Goal: Task Accomplishment & Management: Manage account settings

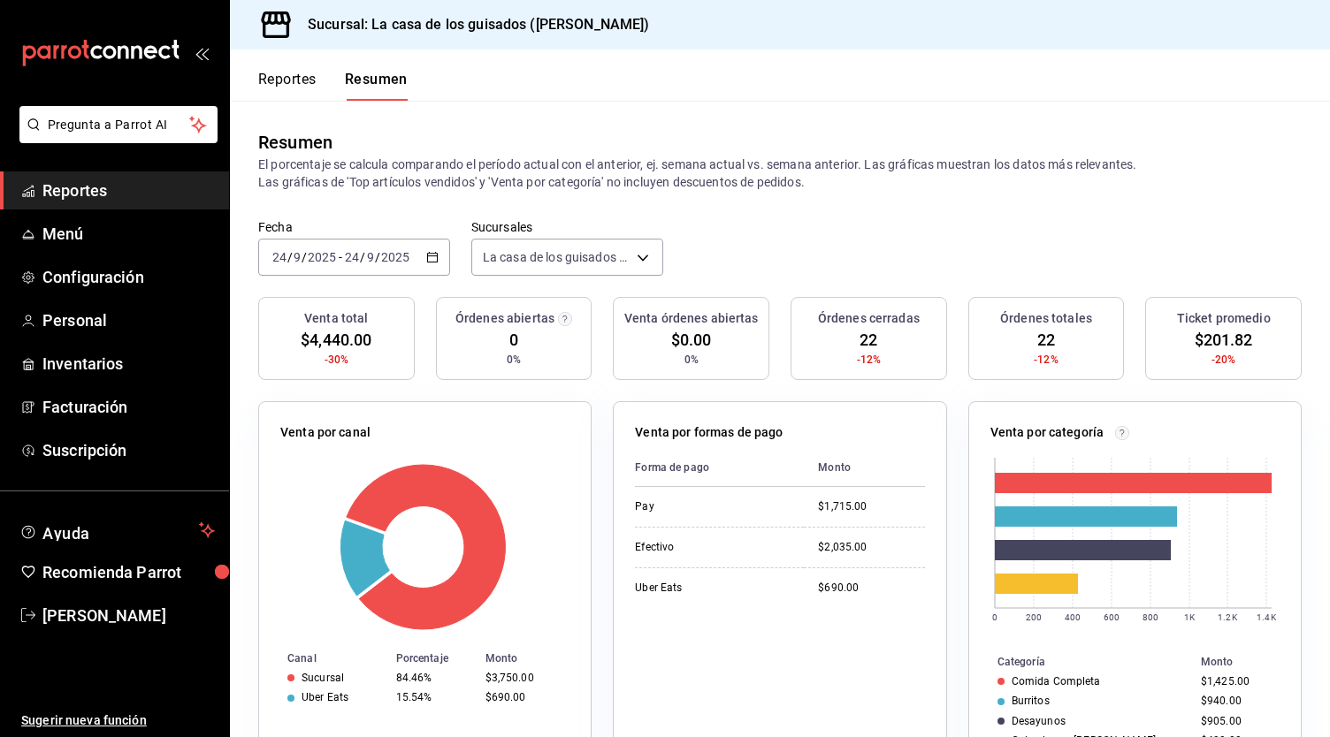
click at [790, 148] on div "Resumen" at bounding box center [779, 142] width 1043 height 27
click at [132, 225] on span "Menú" at bounding box center [128, 234] width 172 height 24
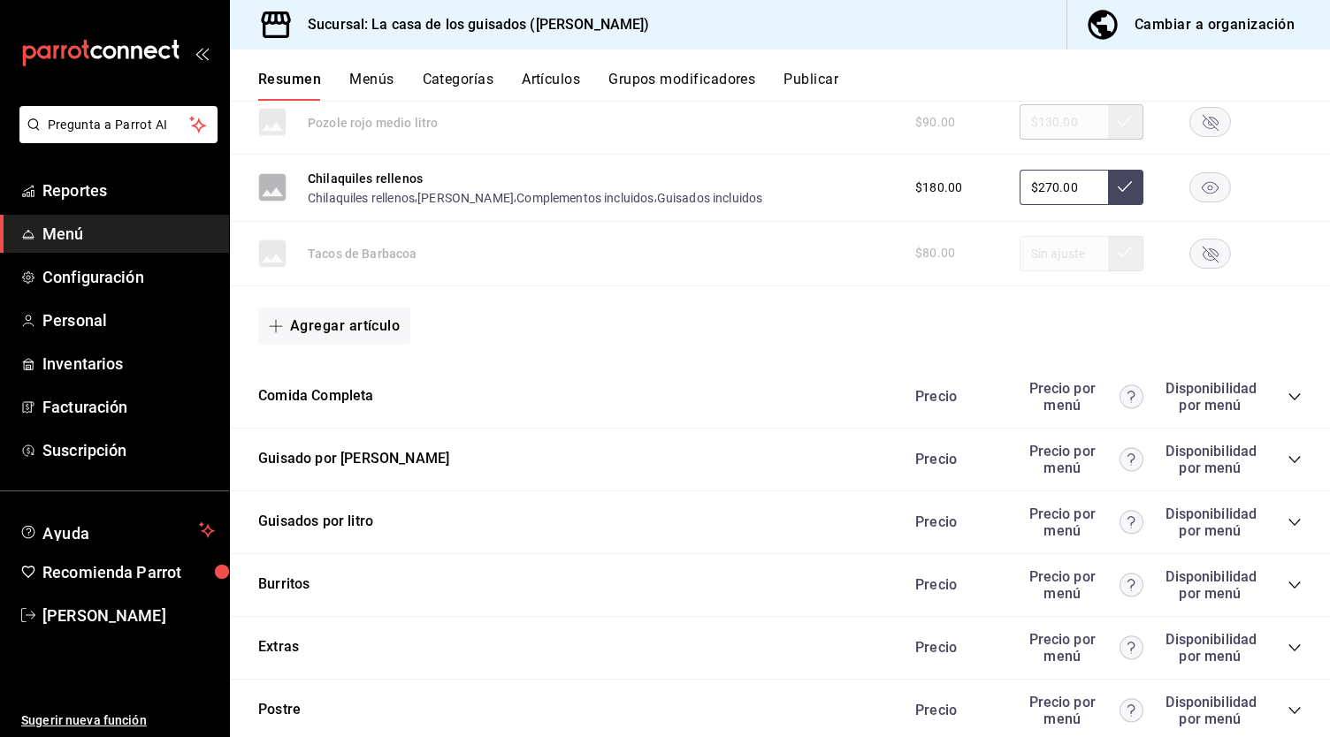
scroll to position [1678, 0]
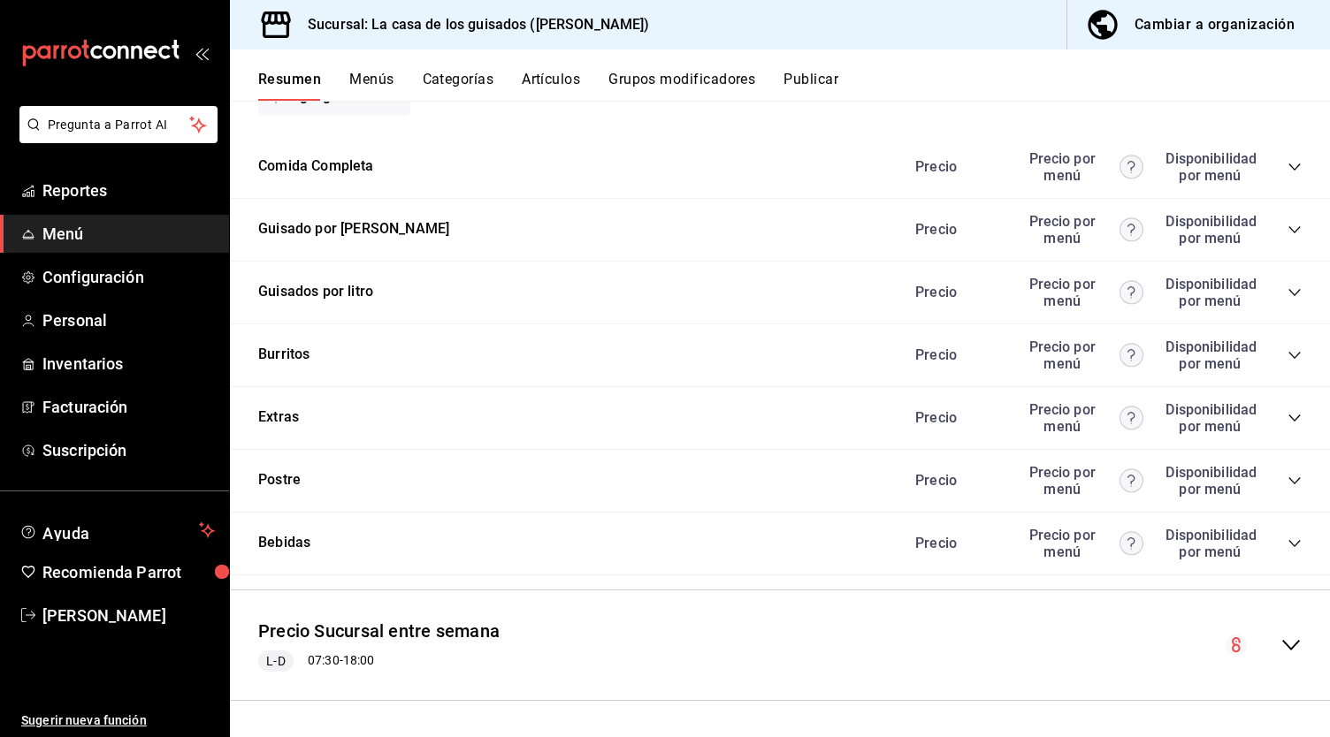
click at [538, 367] on div "Burritos Precio Precio por menú Disponibilidad por menú" at bounding box center [780, 356] width 1100 height 63
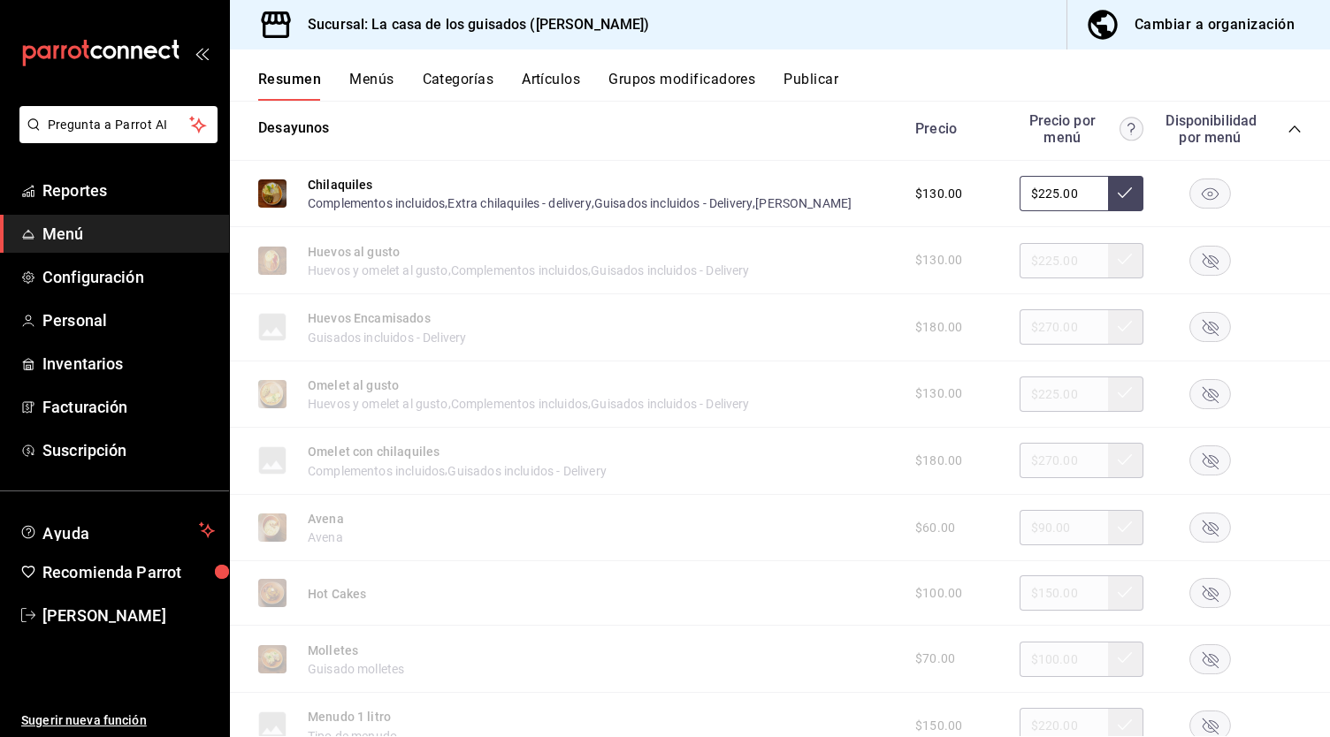
scroll to position [0, 0]
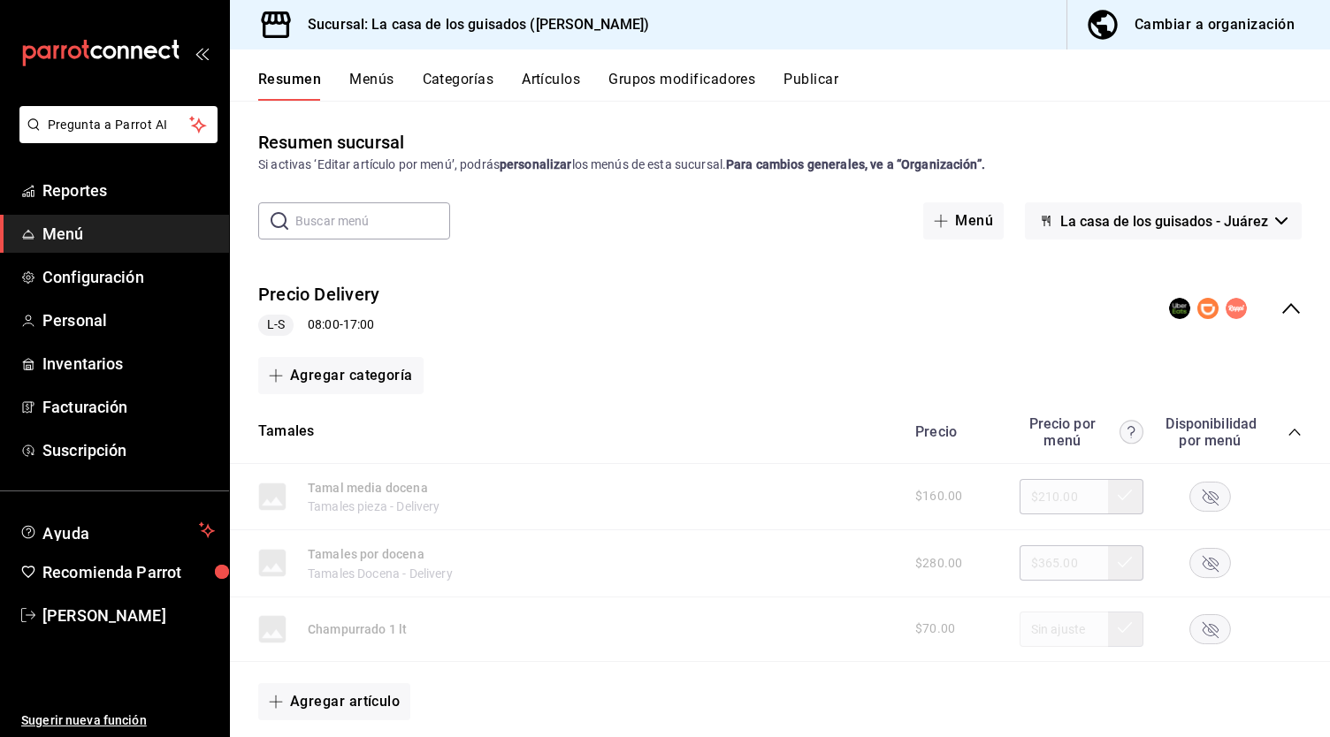
click at [1172, 16] on div "Cambiar a organización" at bounding box center [1214, 24] width 160 height 25
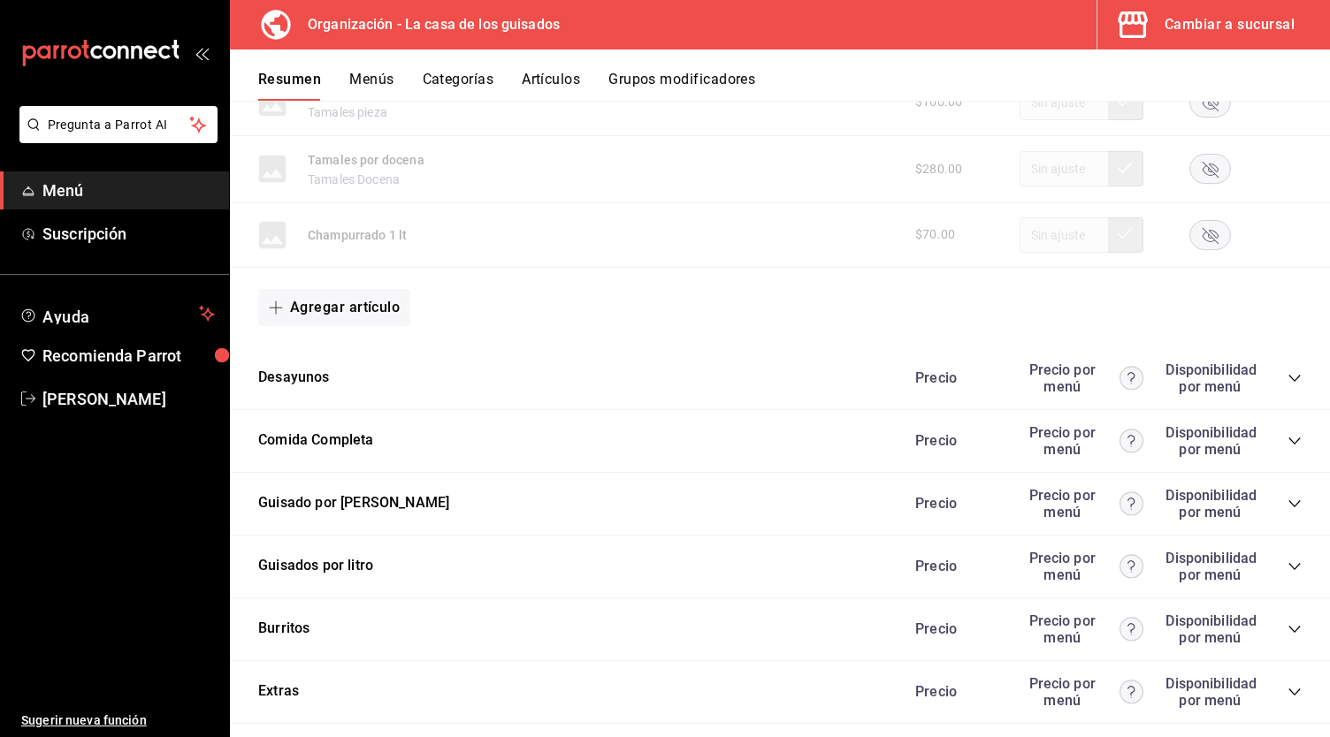
scroll to position [667, 0]
click at [1287, 629] on icon "collapse-category-row" at bounding box center [1294, 629] width 14 height 14
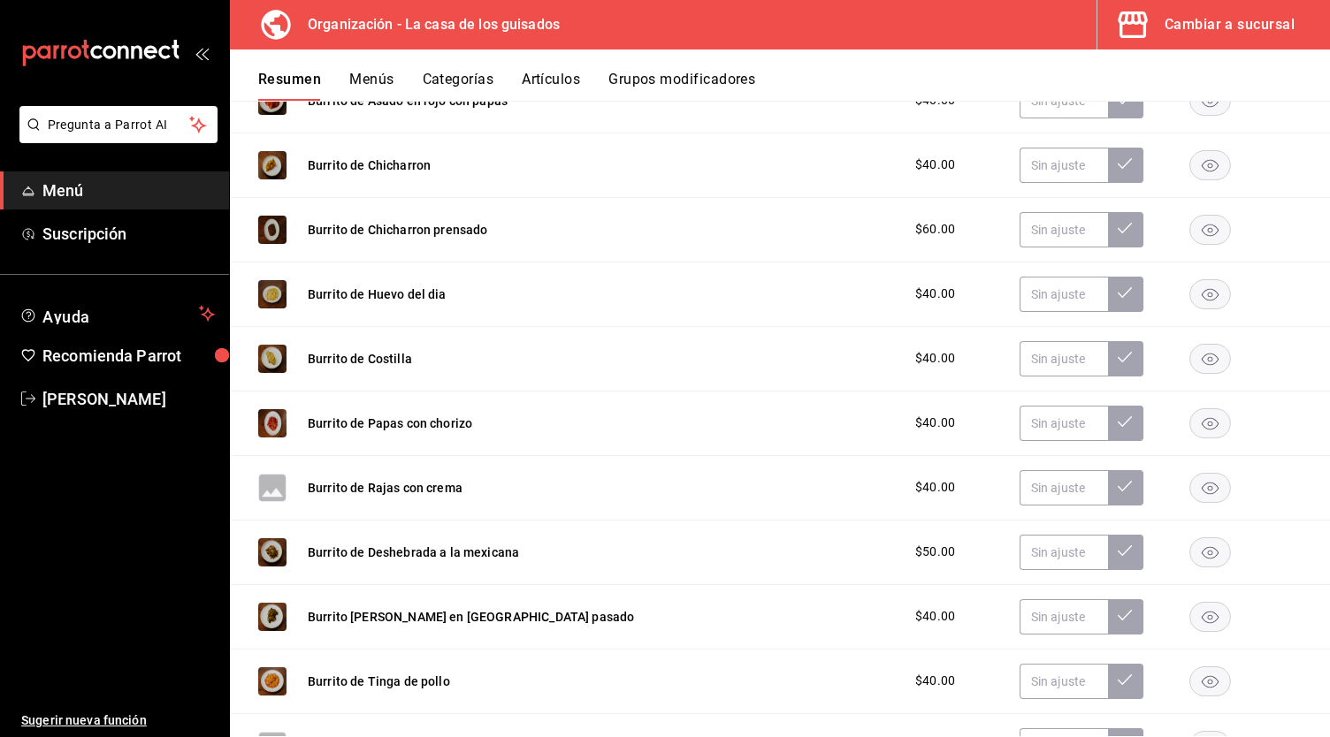
scroll to position [1260, 0]
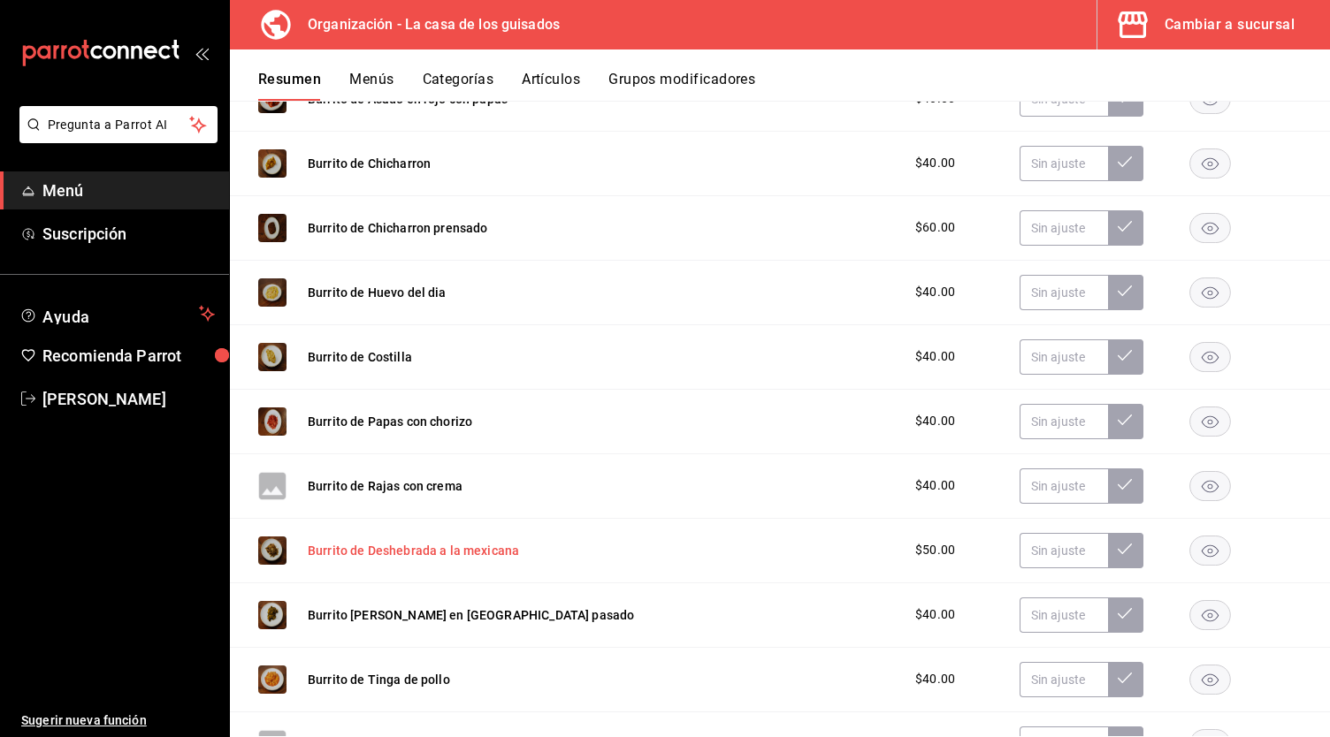
click at [389, 555] on button "Burrito de Deshebrada a la mexicana" at bounding box center [413, 551] width 211 height 18
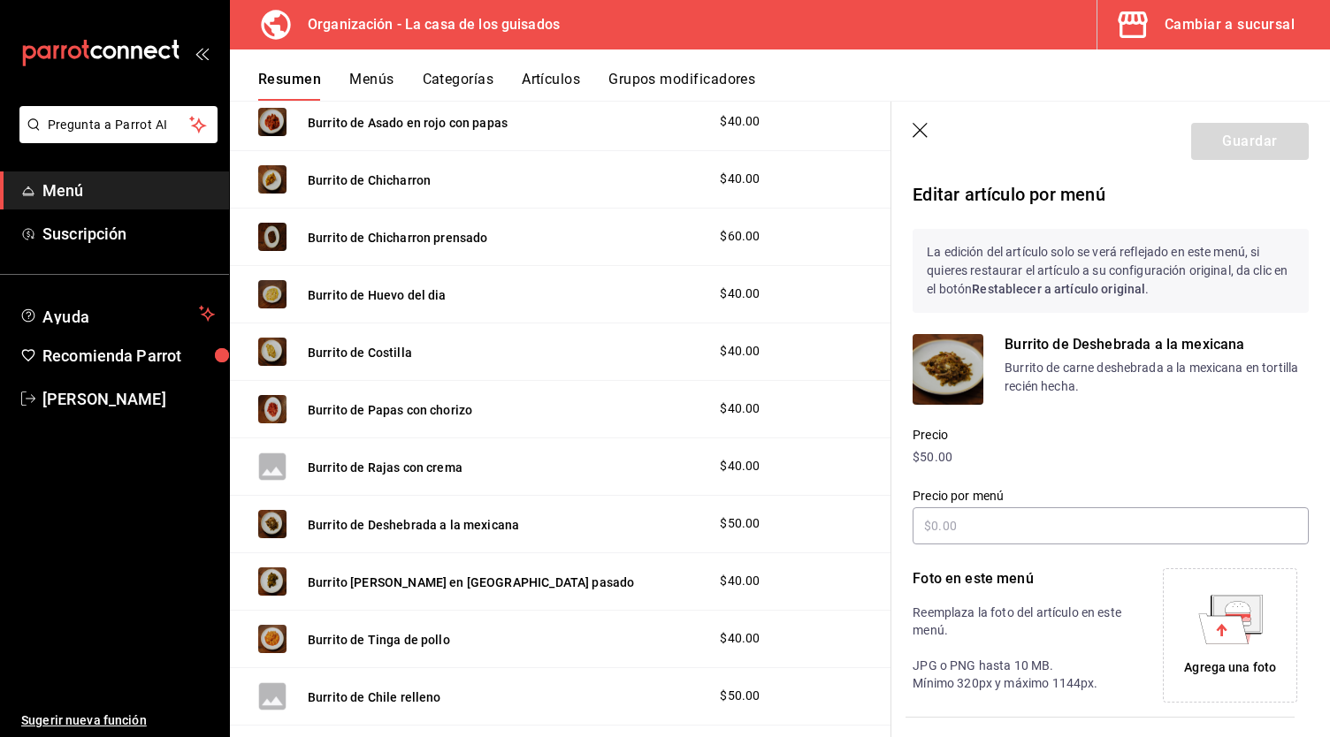
click at [918, 132] on icon "button" at bounding box center [920, 130] width 15 height 15
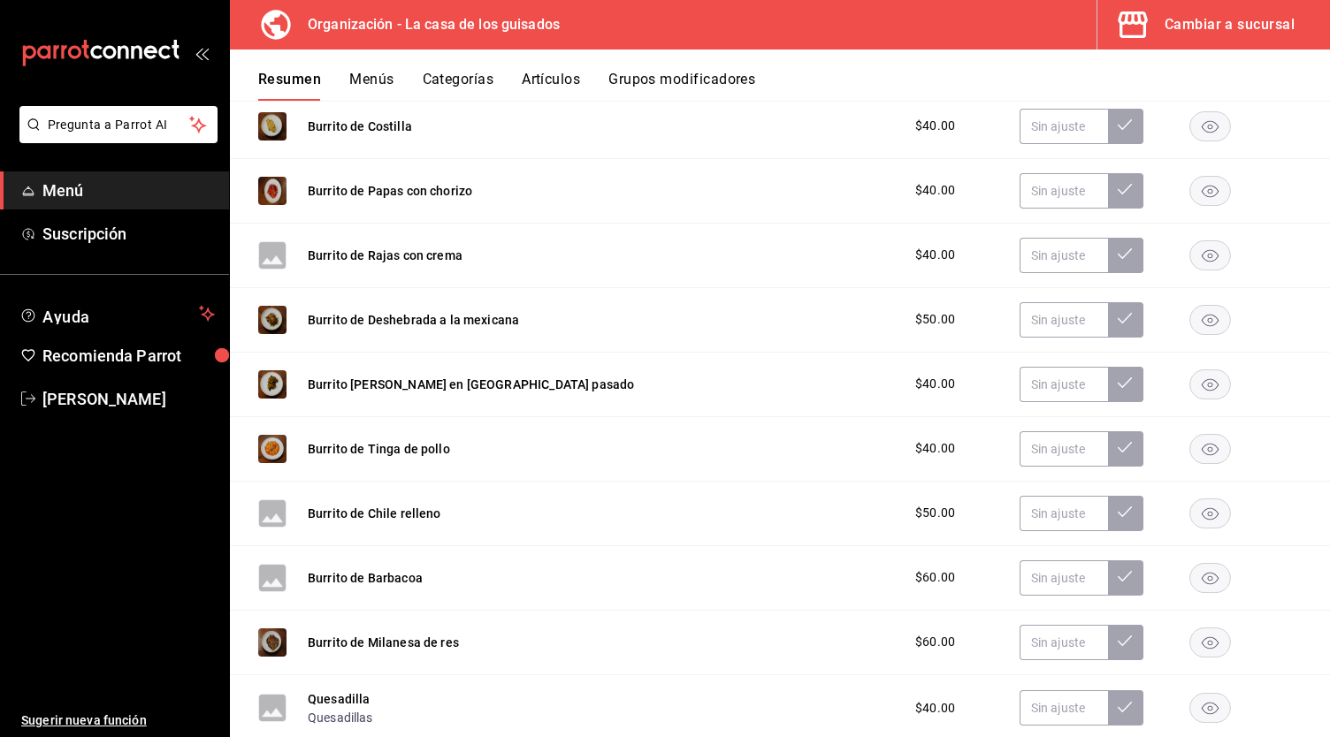
scroll to position [1510, 0]
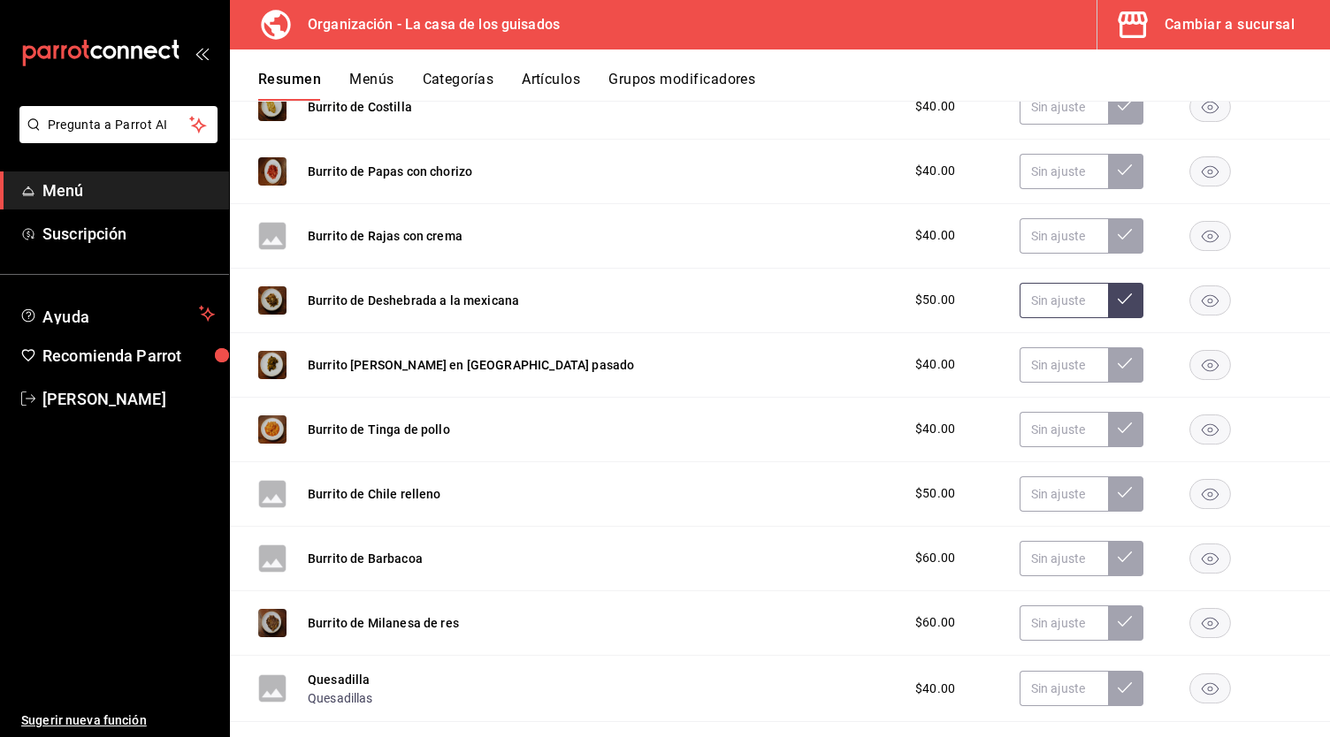
click at [1065, 298] on input "text" at bounding box center [1064, 300] width 88 height 35
type input "$60.00"
click at [1122, 292] on button at bounding box center [1125, 300] width 35 height 35
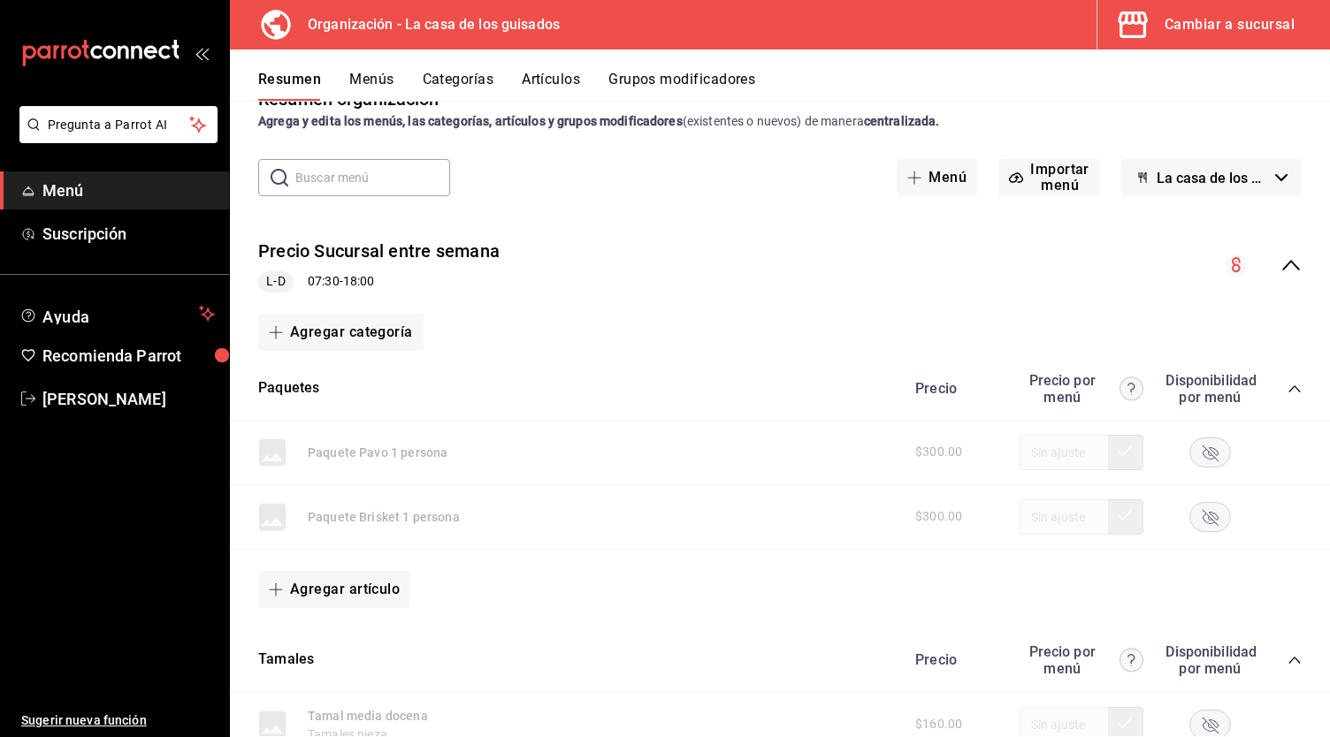
scroll to position [0, 0]
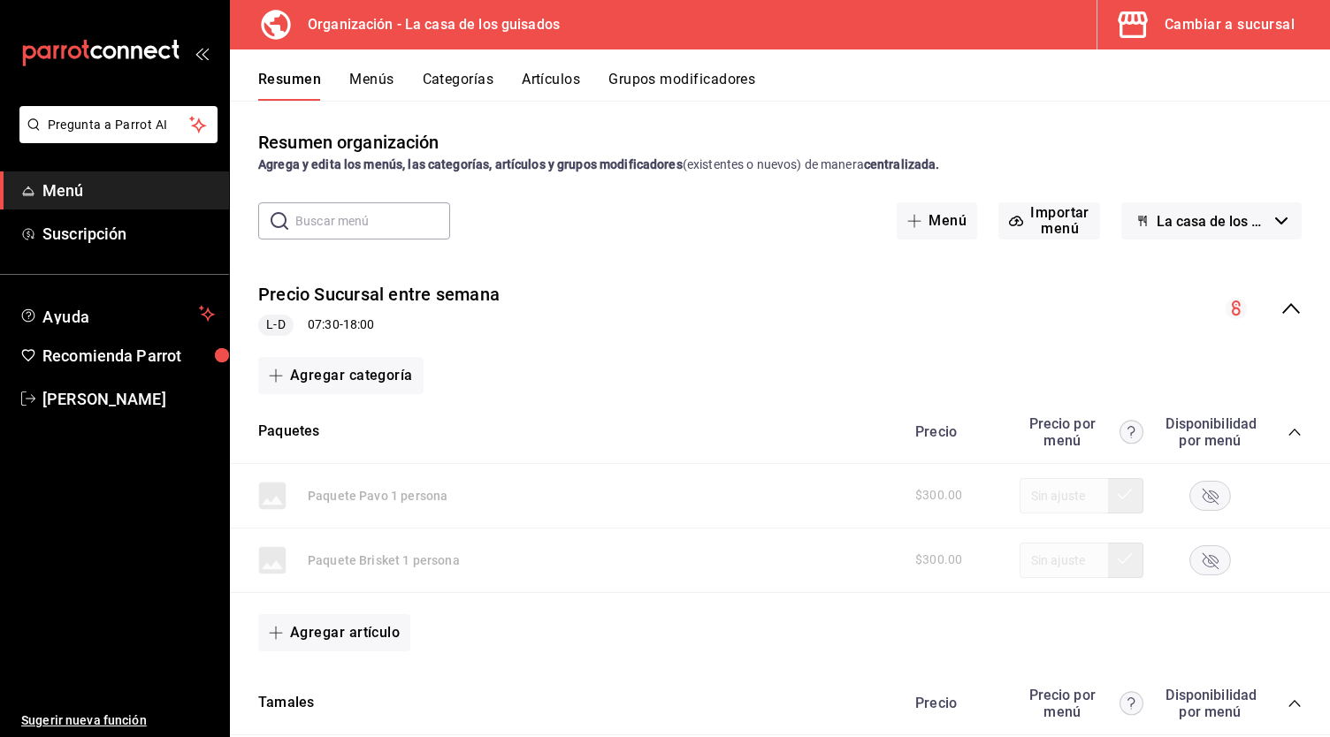
click at [374, 78] on button "Menús" at bounding box center [371, 86] width 44 height 30
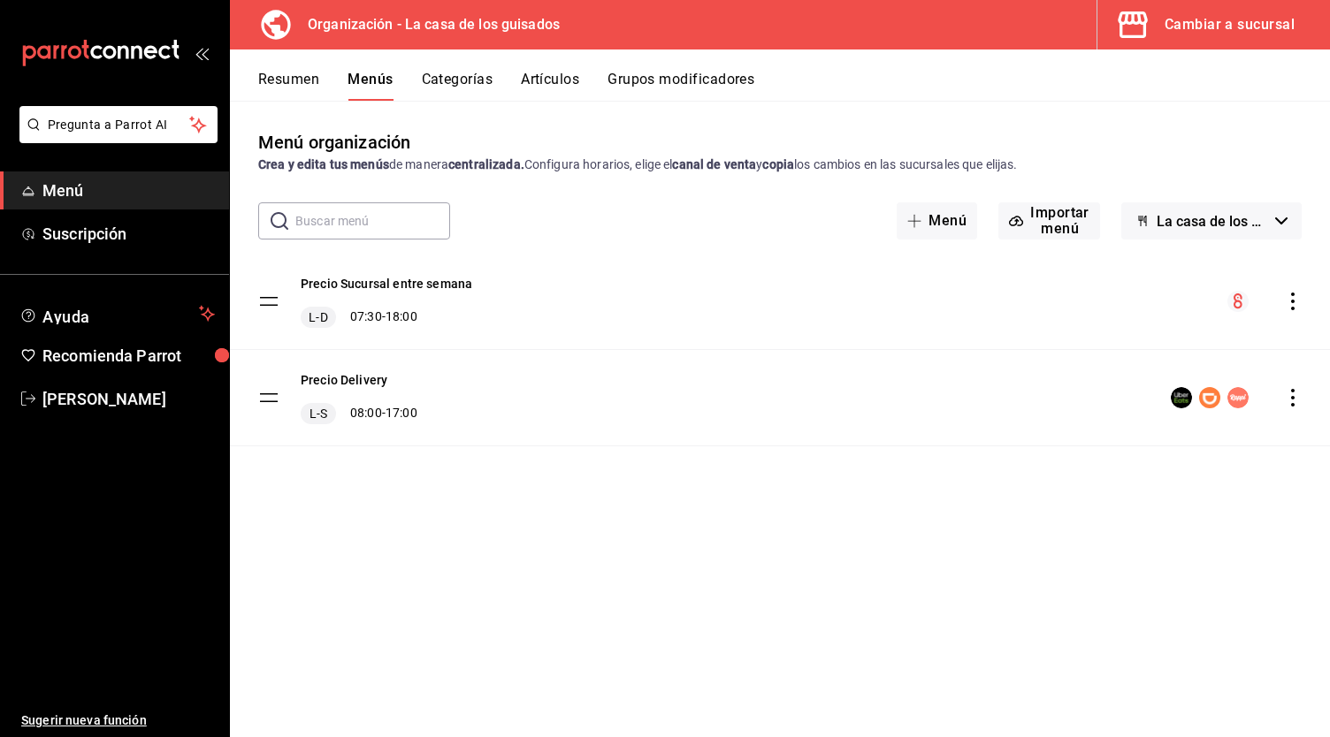
click at [1295, 302] on icon "actions" at bounding box center [1293, 302] width 18 height 18
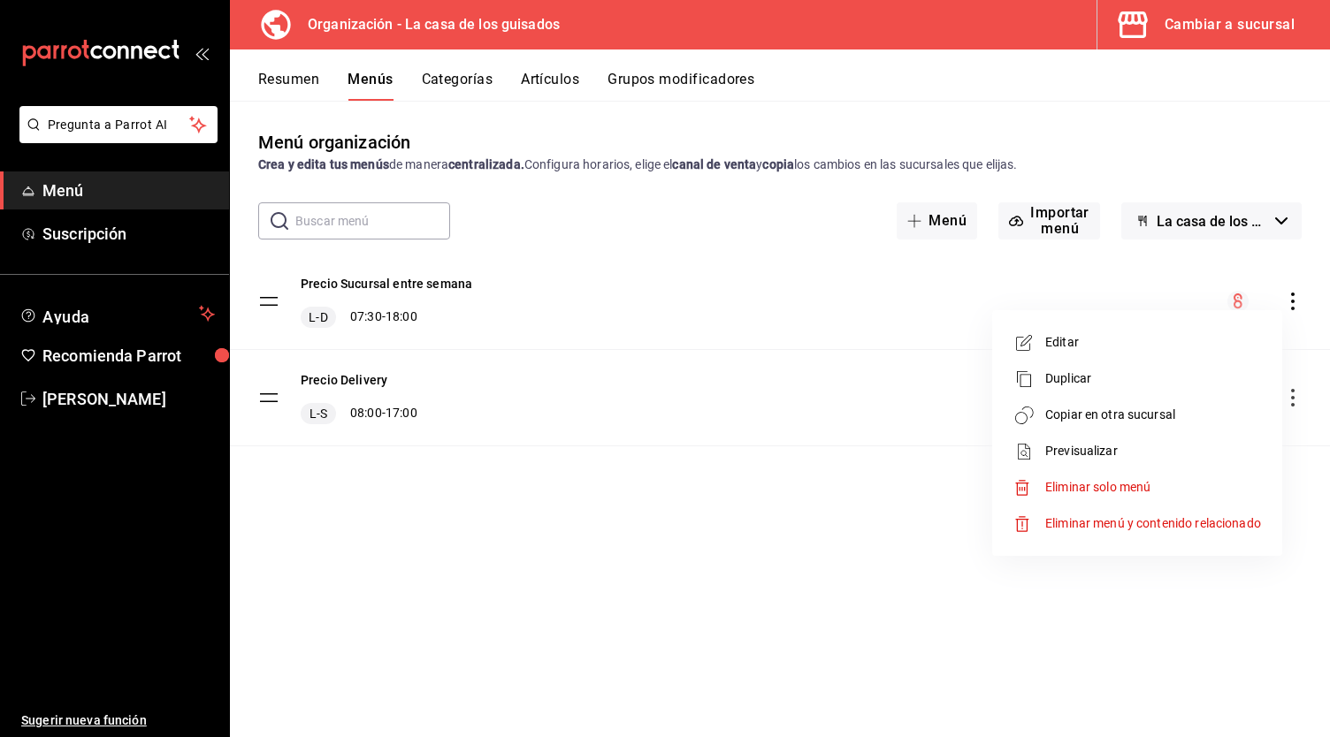
click at [1123, 420] on span "Copiar en otra sucursal" at bounding box center [1153, 415] width 216 height 19
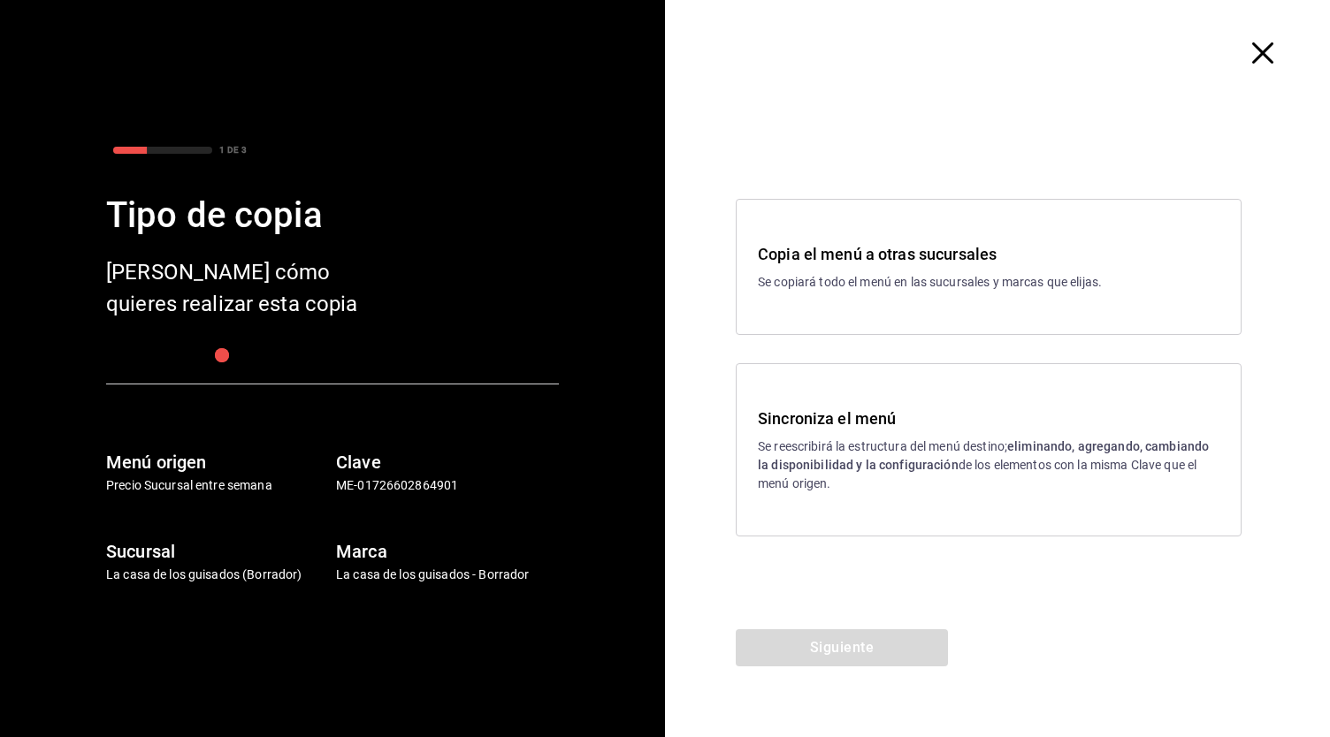
click at [895, 435] on div "Sincroniza el menú Se reescribirá la estructura del menú destino; eliminando, a…" at bounding box center [989, 450] width 462 height 87
click at [814, 650] on button "Siguiente" at bounding box center [842, 648] width 212 height 37
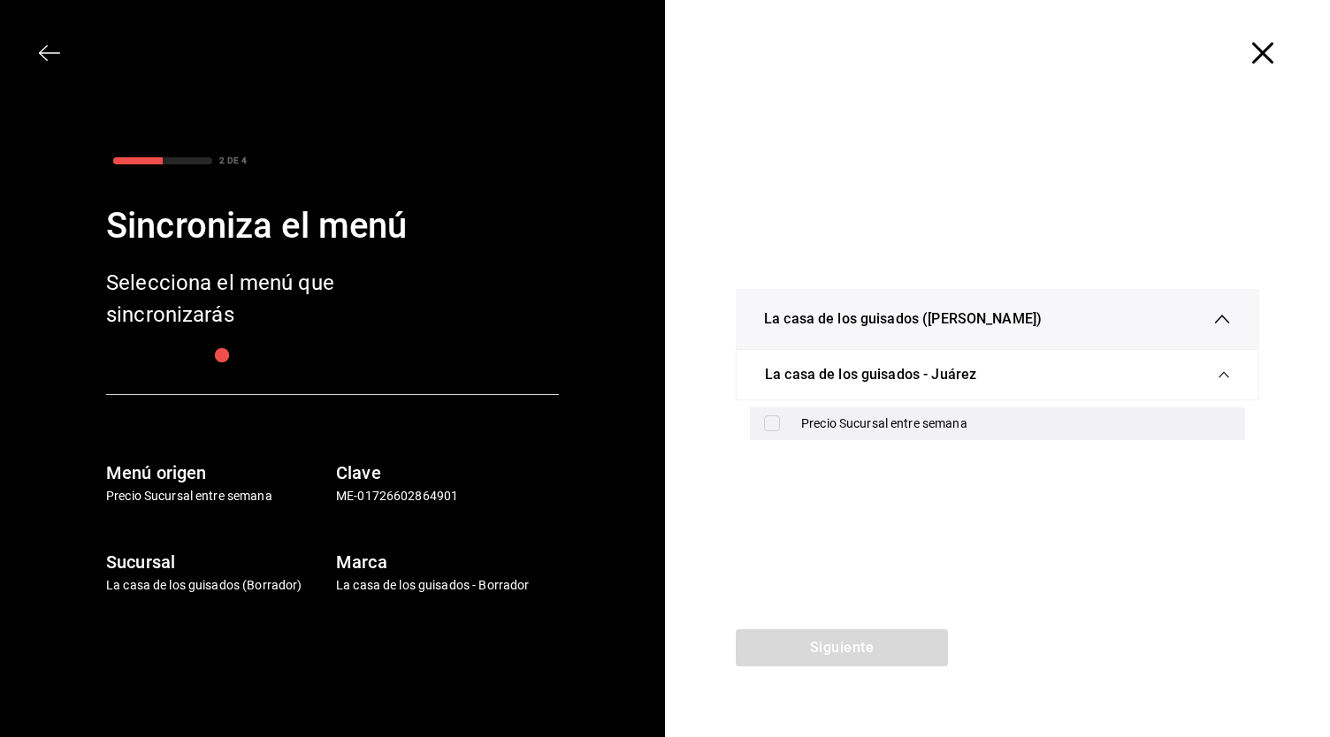
click at [865, 428] on div "Precio Sucursal entre semana" at bounding box center [1016, 424] width 430 height 19
checkbox input "true"
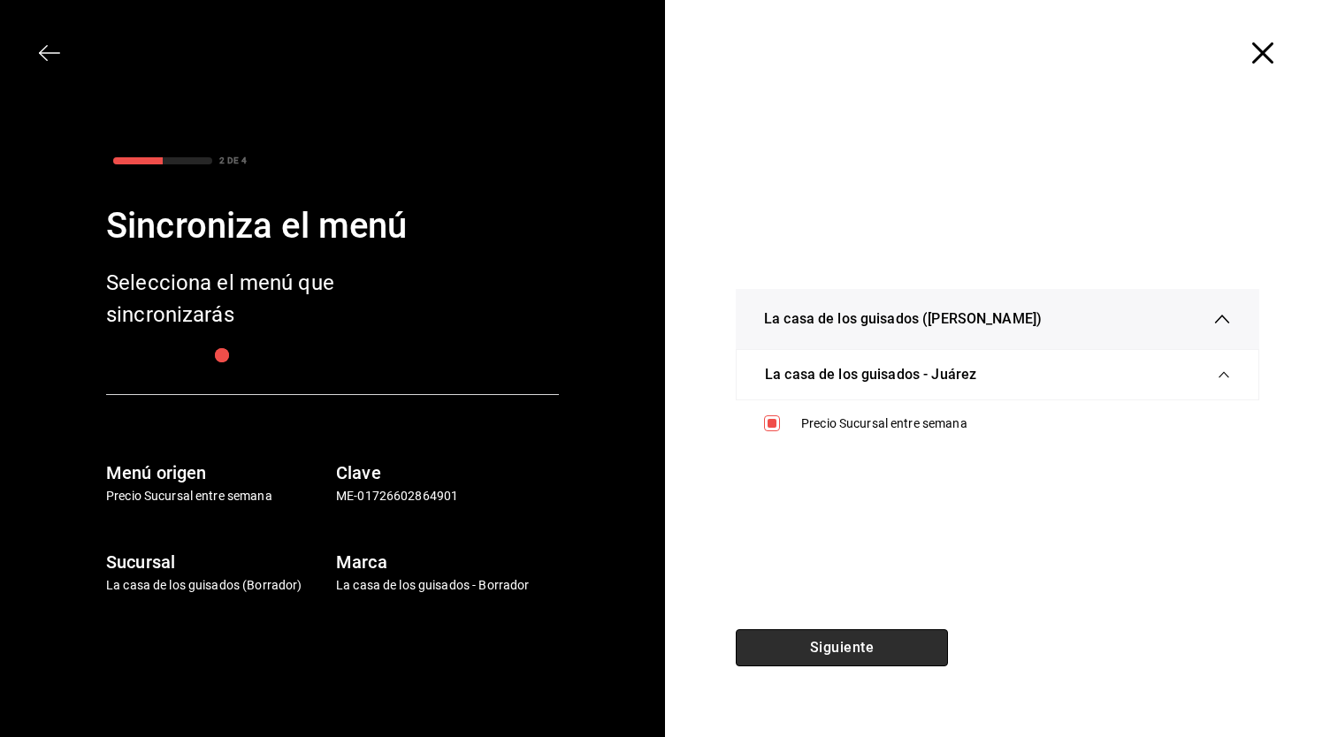
click at [829, 638] on button "Siguiente" at bounding box center [842, 648] width 212 height 37
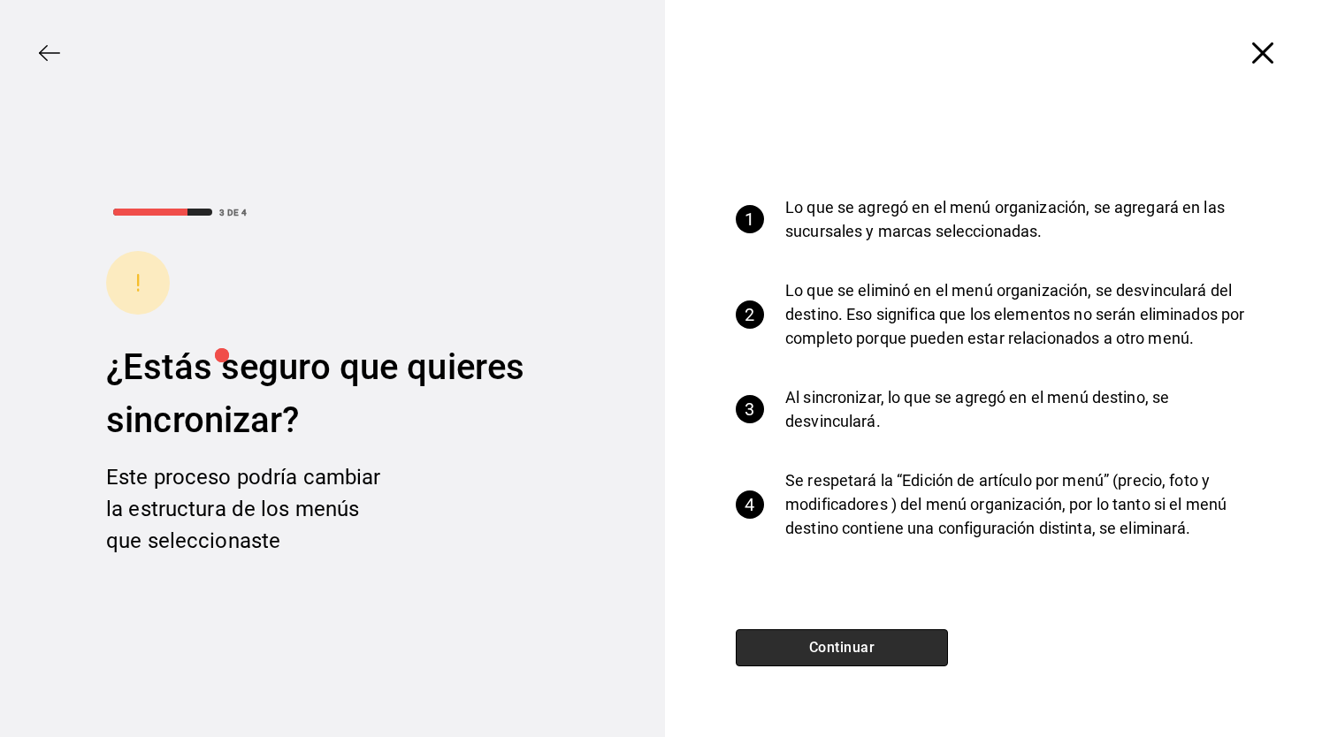
click at [829, 638] on button "Continuar" at bounding box center [842, 648] width 212 height 37
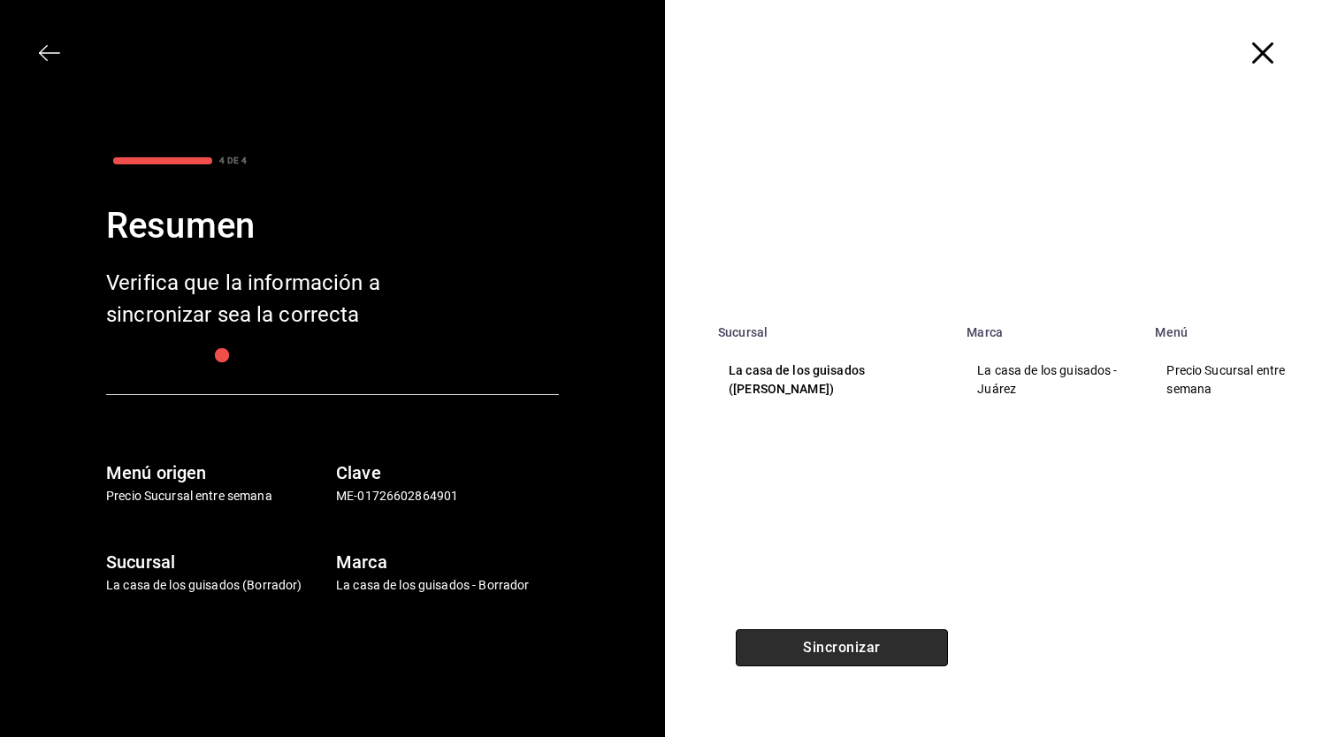
click at [829, 638] on button "Sincronizar" at bounding box center [842, 648] width 212 height 37
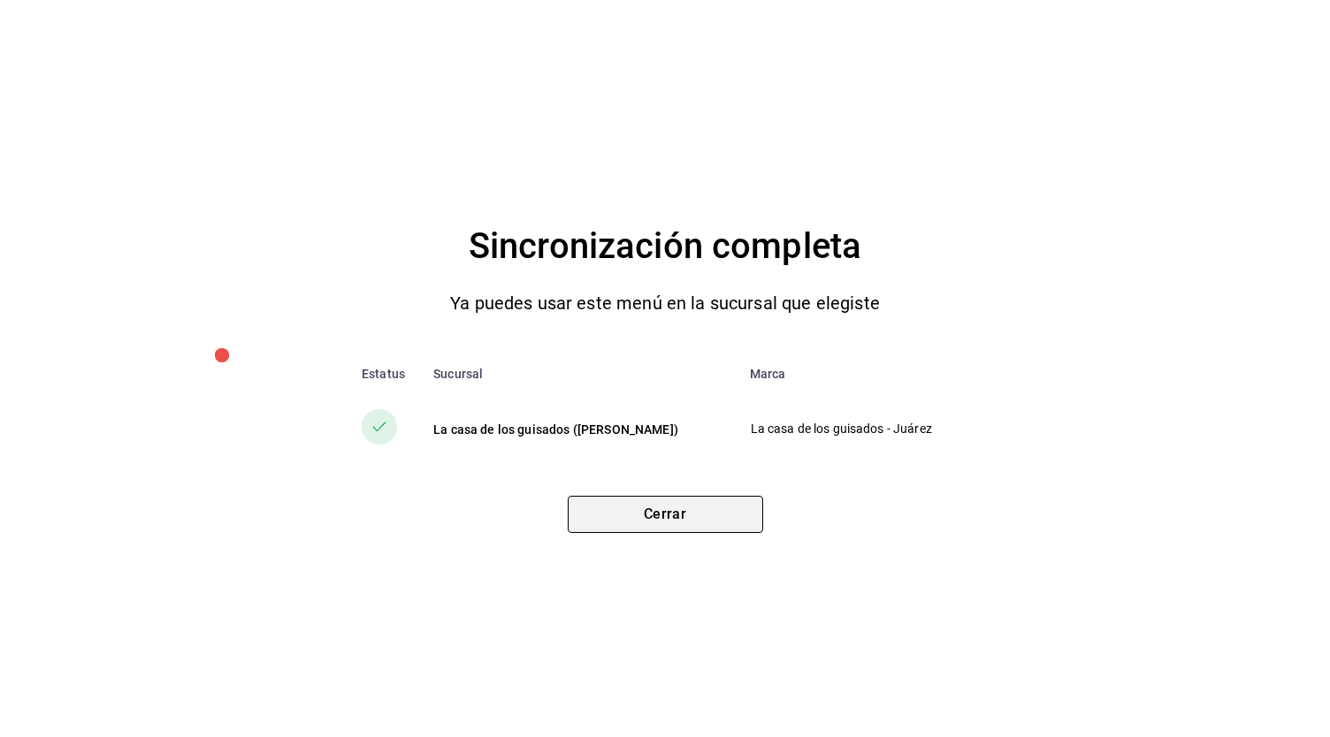
click at [684, 514] on button "Cerrar" at bounding box center [665, 514] width 195 height 37
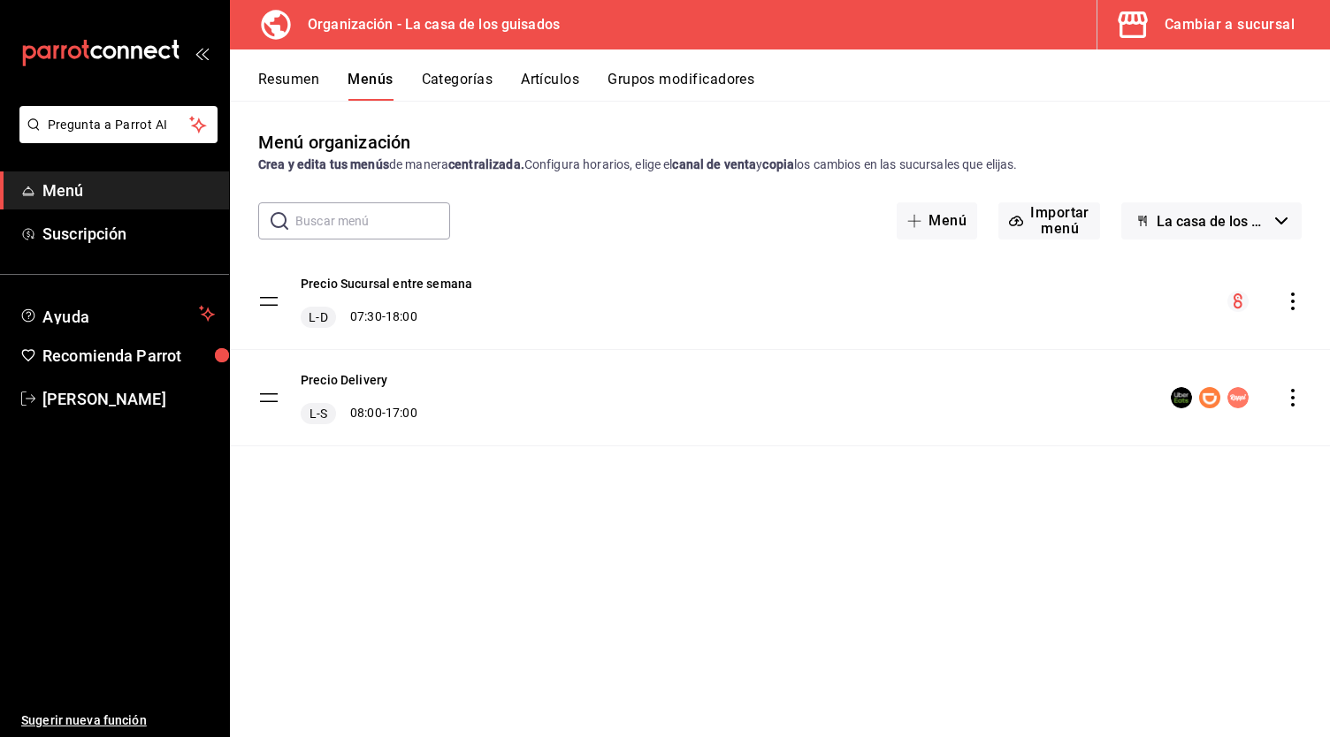
click at [1291, 301] on icon "actions" at bounding box center [1293, 302] width 18 height 18
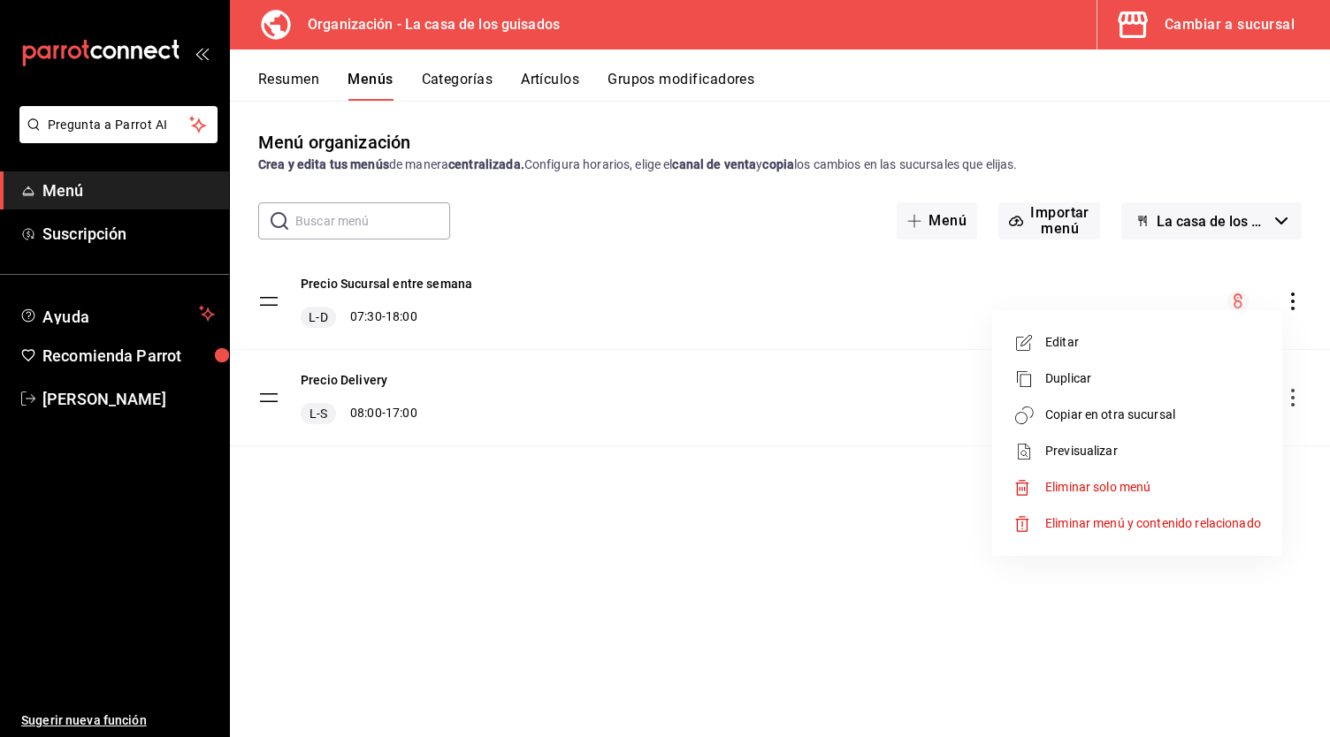
click at [404, 290] on div at bounding box center [665, 368] width 1330 height 737
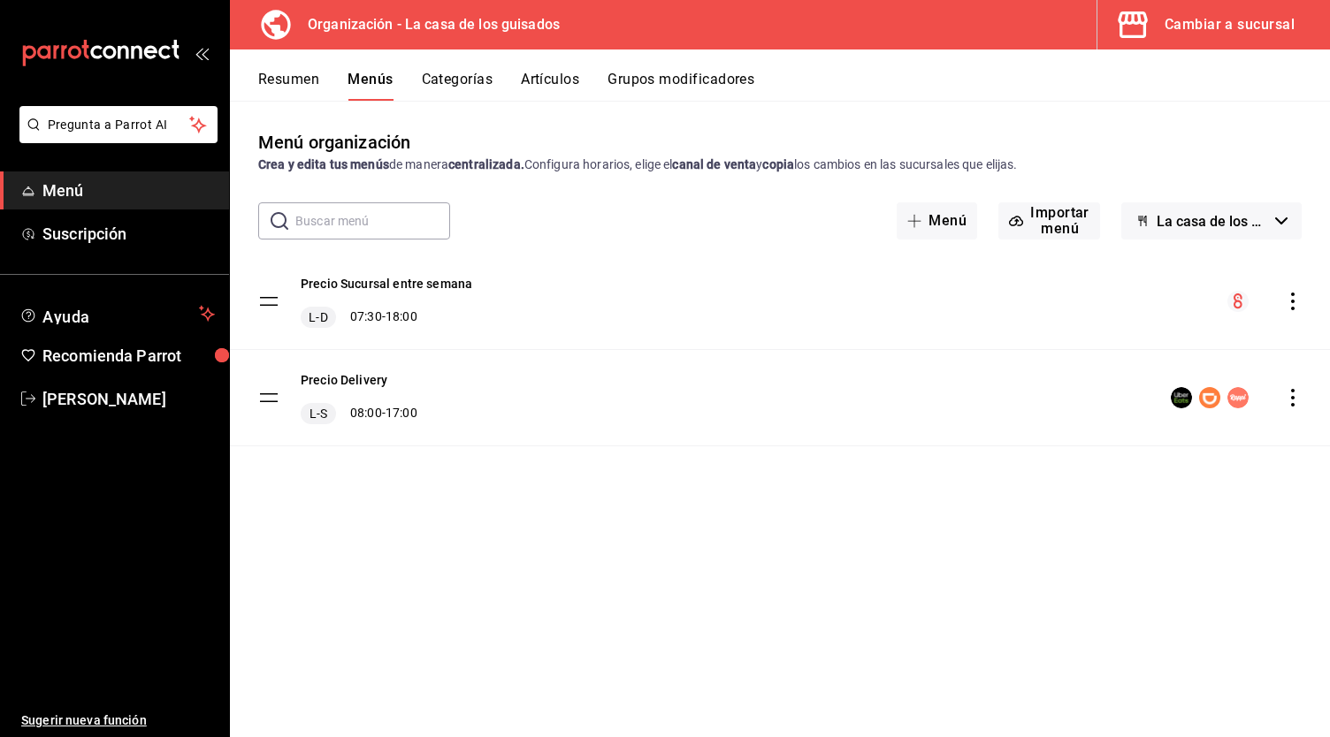
click at [302, 84] on button "Resumen" at bounding box center [288, 86] width 61 height 30
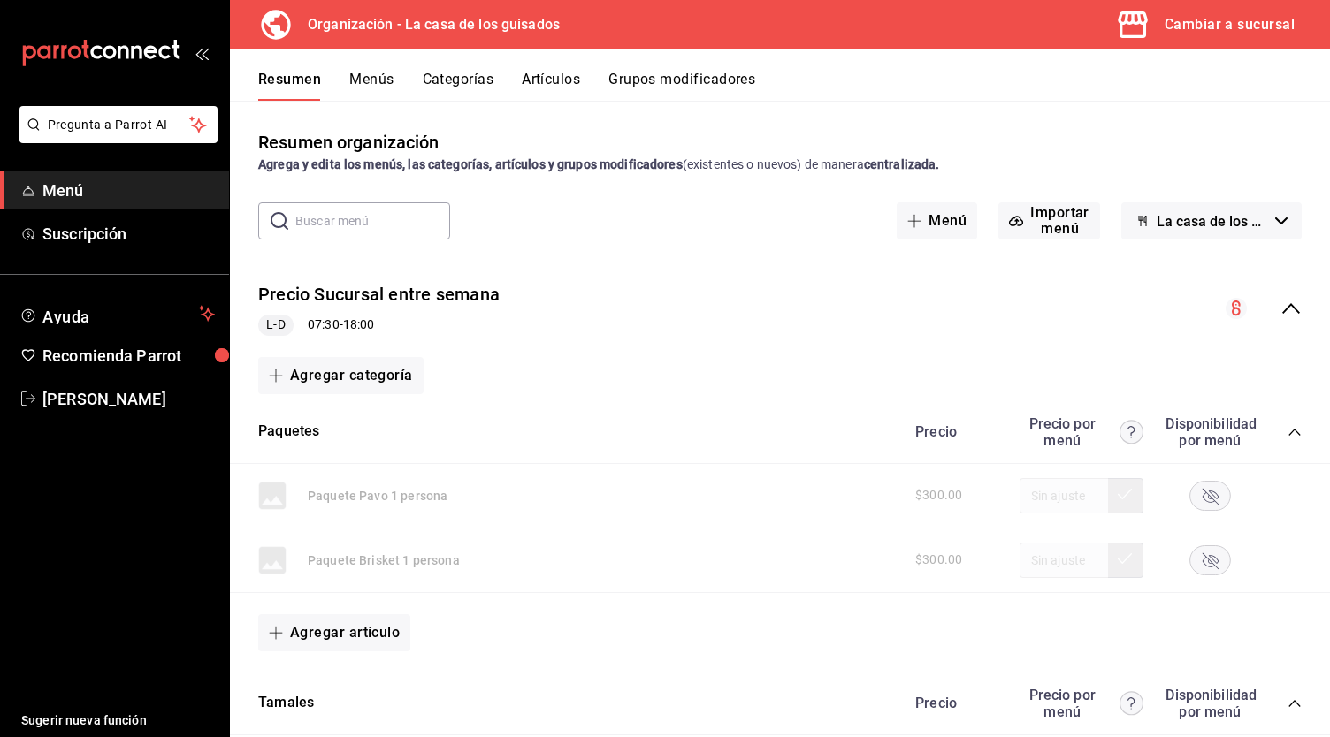
click at [562, 81] on button "Artículos" at bounding box center [551, 86] width 58 height 30
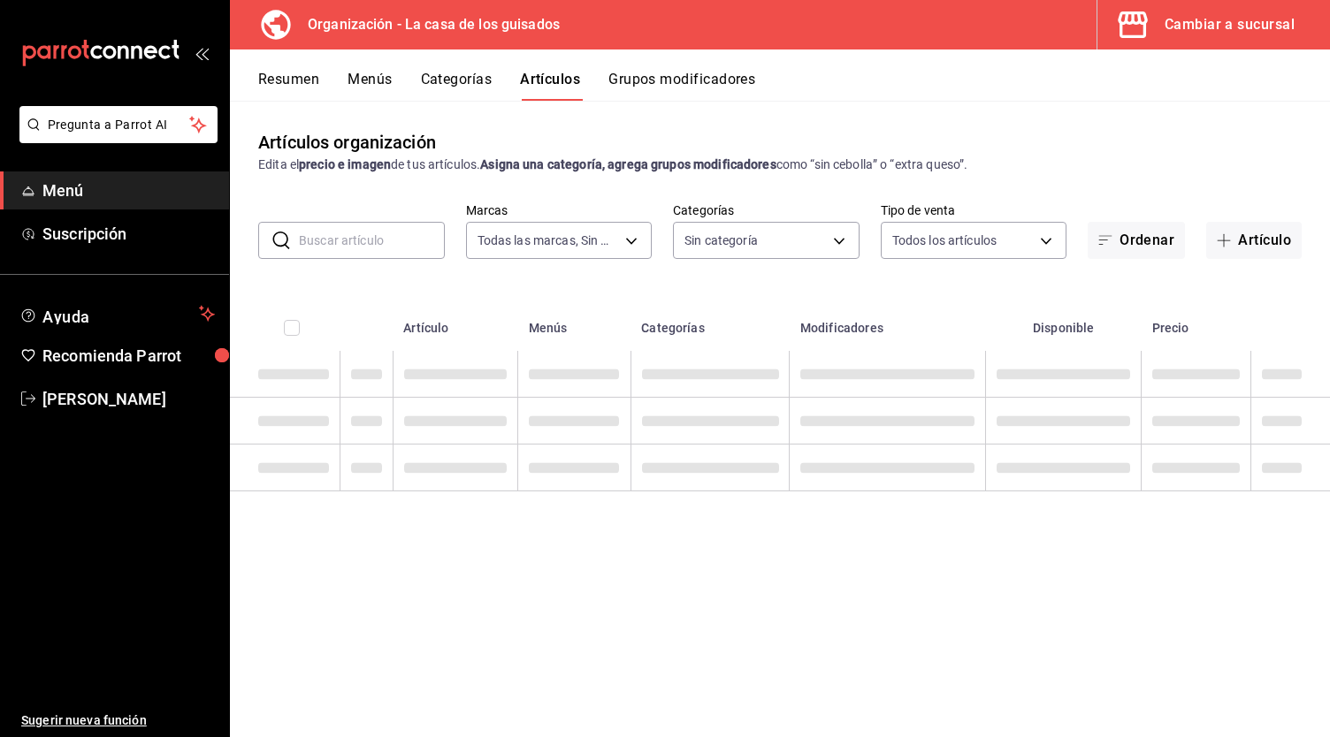
type input "7fd7ce95-edfb-4edb-93cb-d236ded9edf9,3bb859cd-a4f5-49ea-8acb-7df2e9fdbfcb"
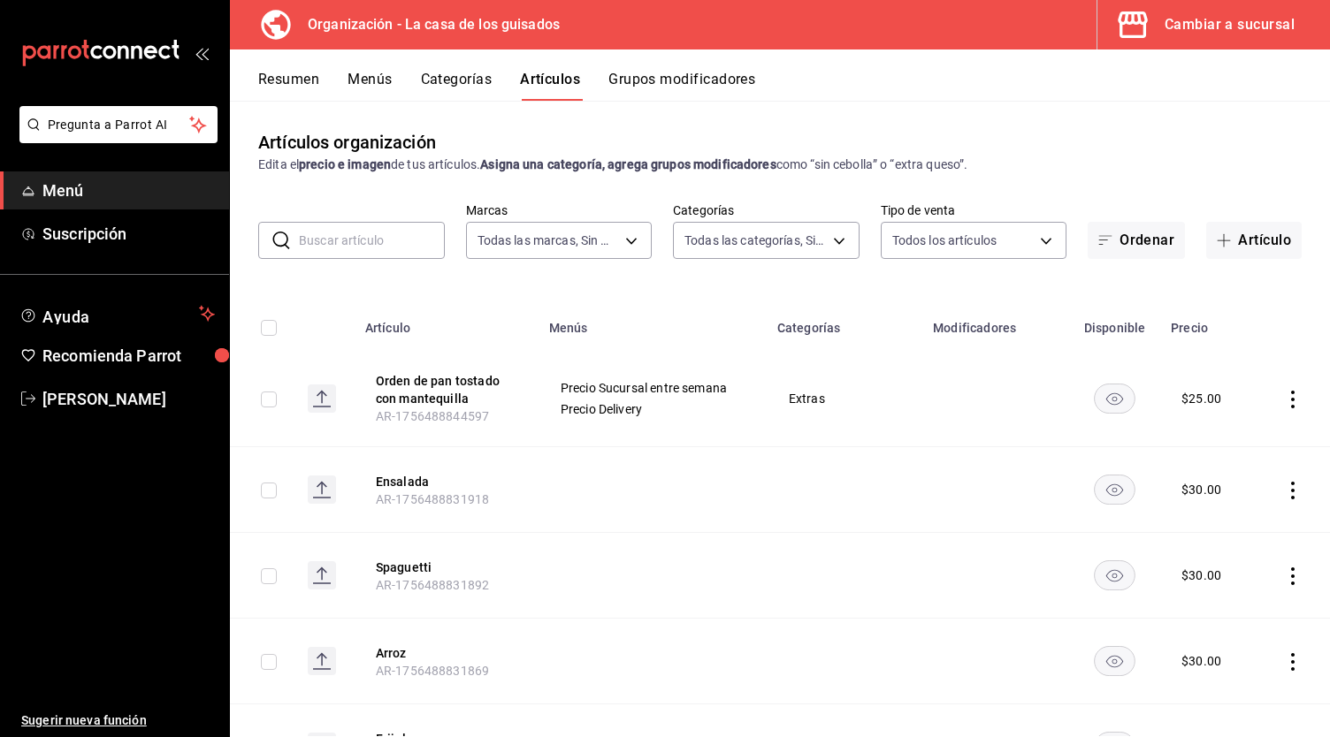
type input "e21f380c-947d-4d39-8878-26ee4de85a36,fe646986-fd81-4951-9017-f3fdf322afb6,9d181…"
click at [1245, 237] on button "Artículo" at bounding box center [1253, 240] width 95 height 37
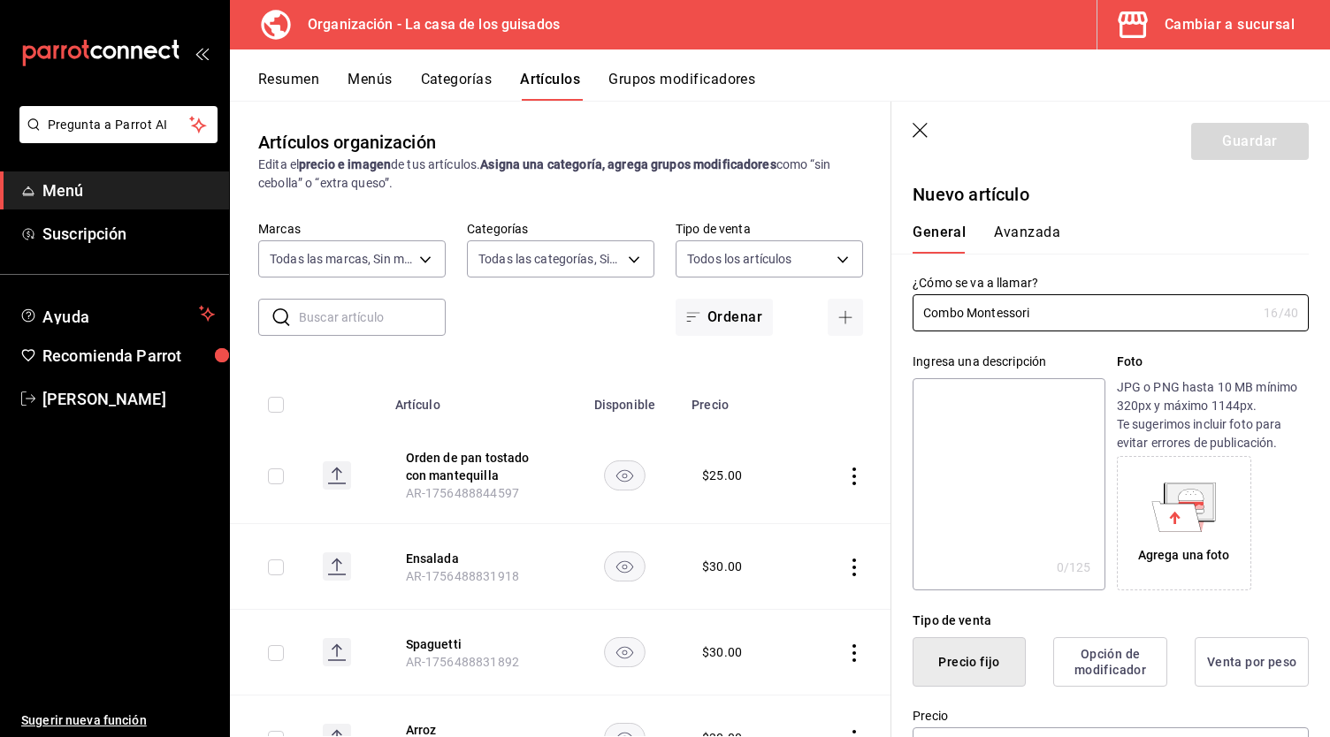
type input "Combo Montessori"
click at [985, 436] on textarea at bounding box center [1009, 484] width 192 height 212
type textarea "Co"
type textarea "x"
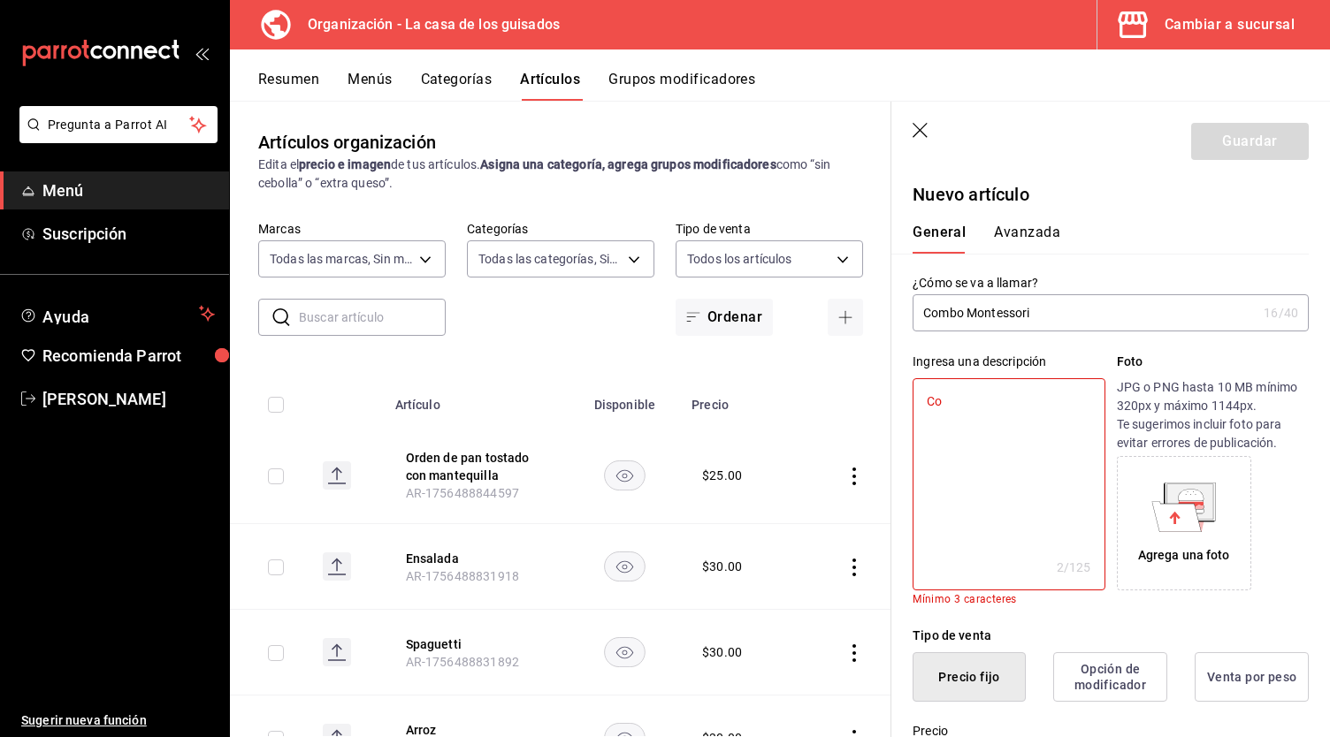
type textarea "Com"
type textarea "x"
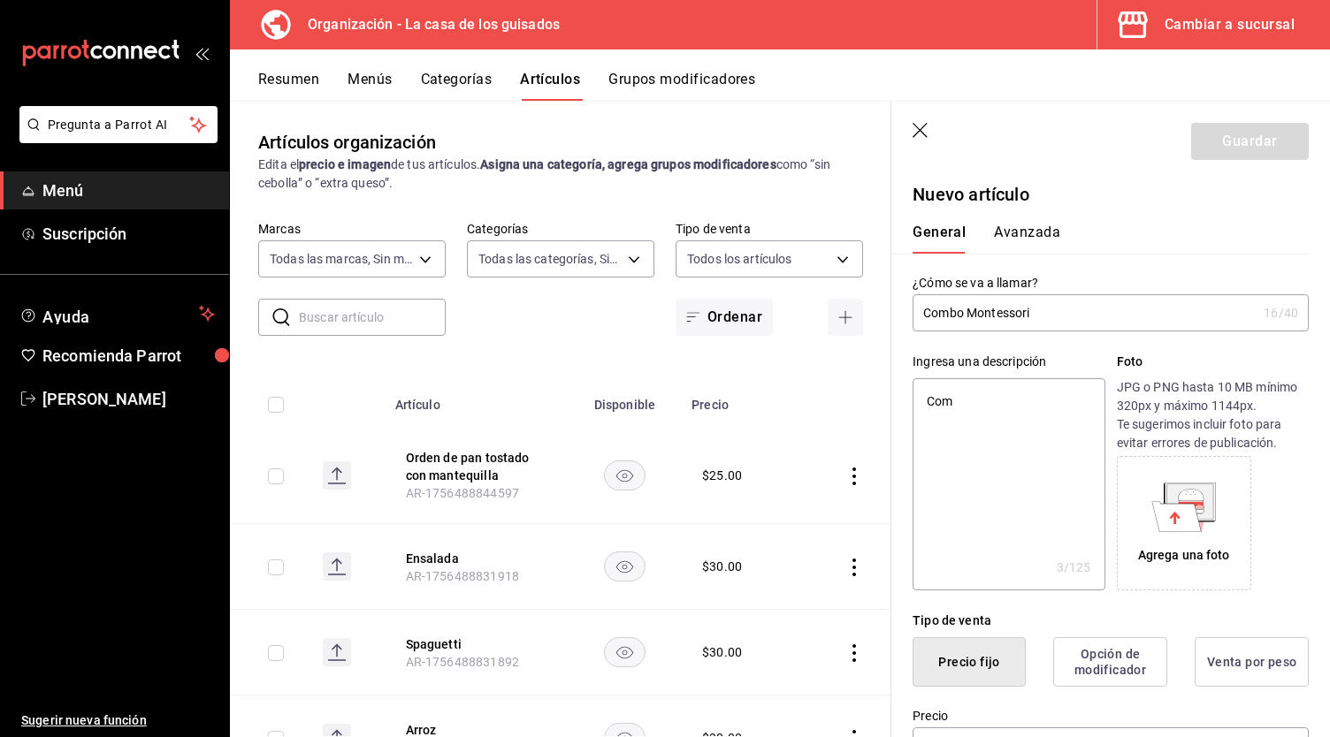
type textarea "Comb"
type textarea "x"
type textarea "Combo"
type textarea "x"
type textarea "Combo"
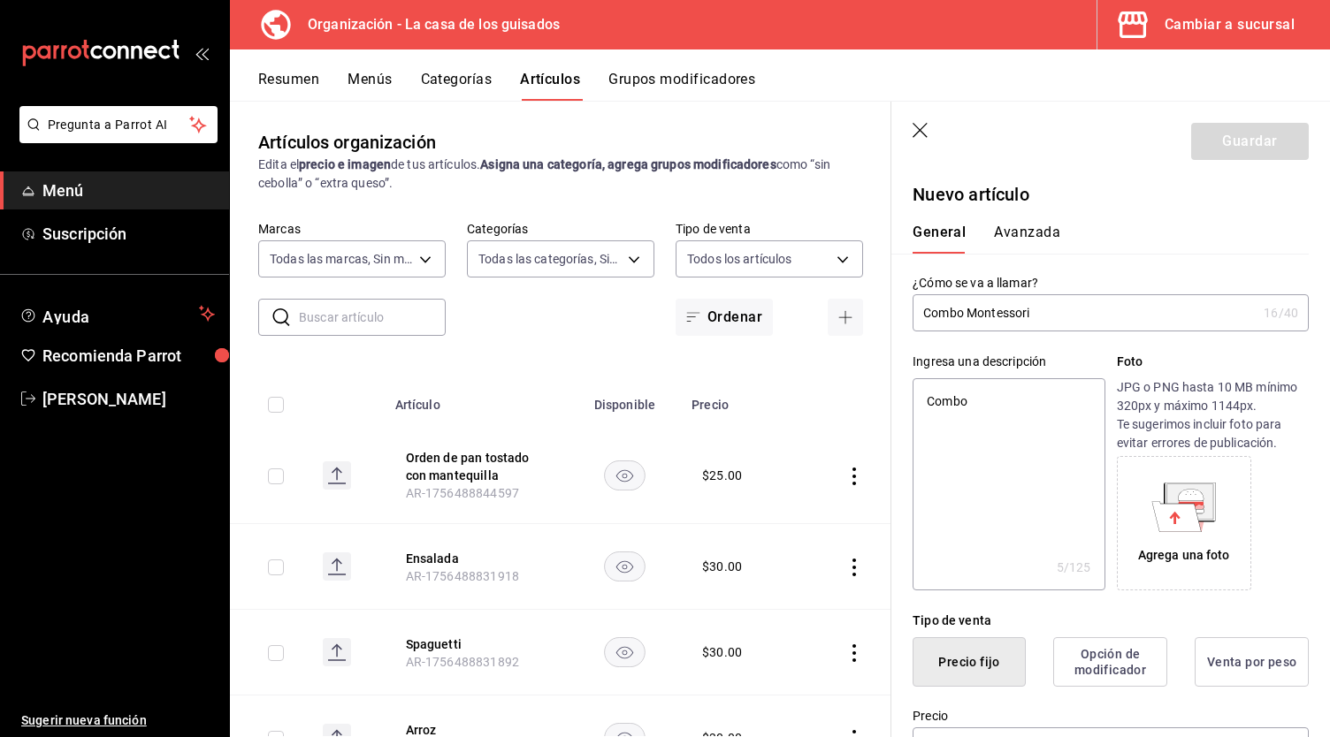
type textarea "x"
type textarea "Combo b"
type textarea "x"
type textarea "Combo bu"
type textarea "x"
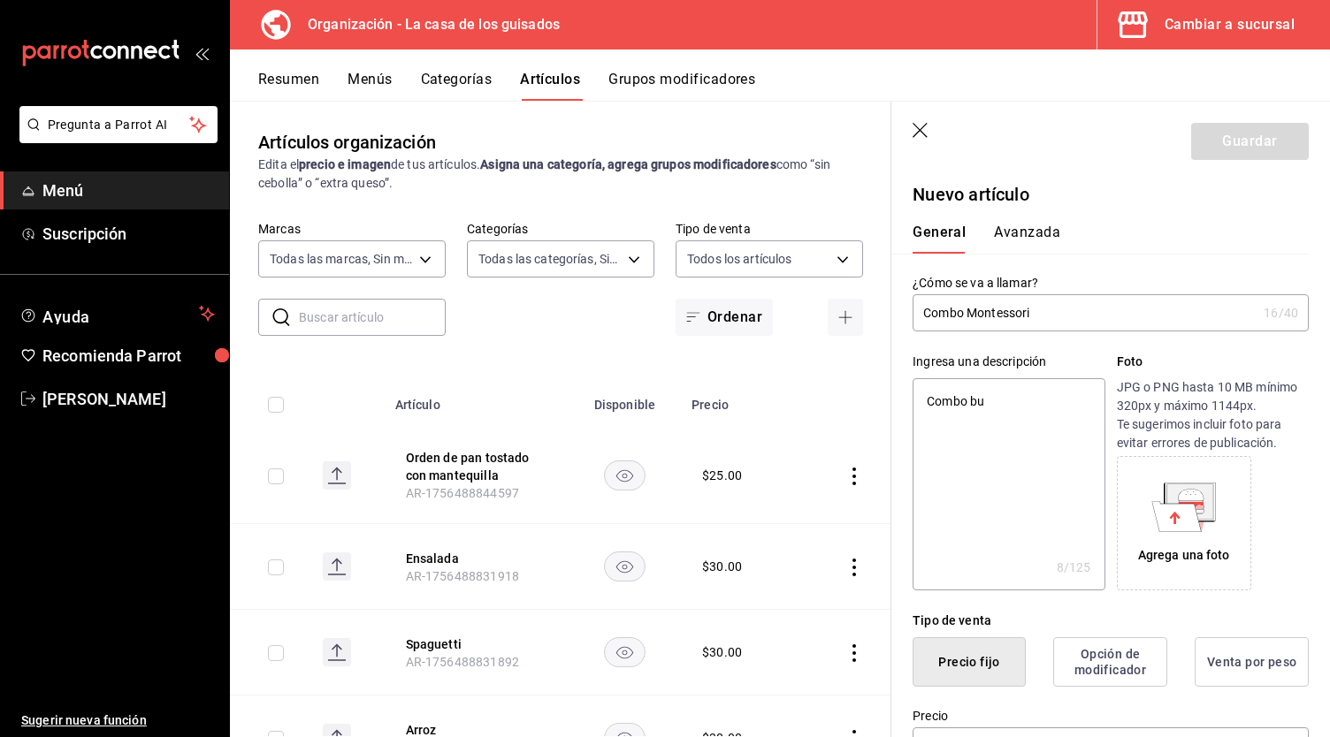
type textarea "Combo bur"
type textarea "x"
type textarea "Combo [PERSON_NAME]"
type textarea "x"
type textarea "Combo burri"
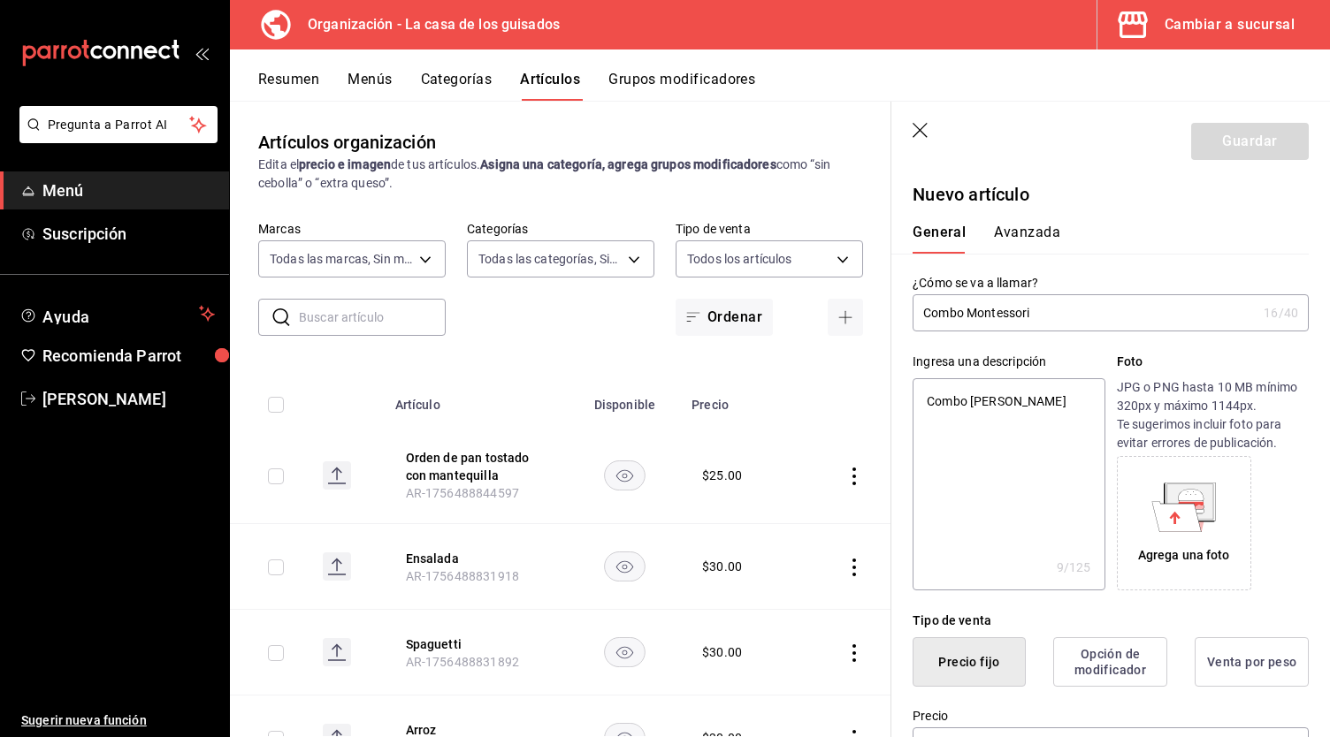
type textarea "x"
type textarea "Combo burrit"
type textarea "x"
type textarea "Combo burrito"
type textarea "x"
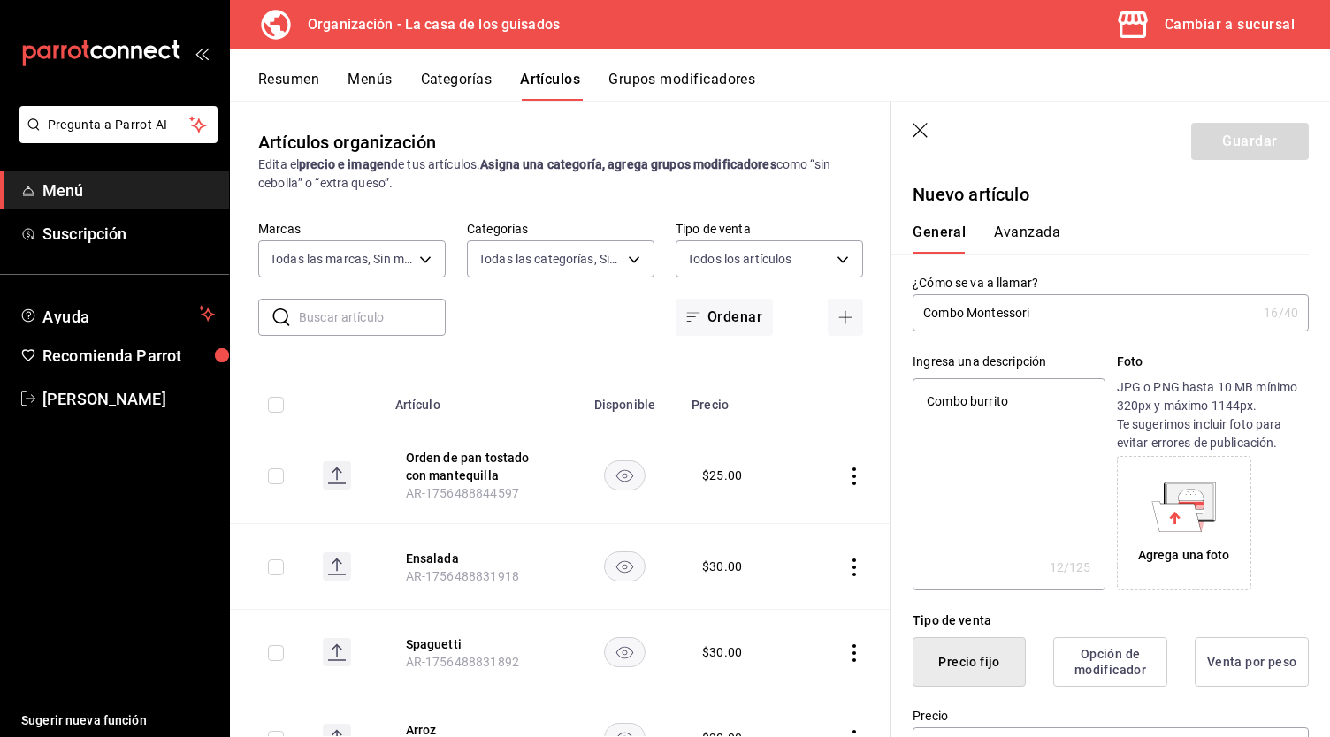
type textarea "Combo burrito"
type textarea "x"
type textarea "Combo burrito y"
type textarea "x"
type textarea "Combo burrito y"
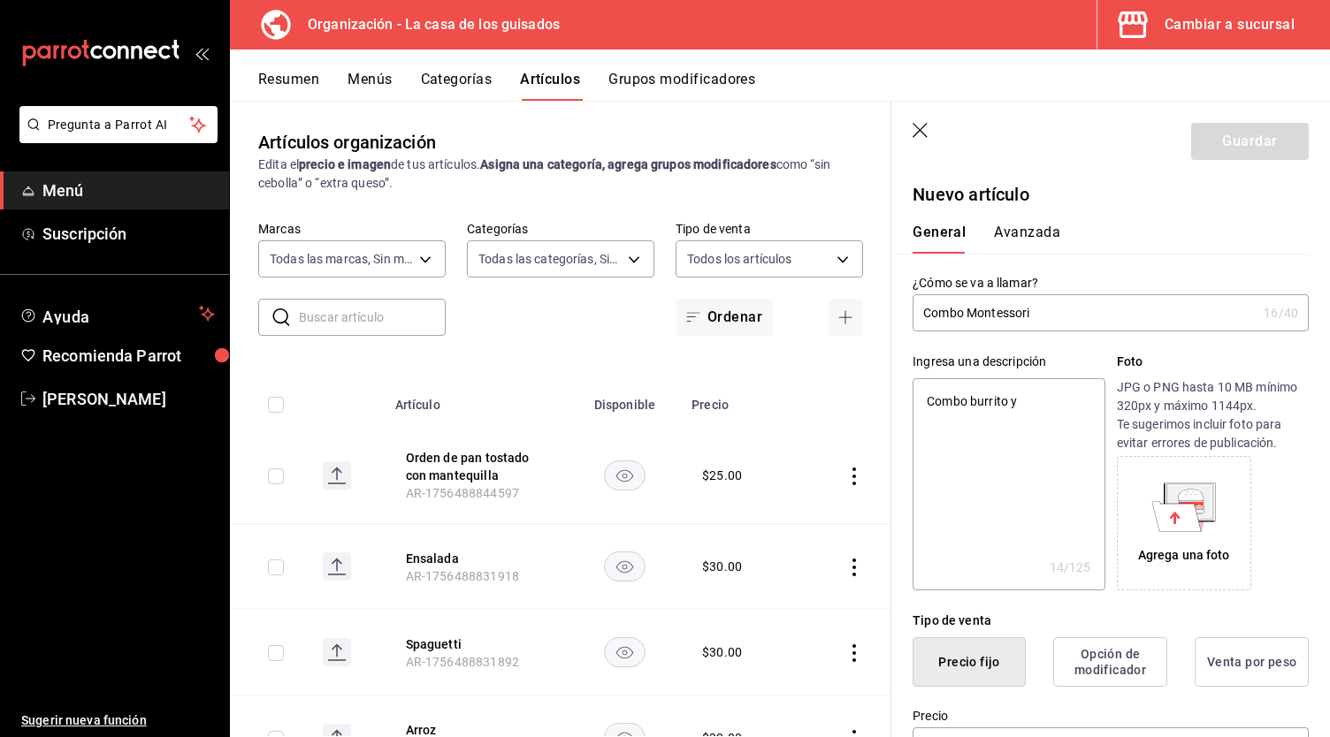
type textarea "x"
type textarea "Combo burrito y a"
type textarea "x"
type textarea "Combo burrito y agu"
type textarea "x"
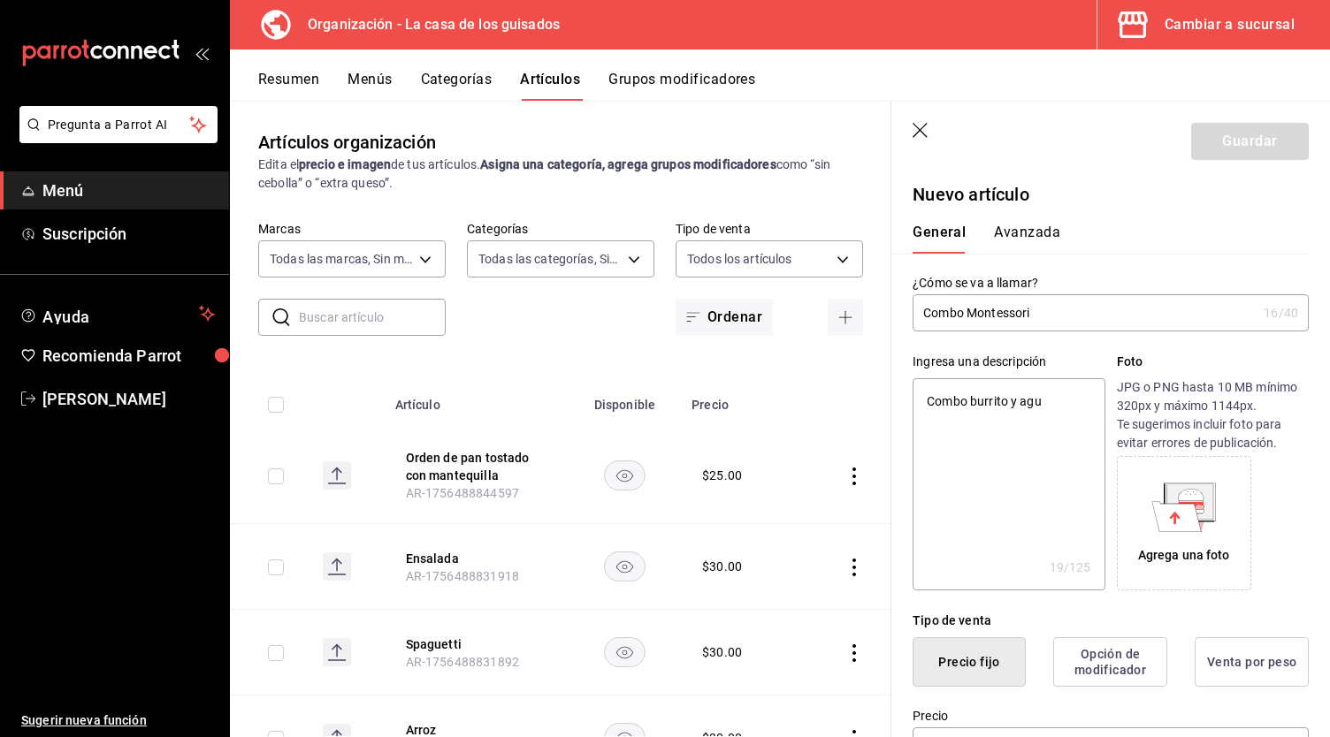
type textarea "Combo burrito y agua"
type textarea "x"
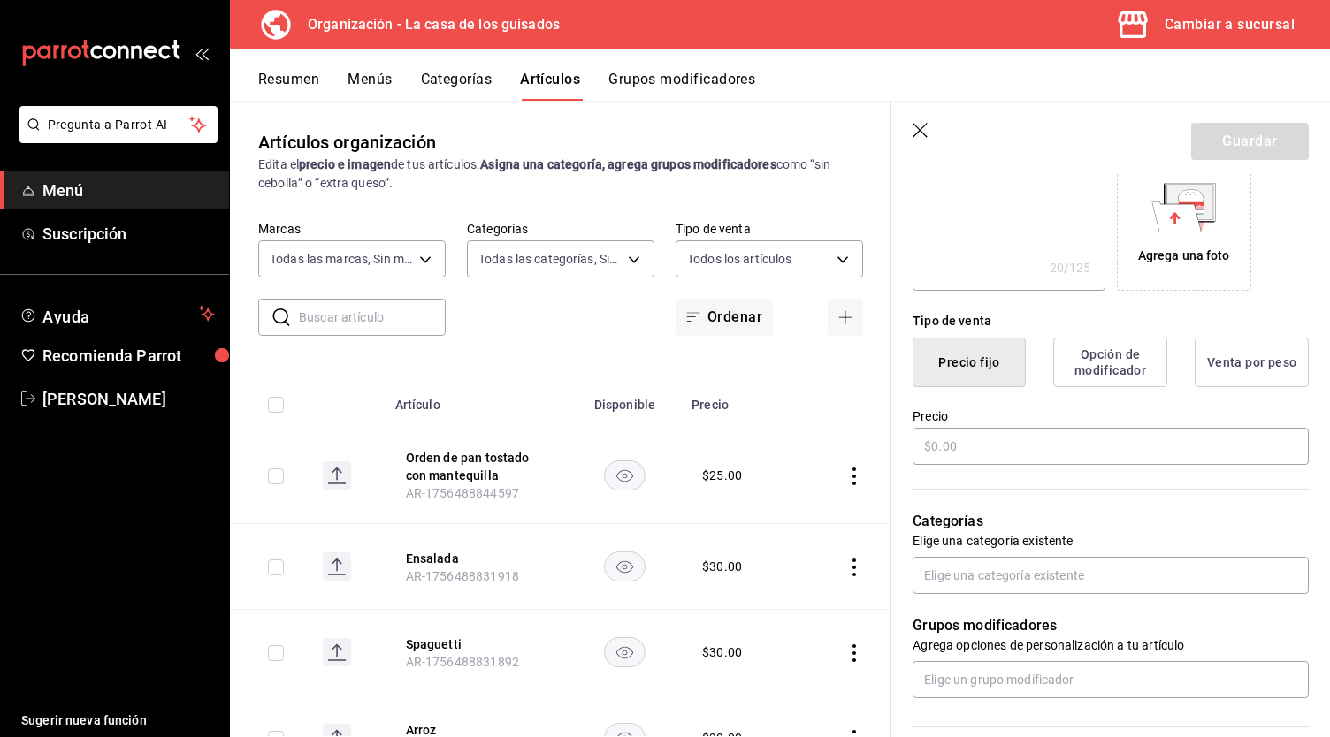
scroll to position [302, 0]
type textarea "Combo burrito y agua"
click at [963, 443] on input "text" at bounding box center [1111, 444] width 396 height 37
type textarea "x"
type input "$6.00"
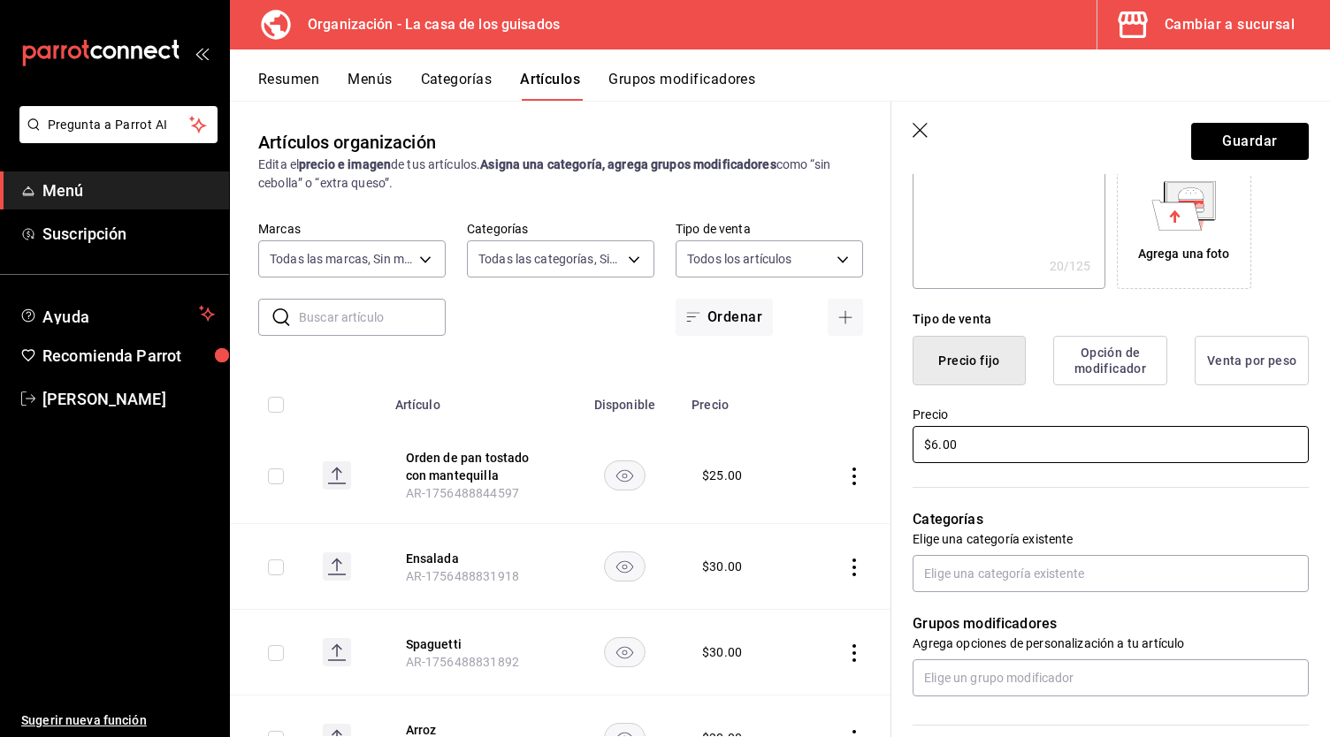
type textarea "x"
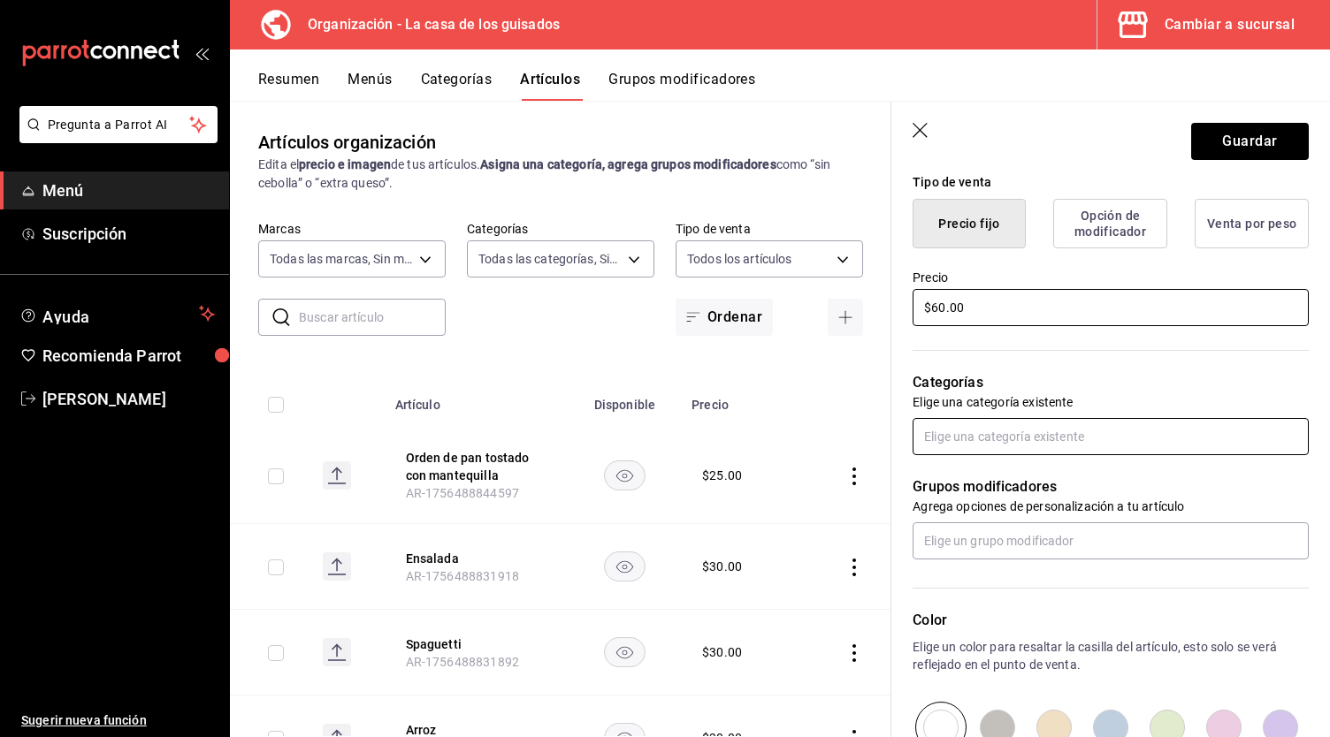
scroll to position [439, 0]
type input "$60.00"
click at [1044, 432] on input "text" at bounding box center [1111, 435] width 396 height 37
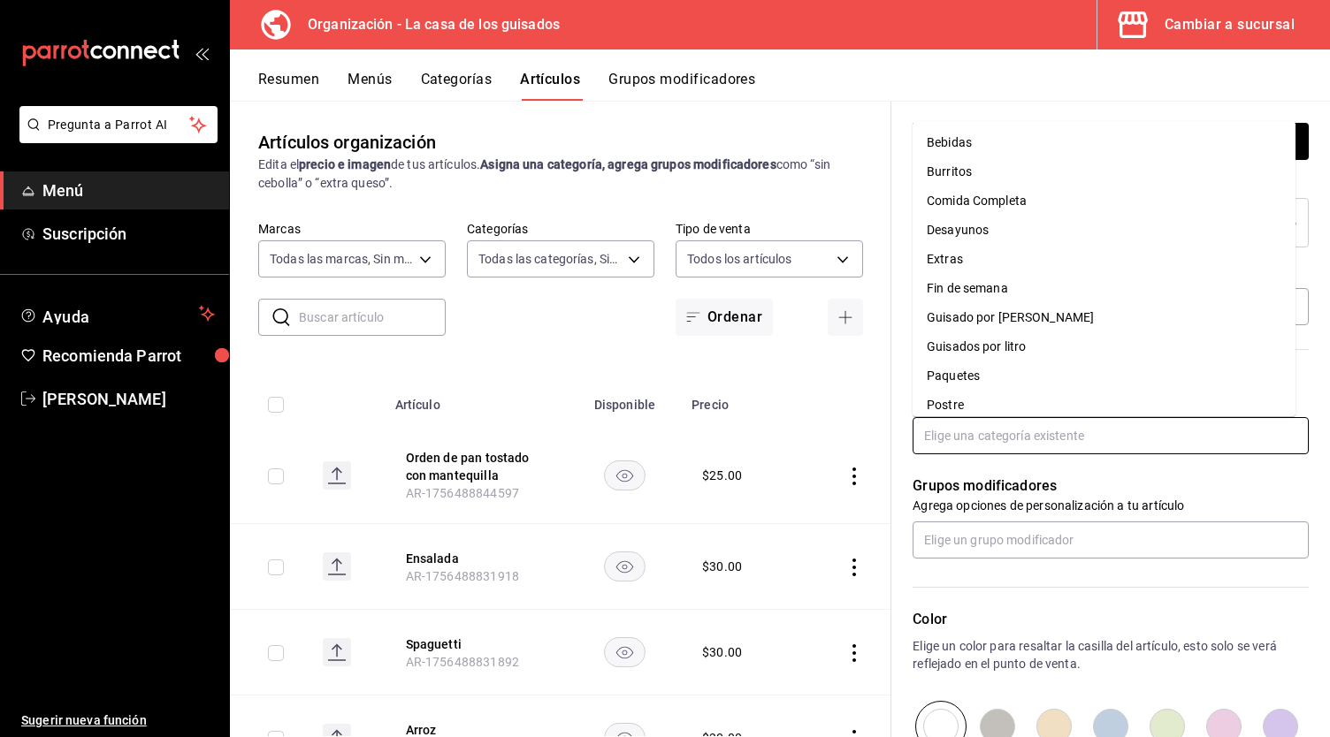
scroll to position [40, 0]
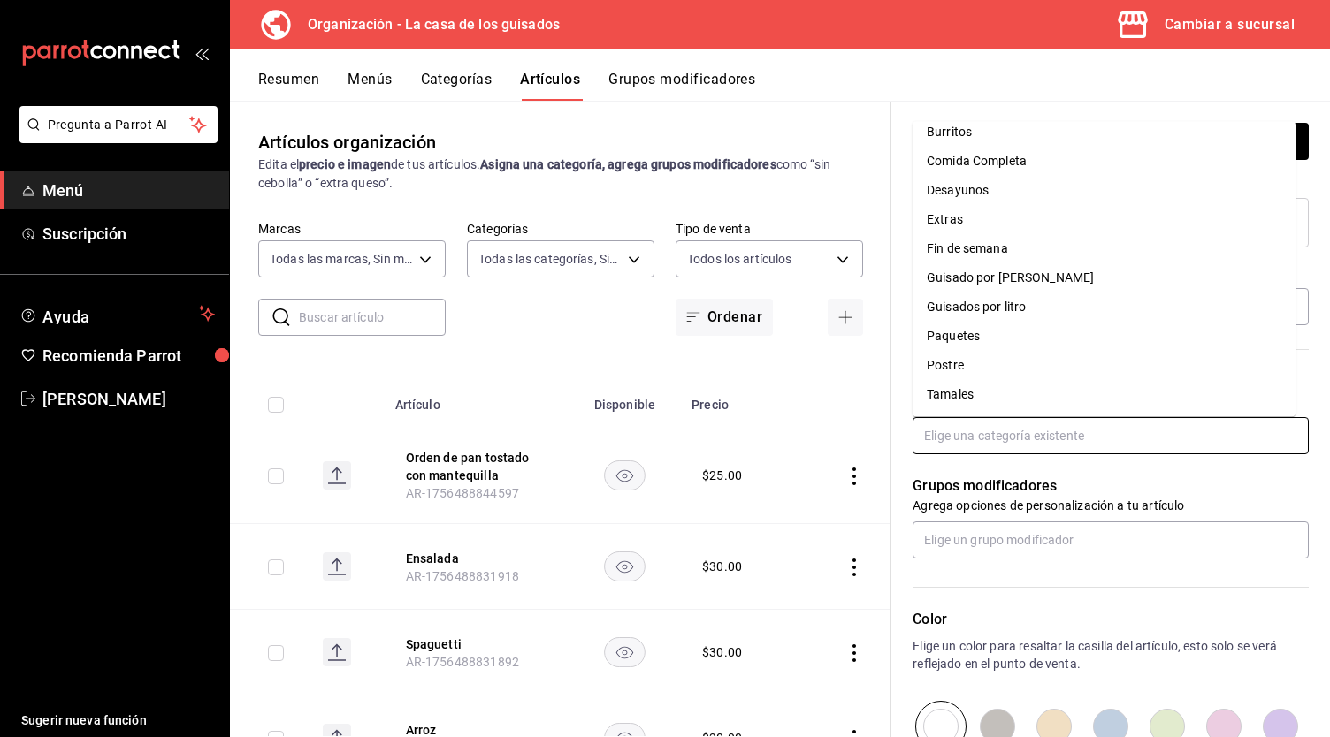
click at [996, 330] on li "Paquetes" at bounding box center [1104, 337] width 383 height 29
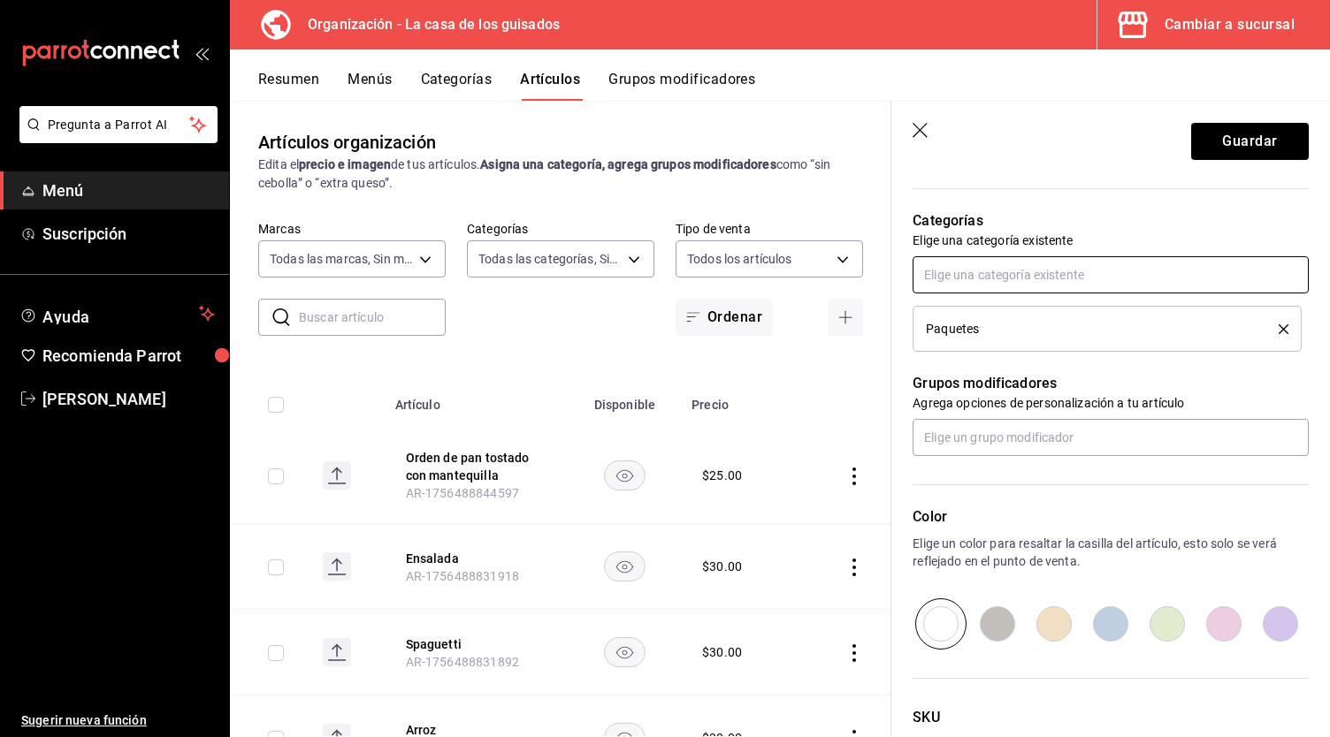
scroll to position [733, 0]
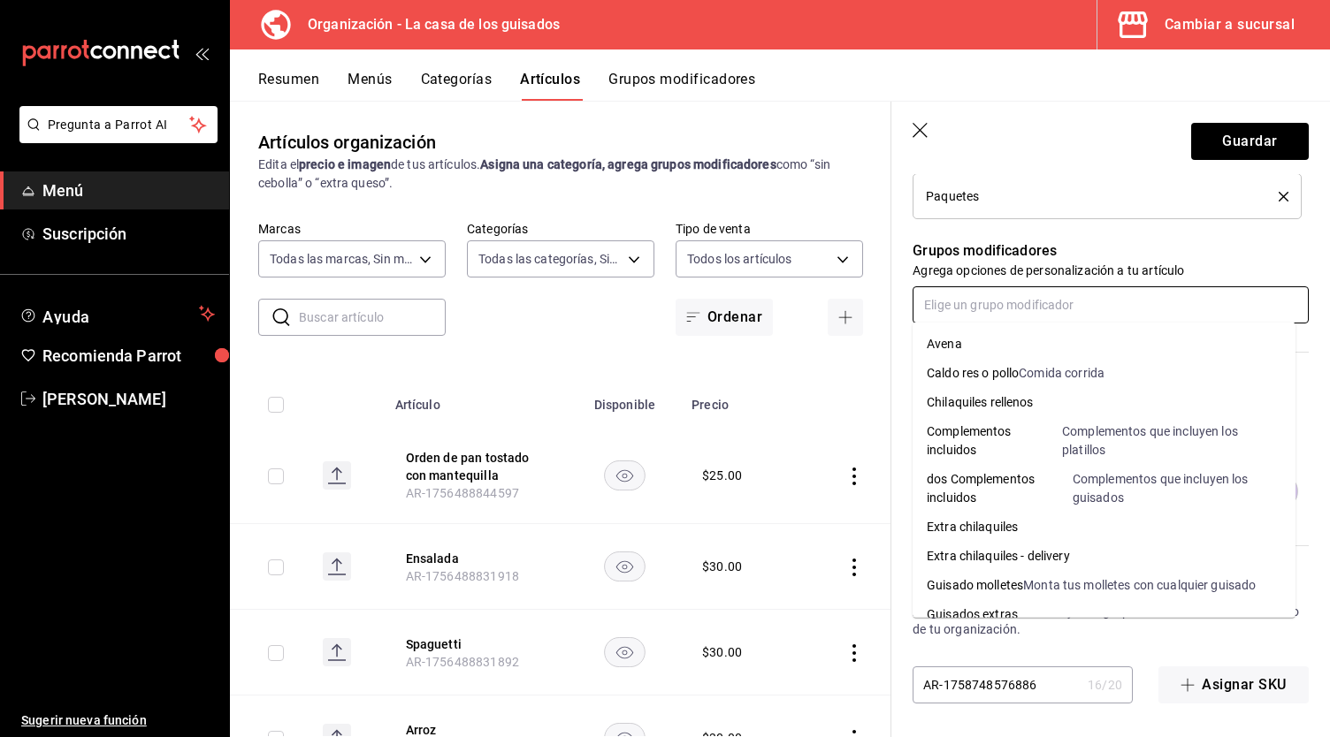
click at [1021, 312] on input "text" at bounding box center [1111, 304] width 396 height 37
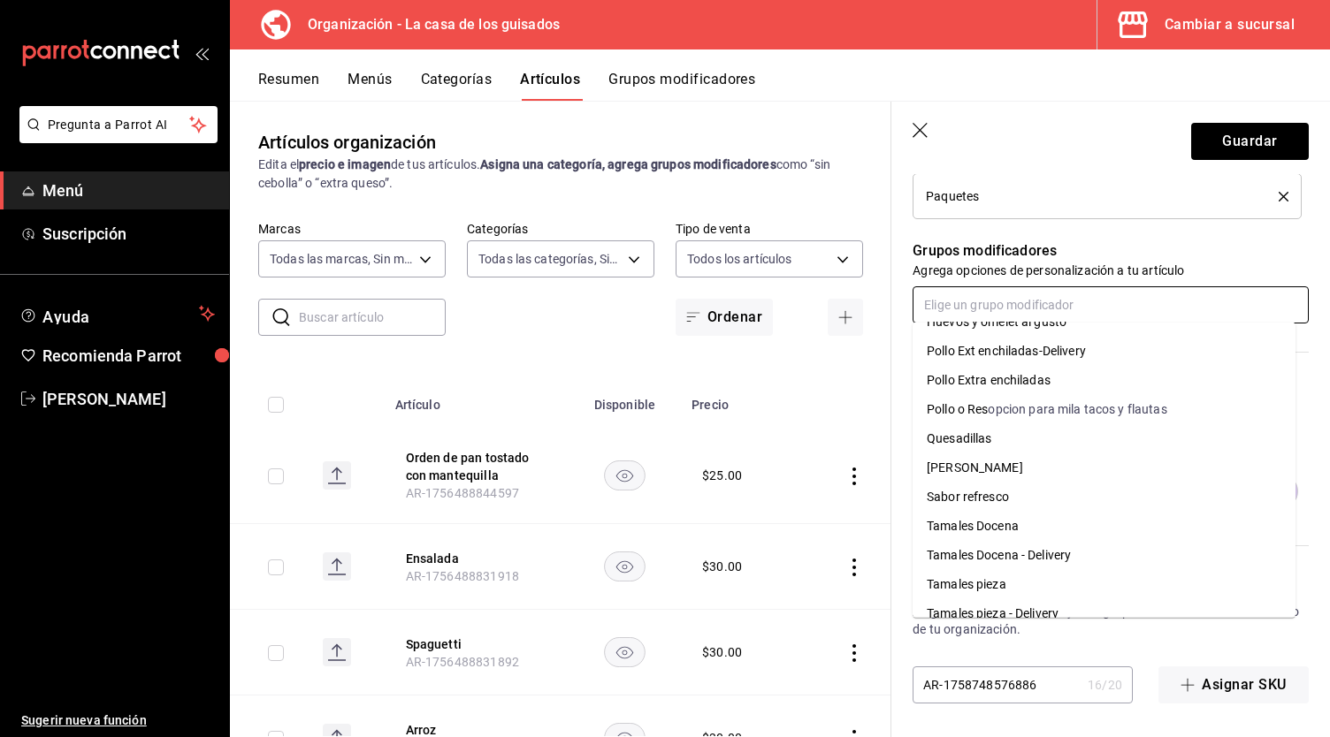
scroll to position [378, 0]
click at [1004, 455] on li "Quesadillas" at bounding box center [1104, 440] width 383 height 29
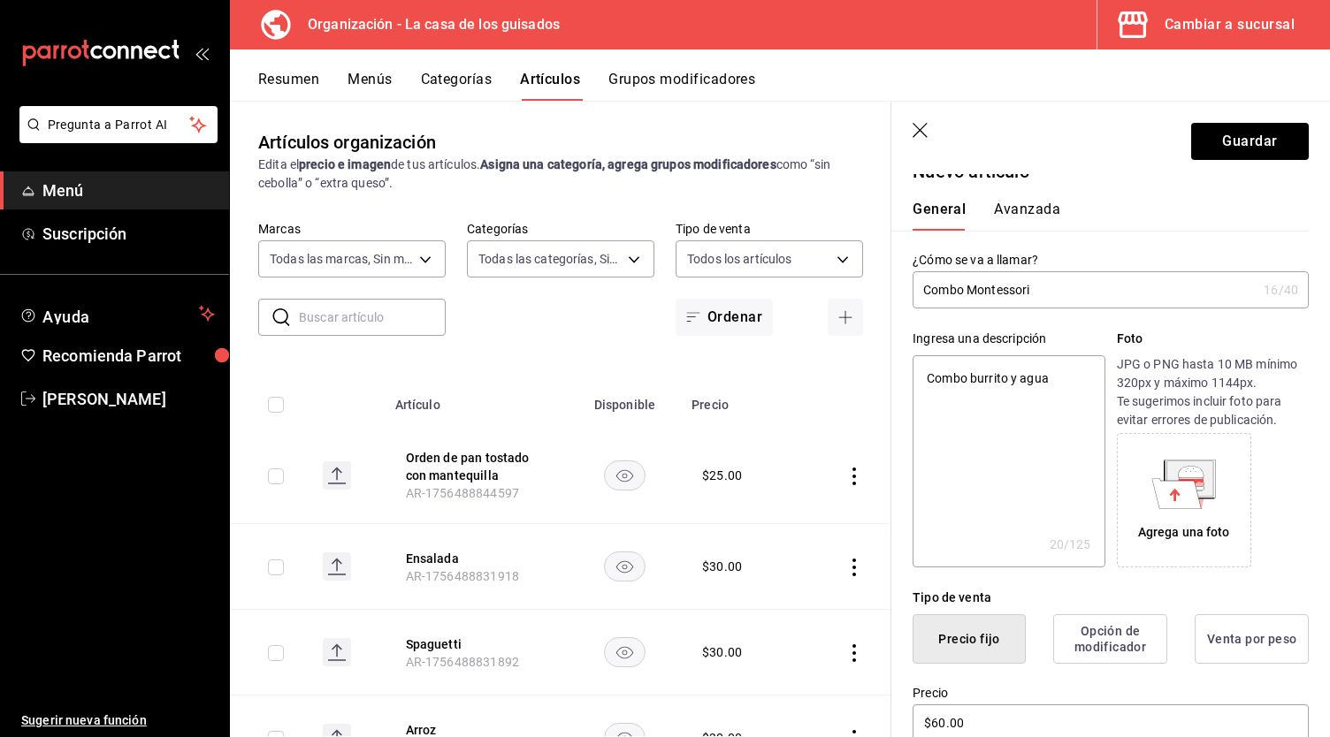
scroll to position [0, 0]
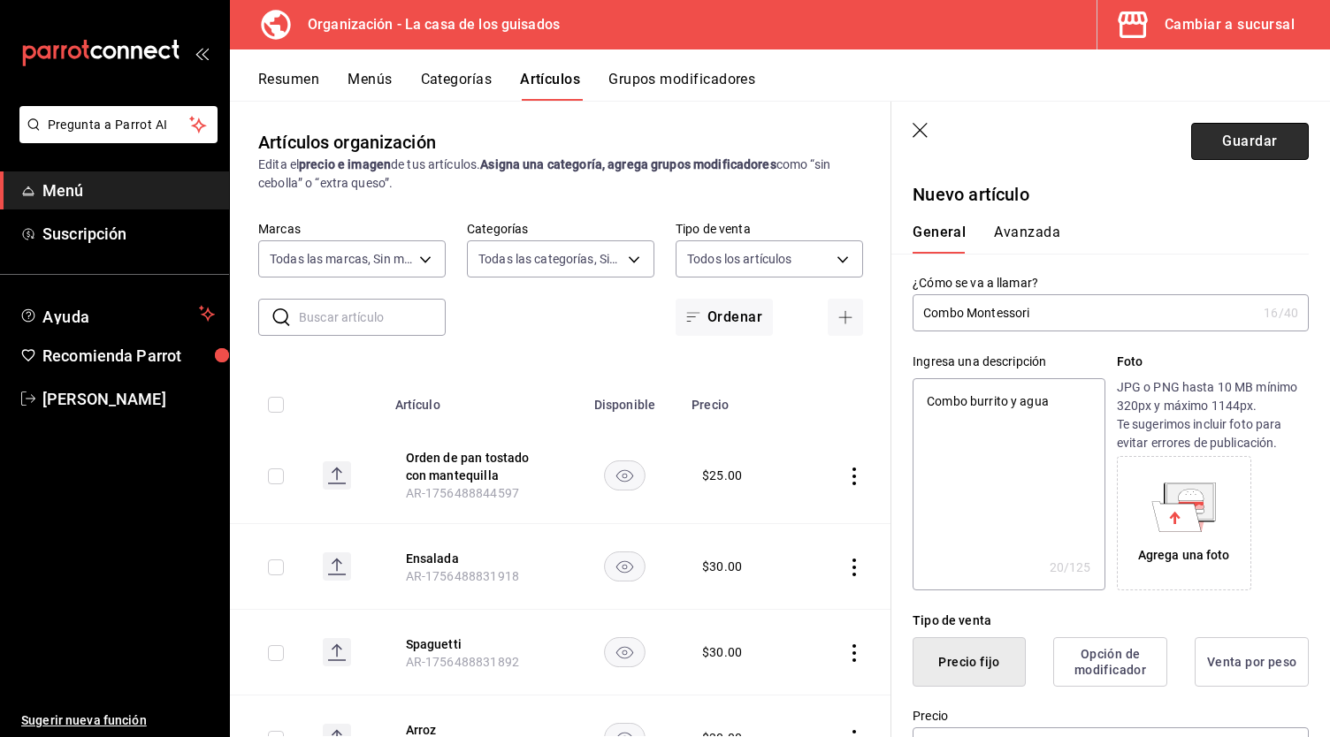
click at [1211, 142] on button "Guardar" at bounding box center [1250, 141] width 118 height 37
type textarea "x"
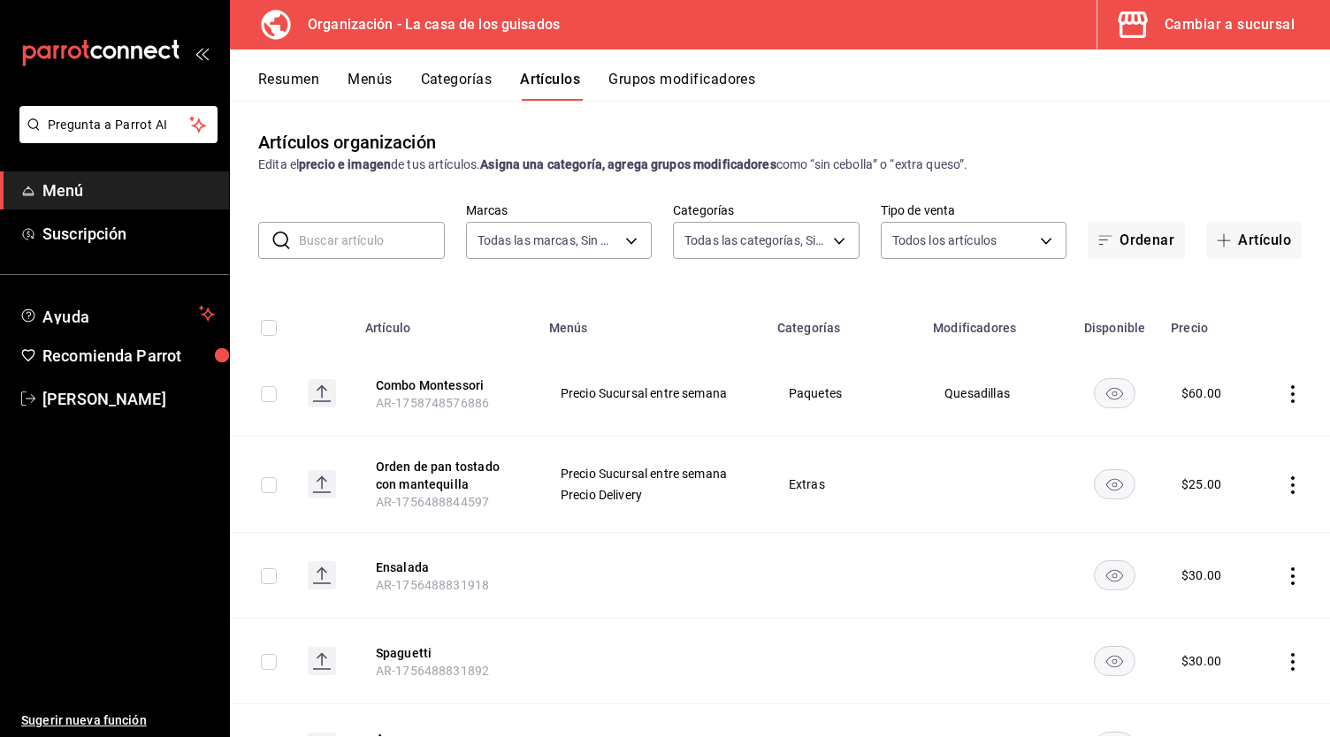
click at [362, 75] on button "Menús" at bounding box center [370, 86] width 44 height 30
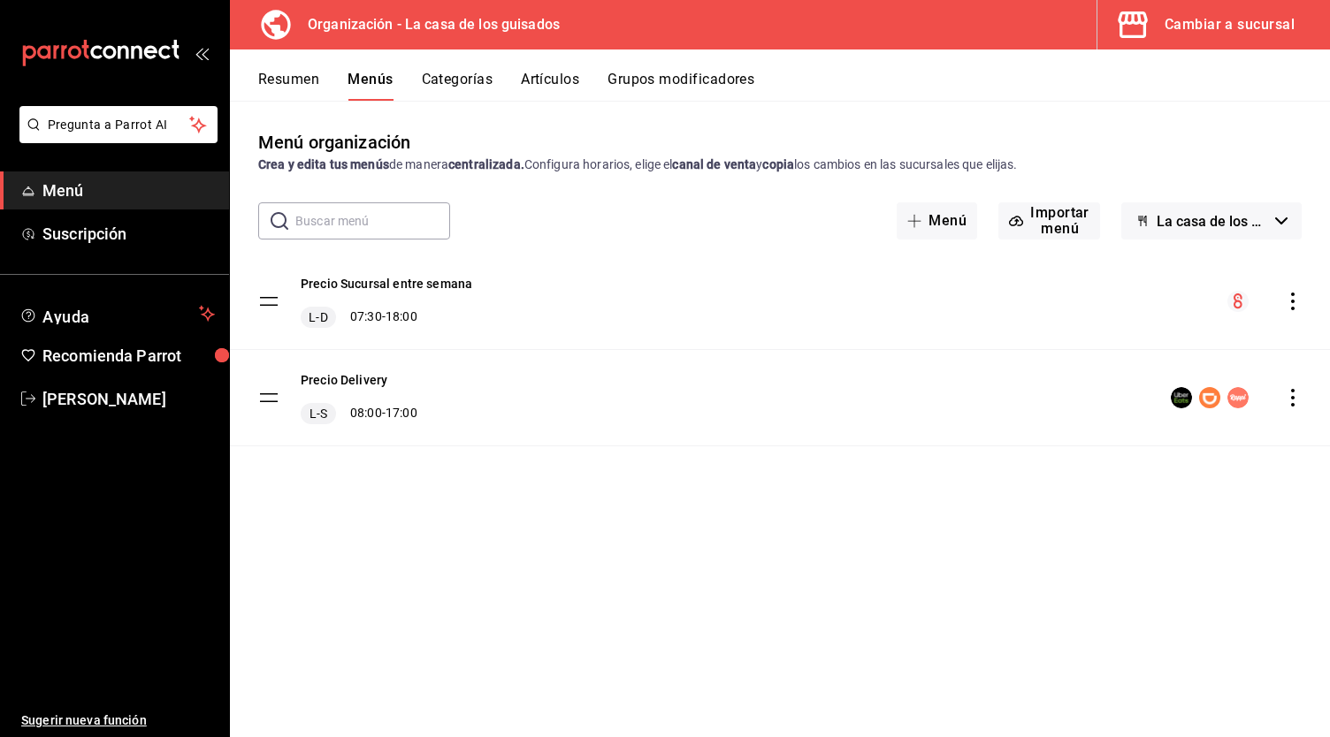
click at [1279, 222] on icon "button" at bounding box center [1281, 221] width 12 height 7
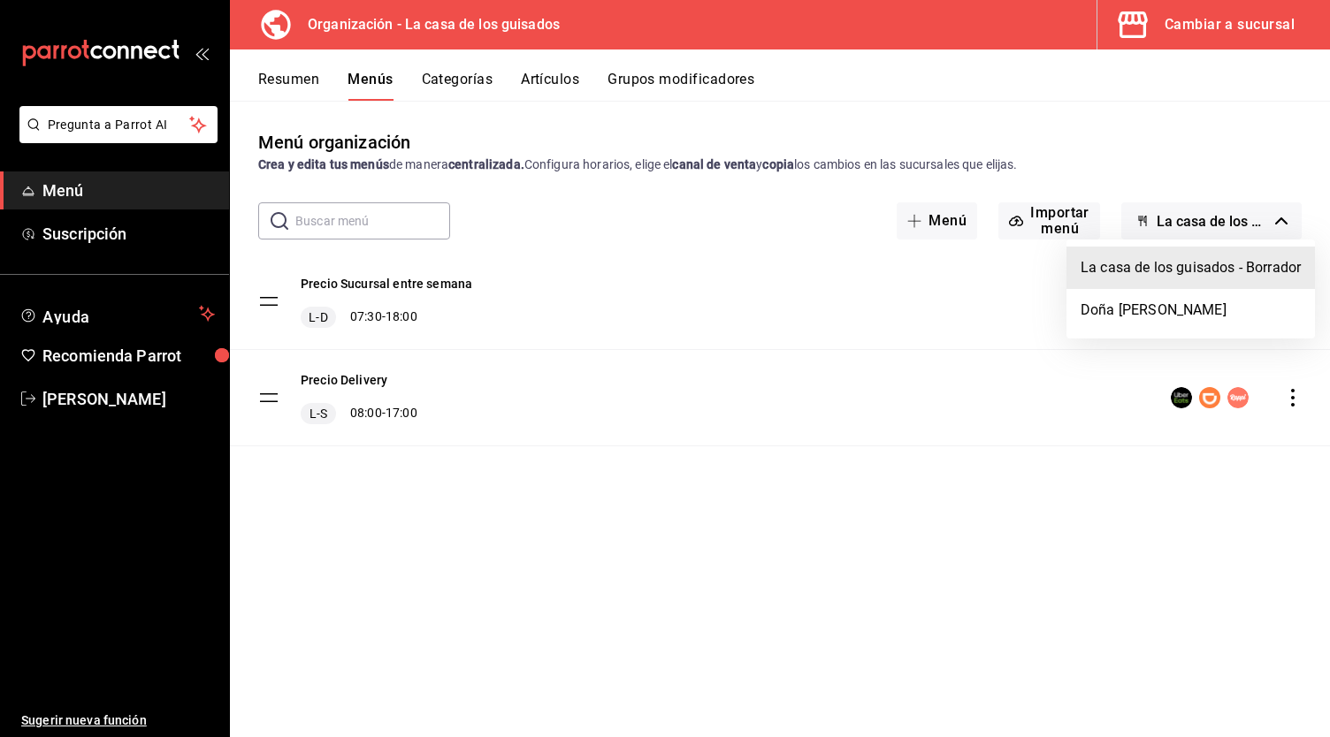
click at [1272, 124] on div at bounding box center [665, 368] width 1330 height 737
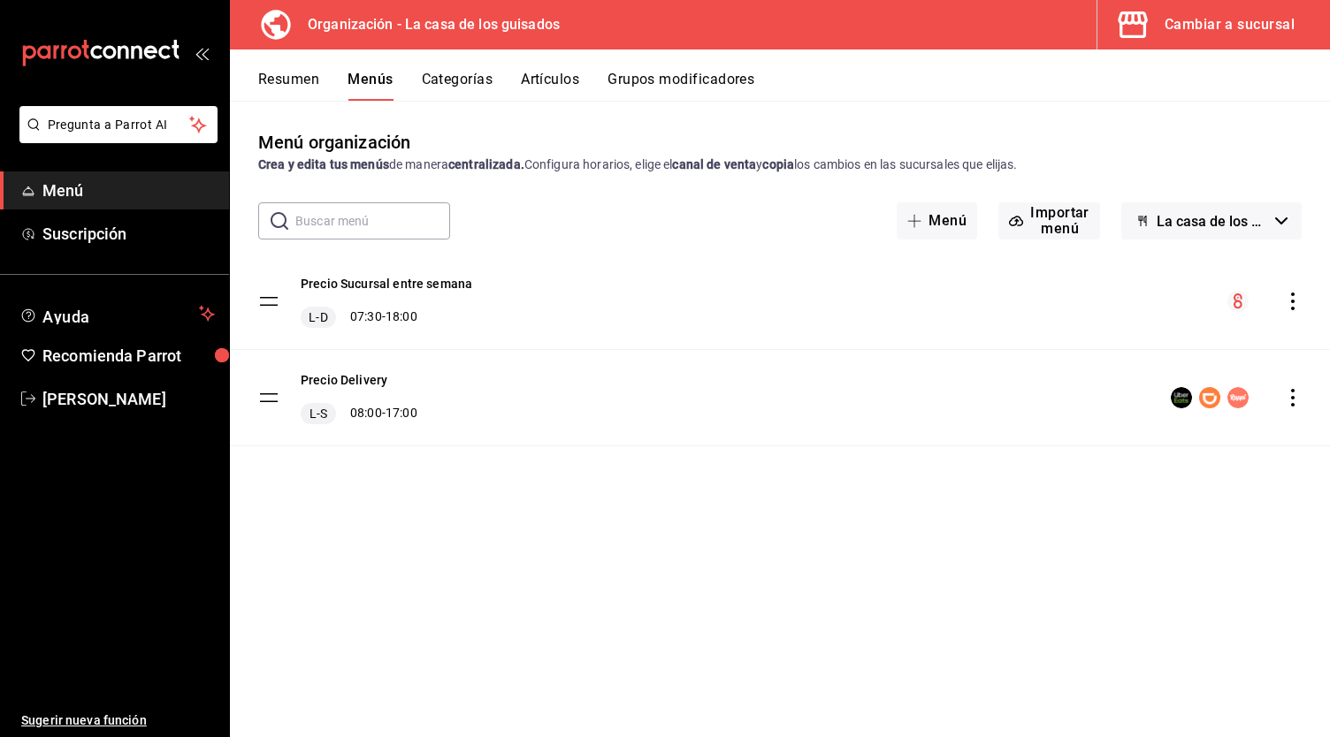
click at [1298, 302] on icon "actions" at bounding box center [1293, 302] width 18 height 18
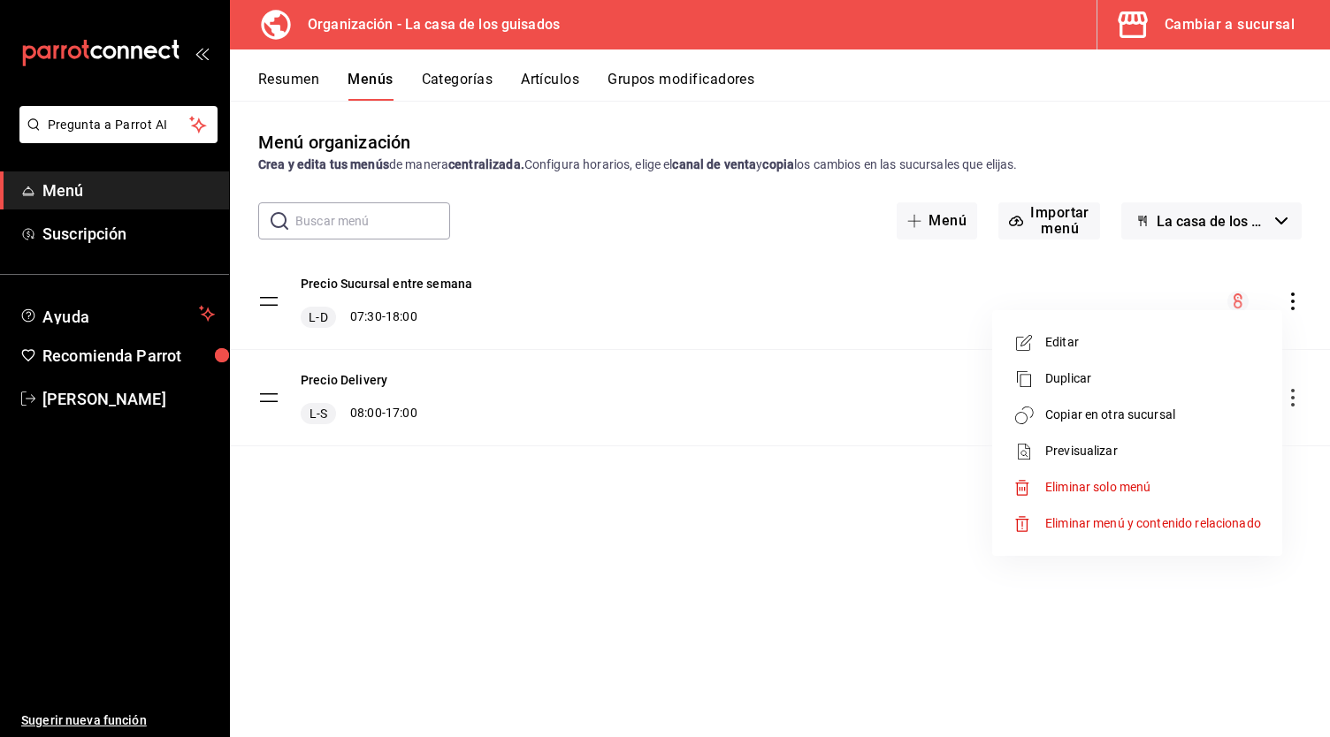
click at [1093, 424] on span "Copiar en otra sucursal" at bounding box center [1153, 415] width 216 height 19
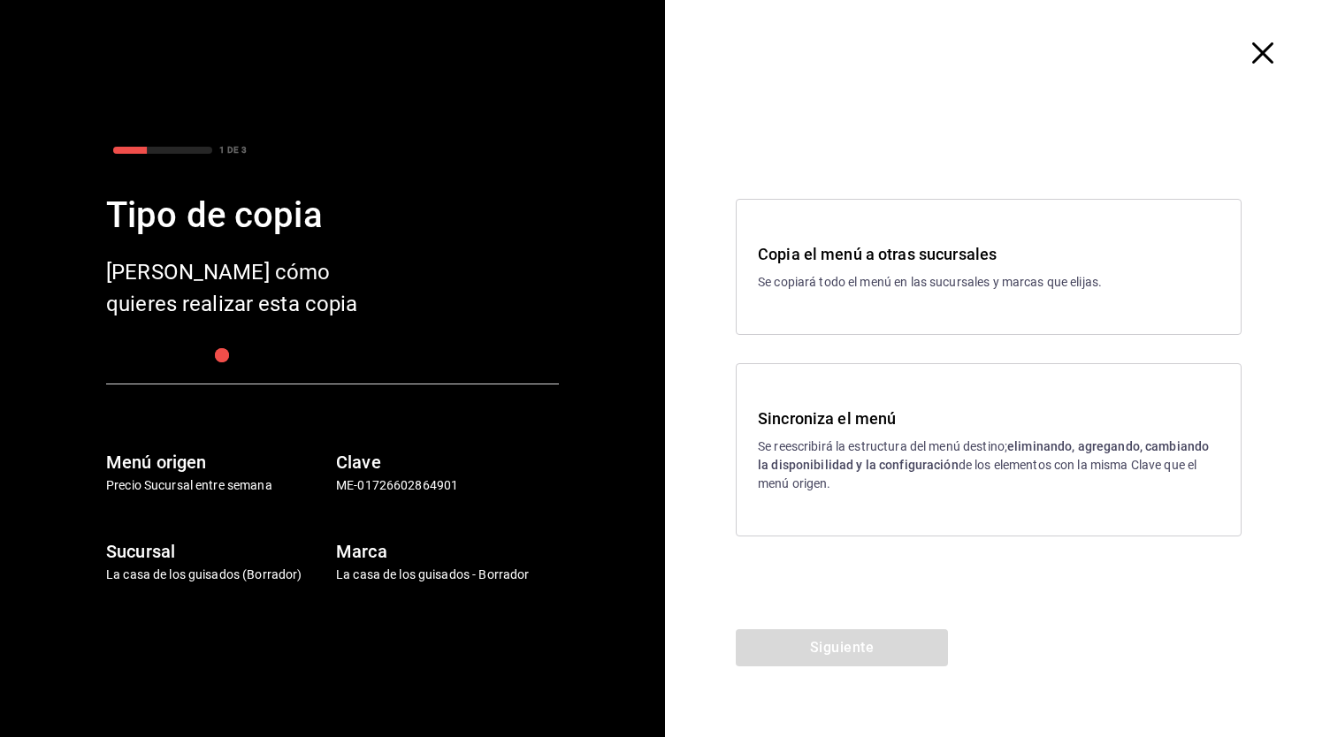
click at [902, 423] on h3 "Sincroniza el menú" at bounding box center [989, 419] width 462 height 24
click at [833, 661] on button "Siguiente" at bounding box center [842, 648] width 212 height 37
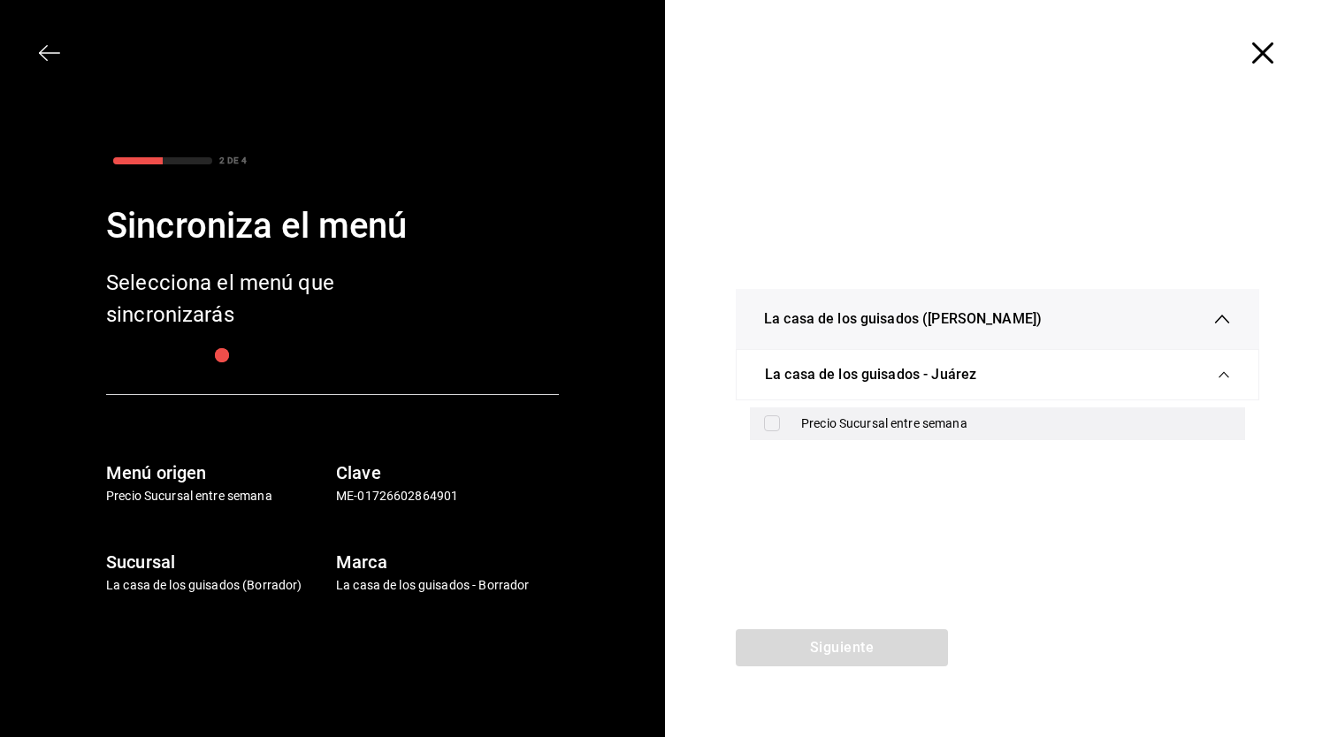
click at [778, 425] on input "checkbox" at bounding box center [772, 424] width 16 height 16
checkbox input "true"
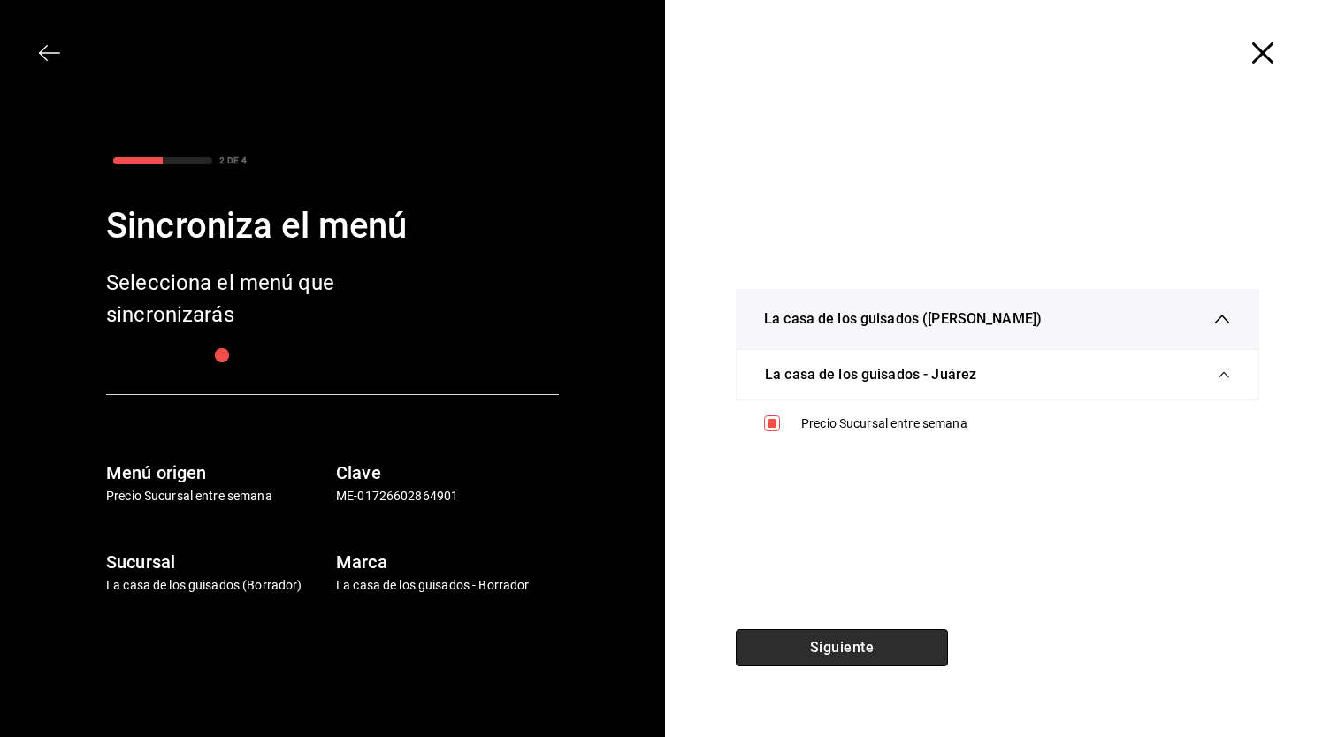
click at [836, 646] on button "Siguiente" at bounding box center [842, 648] width 212 height 37
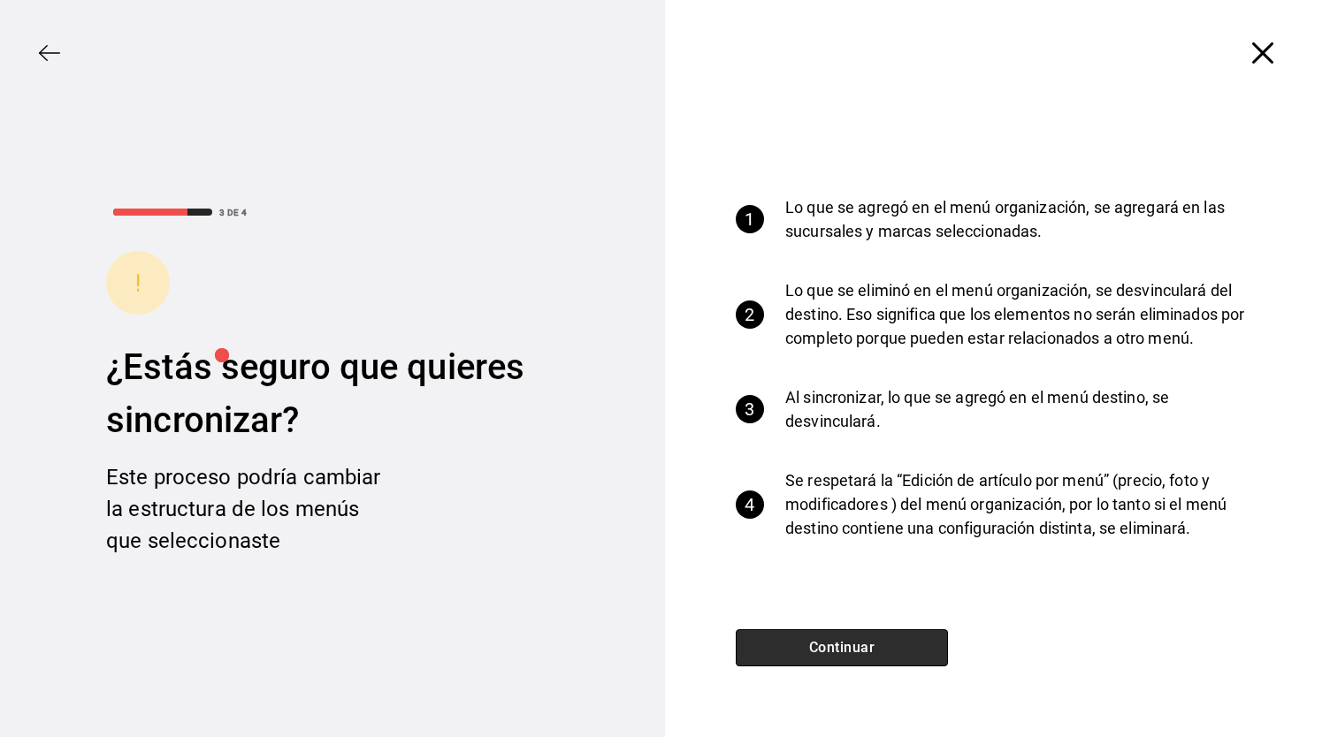
drag, startPoint x: 836, startPoint y: 646, endPoint x: 815, endPoint y: 649, distance: 20.5
click at [815, 649] on button "Continuar" at bounding box center [842, 648] width 212 height 37
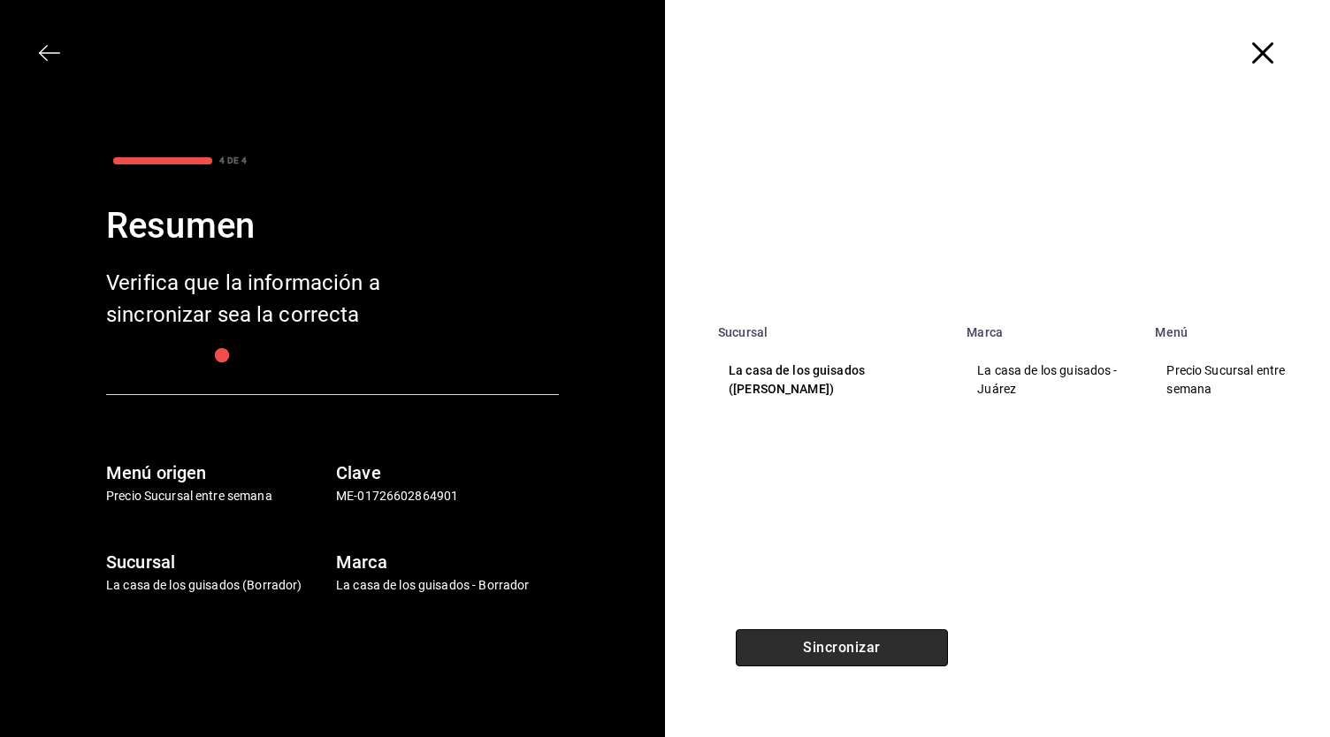
click at [836, 650] on button "Sincronizar" at bounding box center [842, 648] width 212 height 37
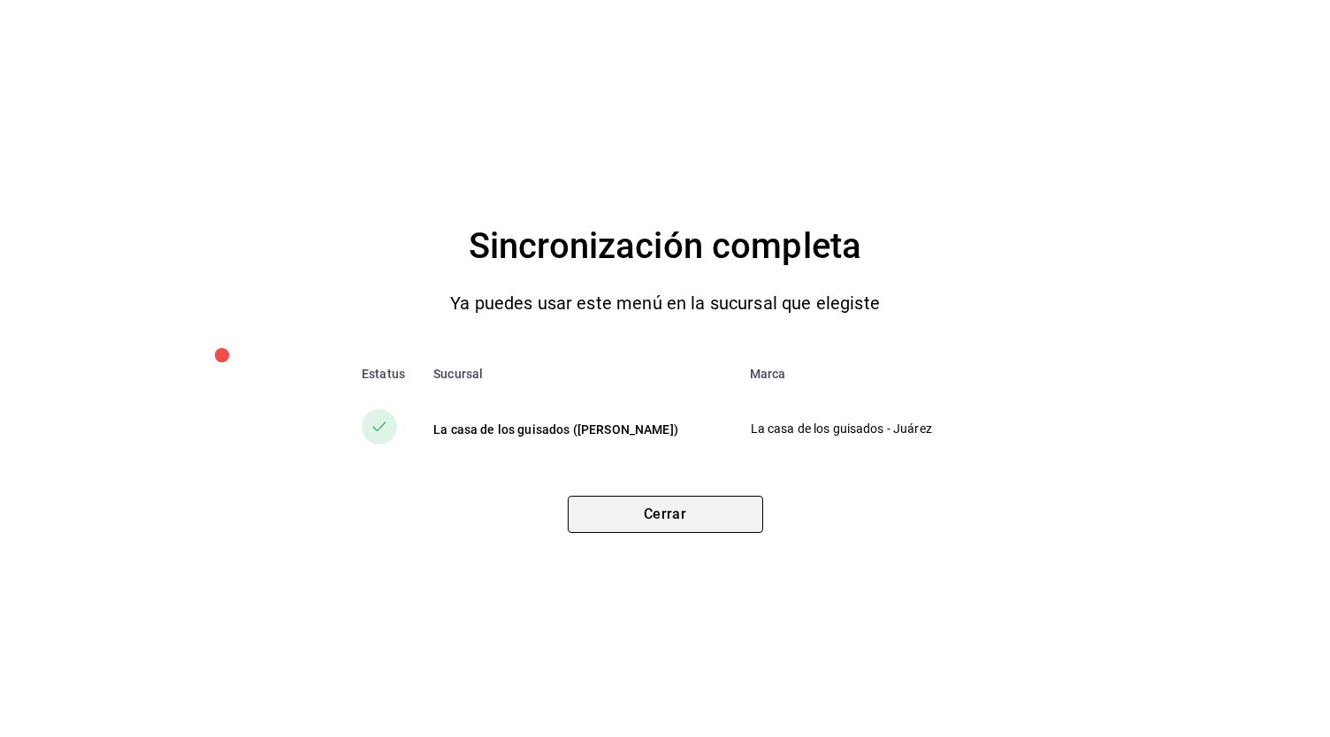
click at [636, 502] on button "Cerrar" at bounding box center [665, 514] width 195 height 37
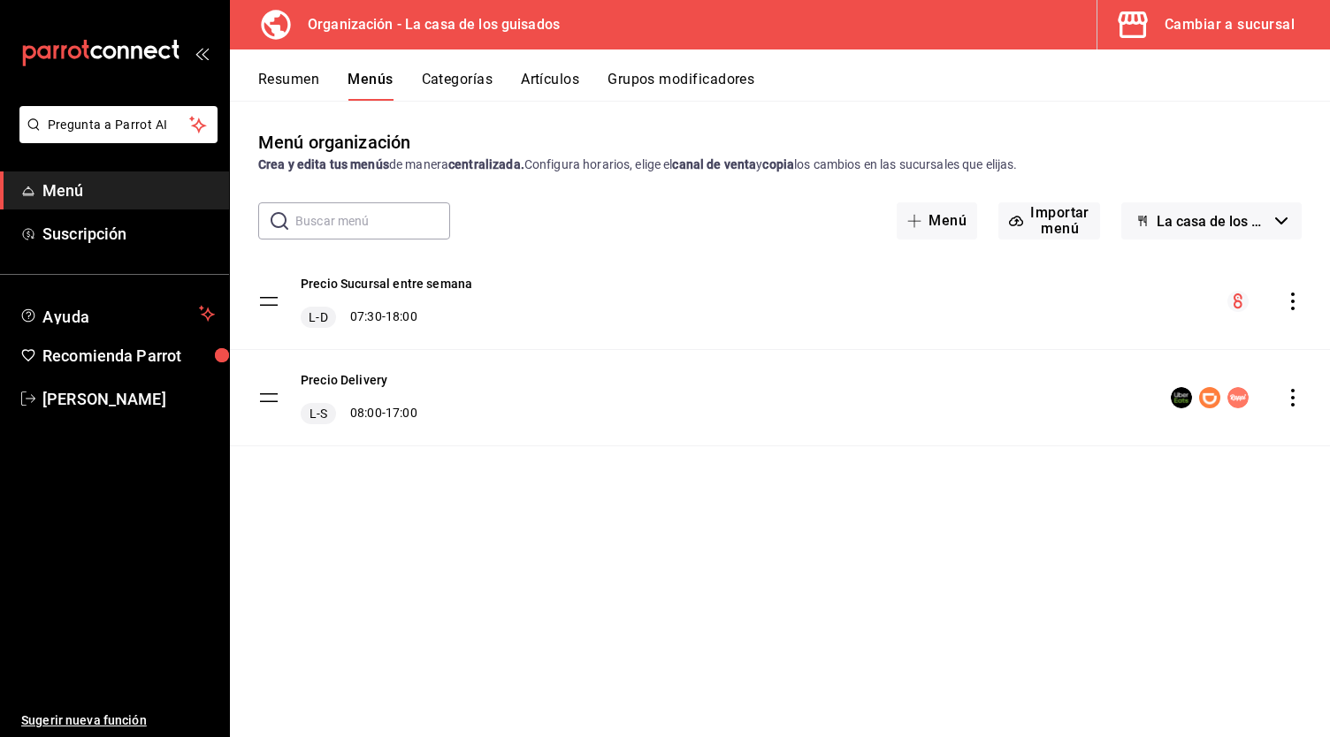
click at [275, 79] on button "Resumen" at bounding box center [288, 86] width 61 height 30
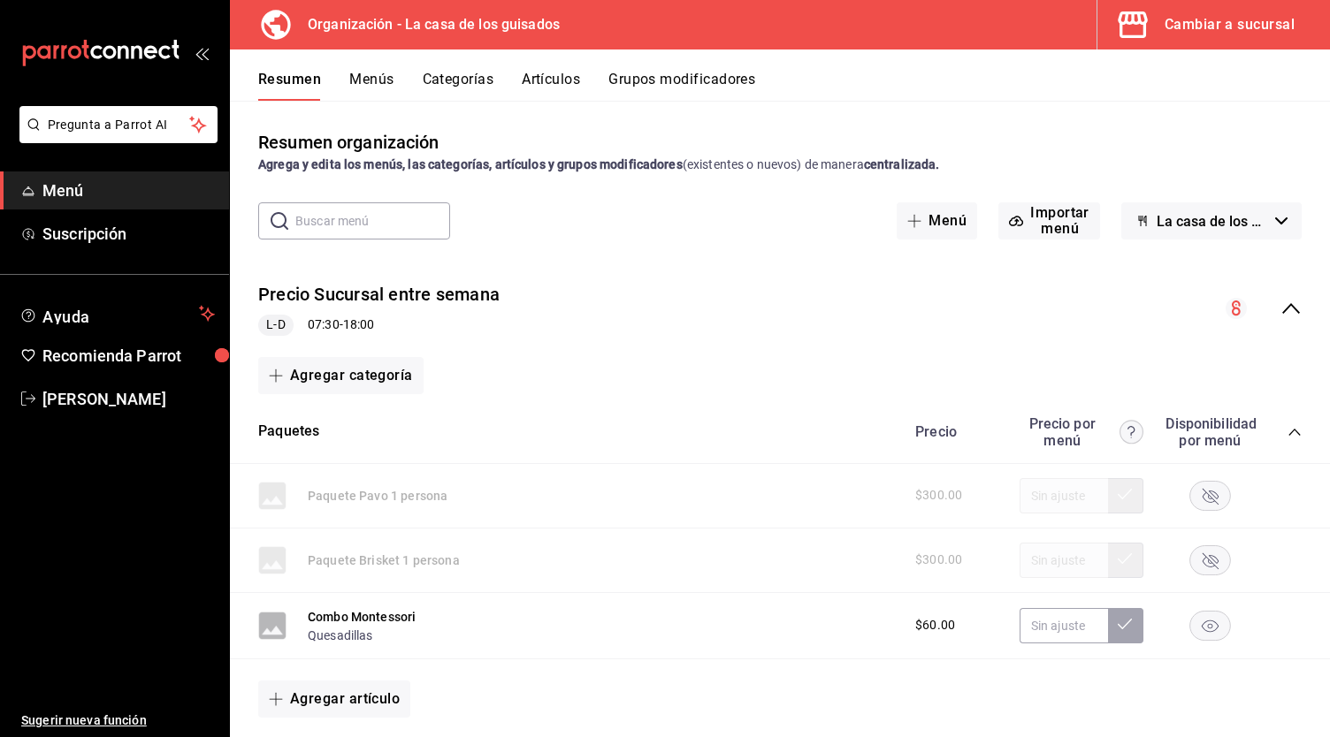
click at [1282, 308] on icon "collapse-menu-row" at bounding box center [1291, 308] width 18 height 11
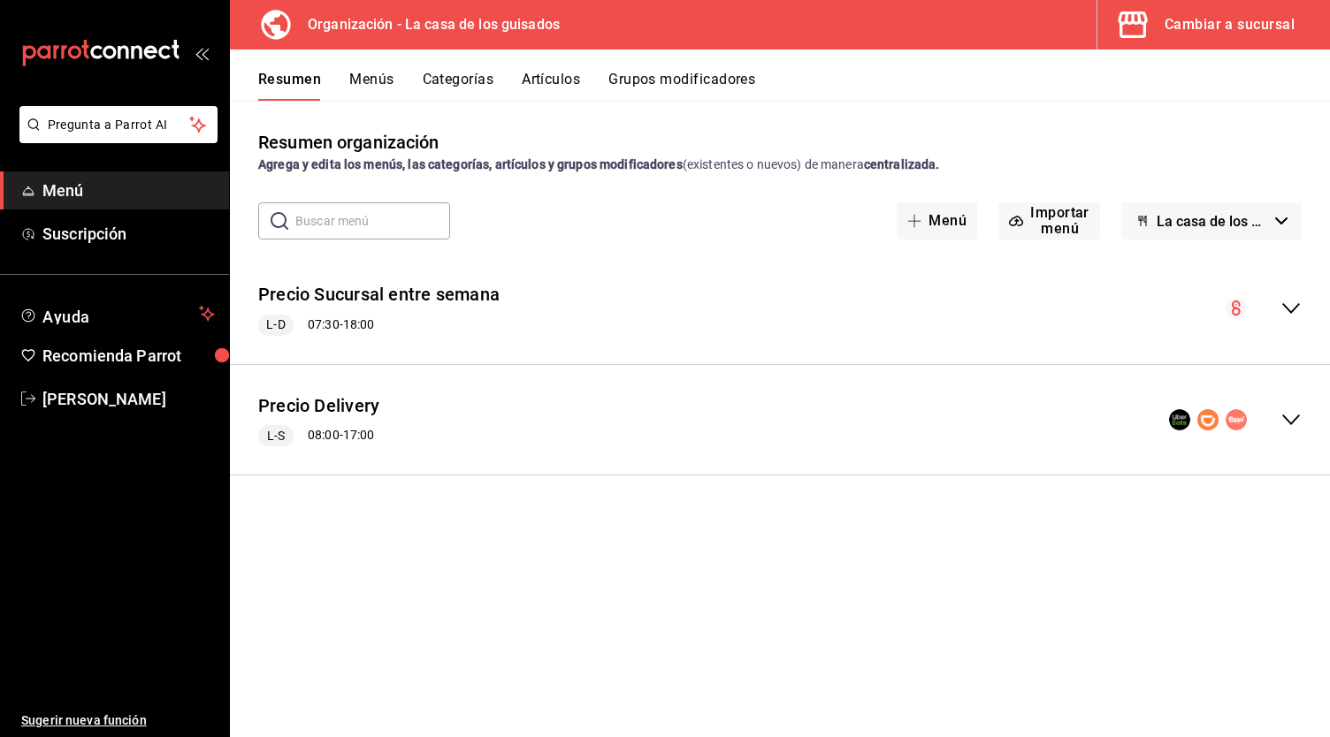
click at [1276, 219] on icon "button" at bounding box center [1281, 221] width 12 height 7
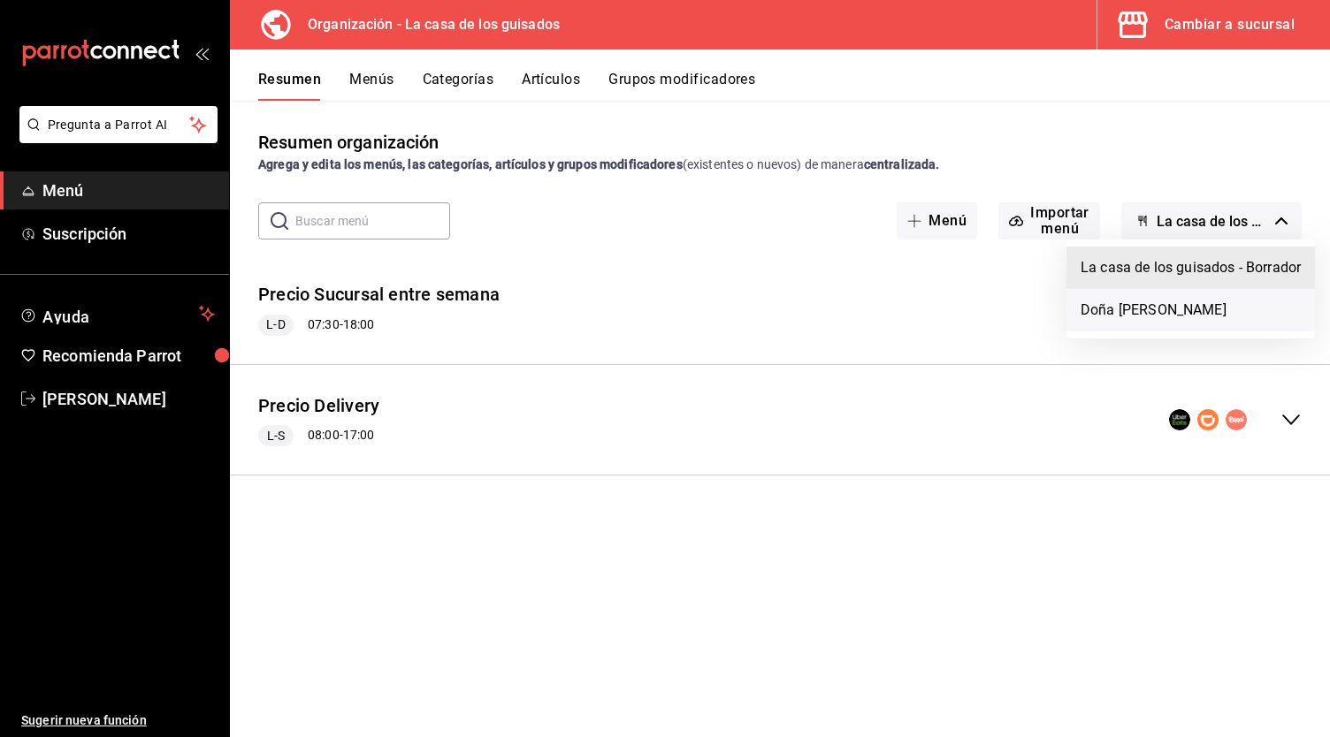
click at [1155, 306] on li "Doña [PERSON_NAME]" at bounding box center [1190, 310] width 248 height 42
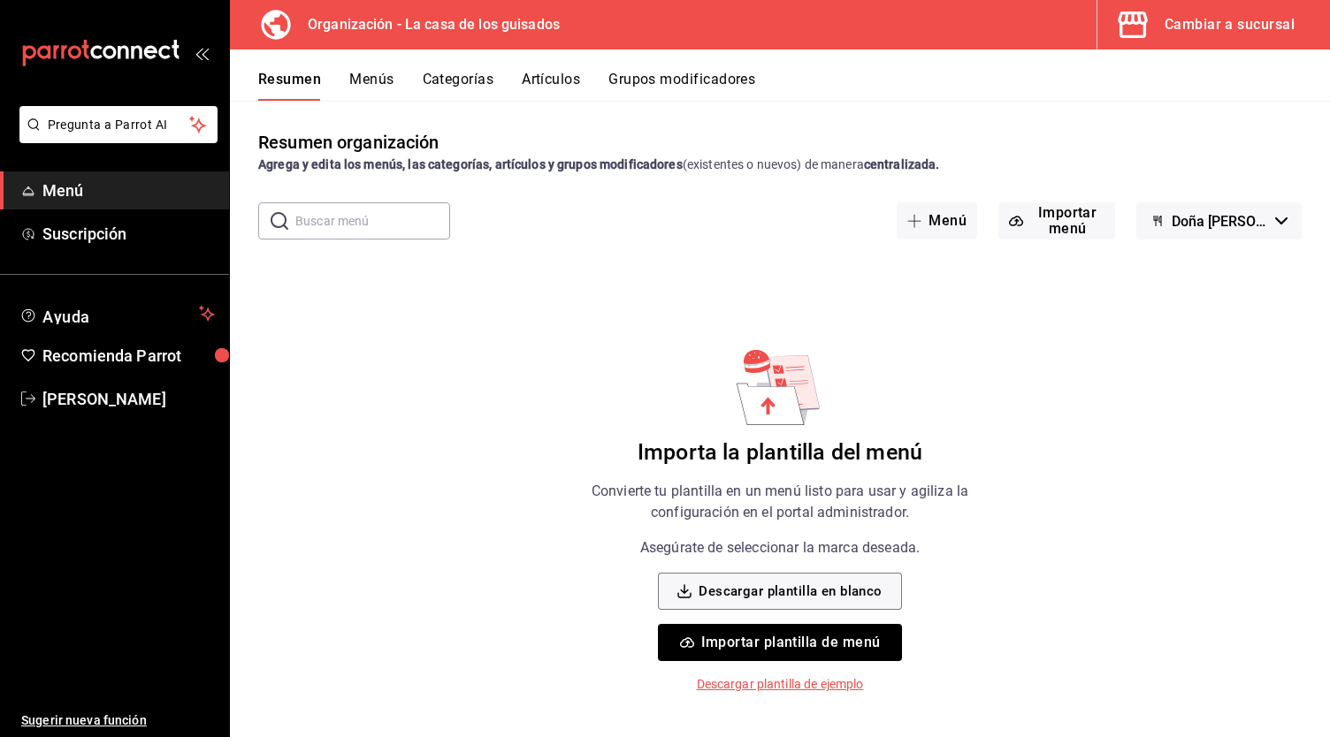
click at [1259, 215] on span "Doña [PERSON_NAME]" at bounding box center [1220, 221] width 96 height 17
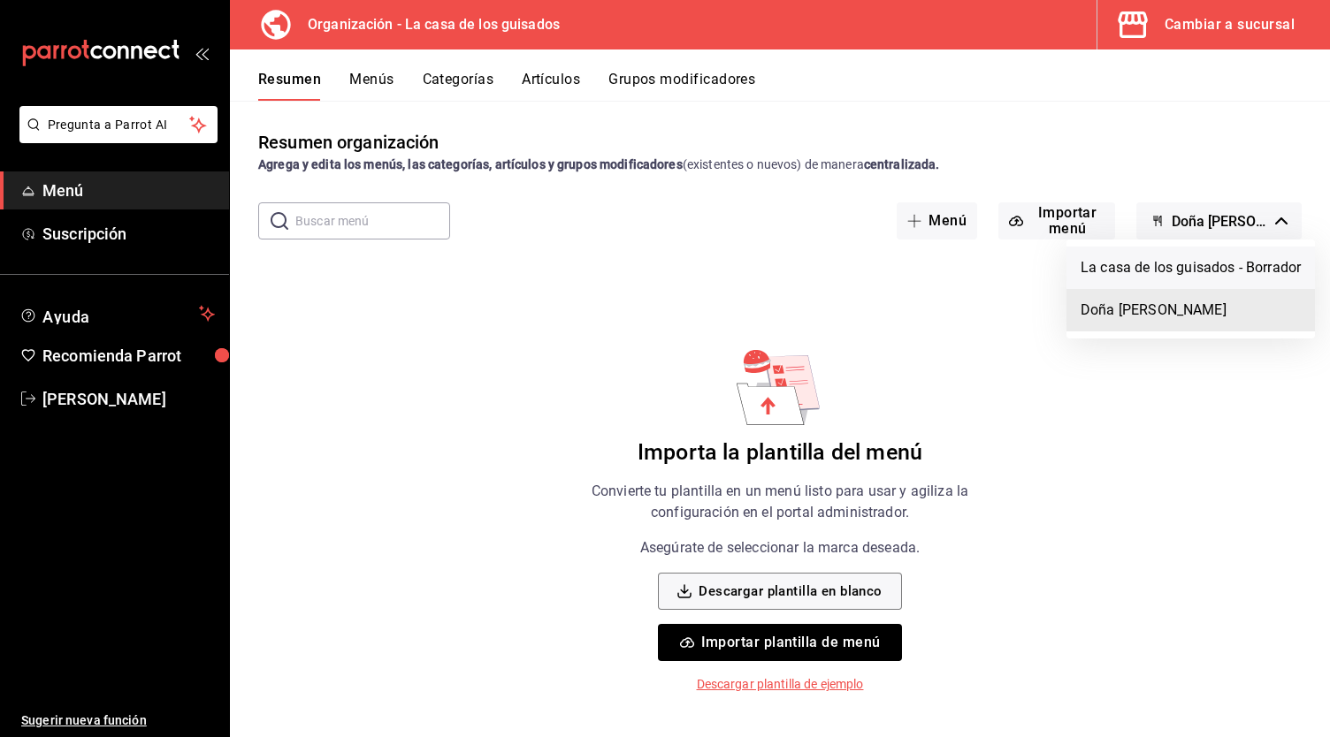
click at [1201, 271] on li "La casa de los guisados - Borrador" at bounding box center [1190, 268] width 248 height 42
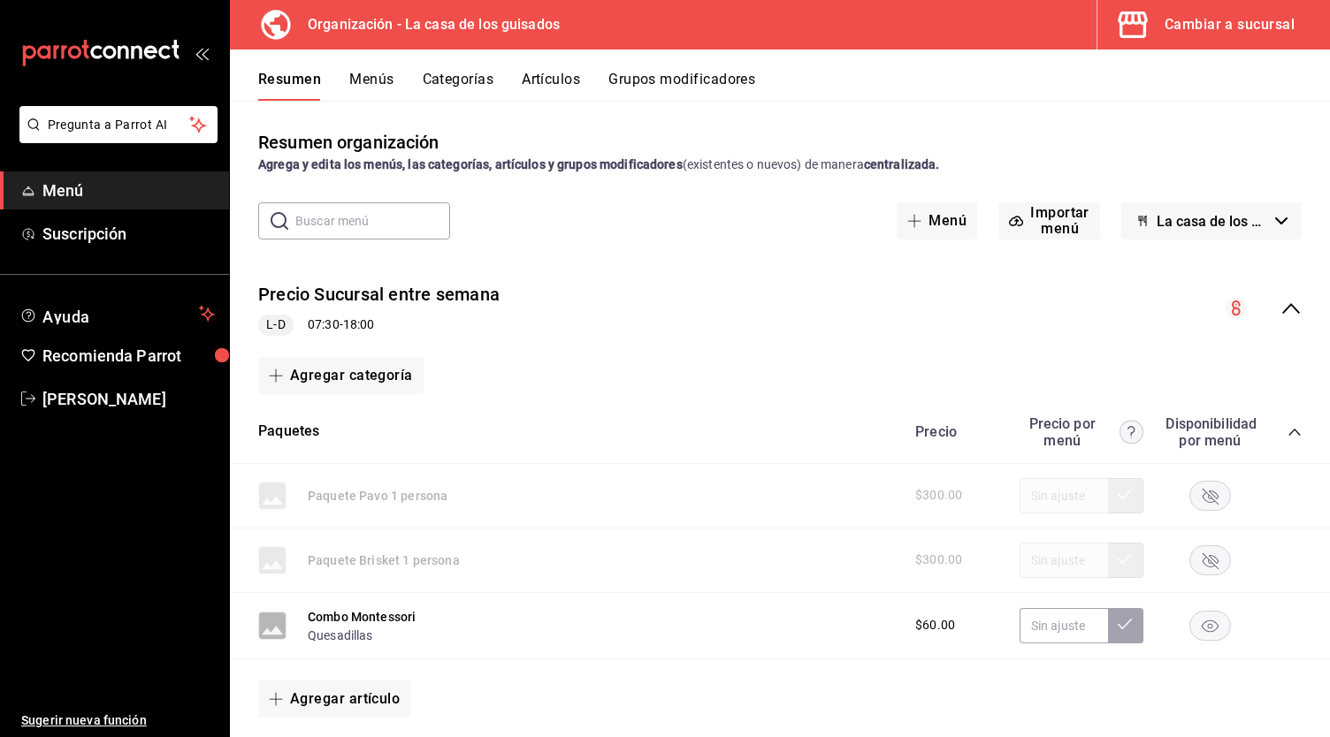
click at [1219, 29] on div "Cambiar a sucursal" at bounding box center [1230, 24] width 130 height 25
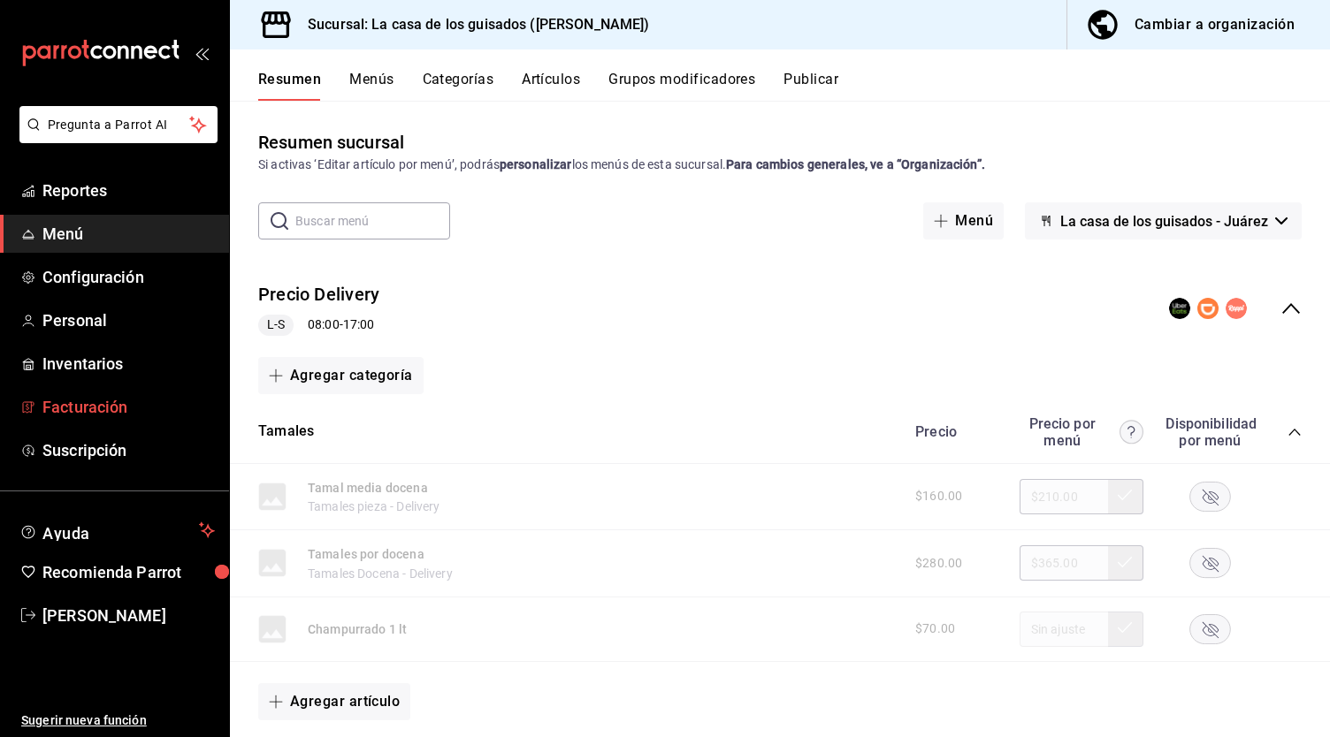
click at [113, 409] on span "Facturación" at bounding box center [128, 407] width 172 height 24
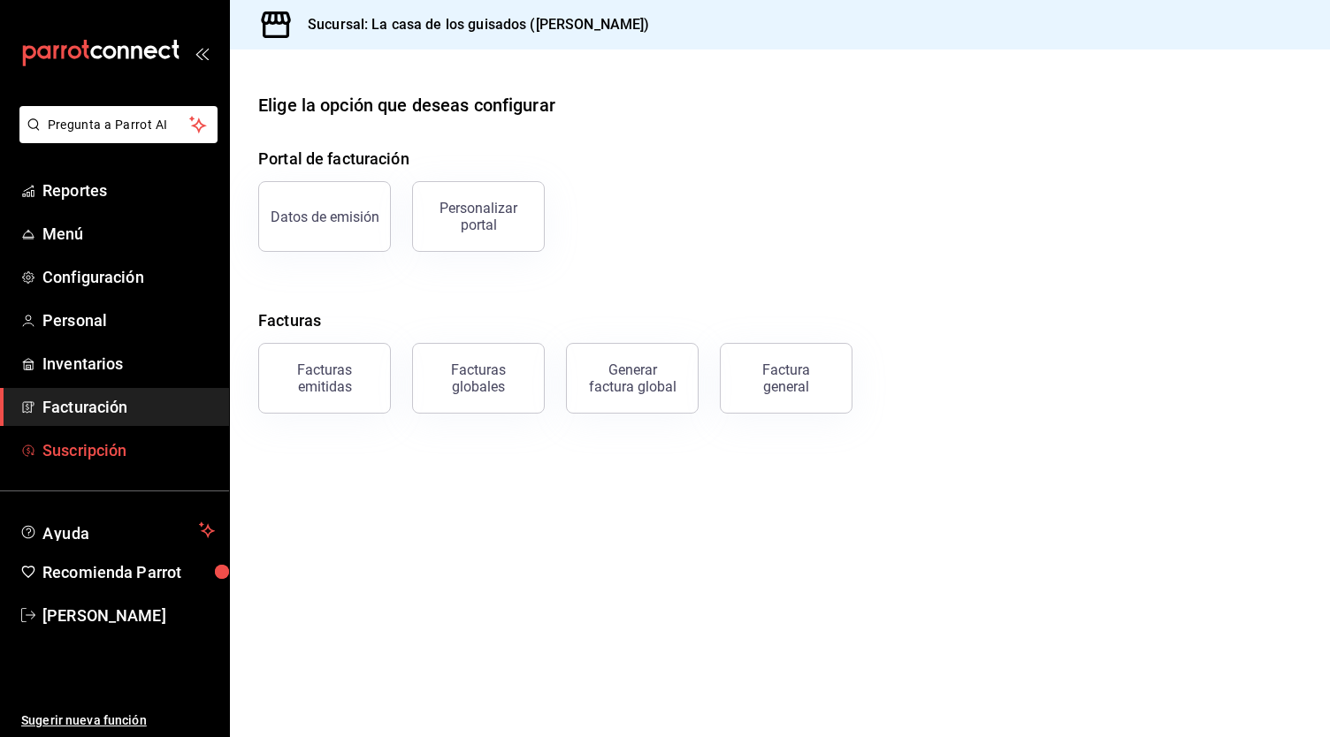
click at [117, 449] on span "Suscripción" at bounding box center [128, 451] width 172 height 24
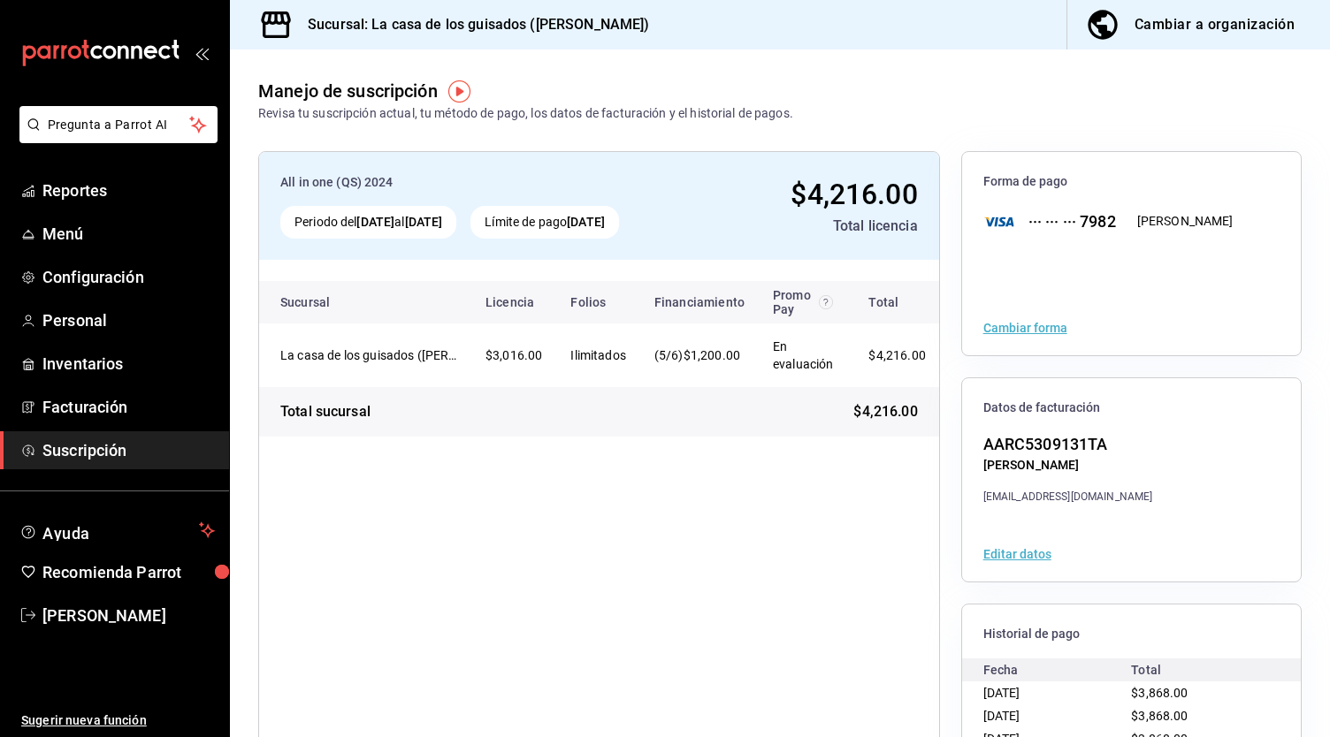
click at [822, 584] on div "All in one (QS) 2024 Periodo del [DATE] al [DATE] Límite de pago [DATE] $4,216.…" at bounding box center [599, 480] width 682 height 658
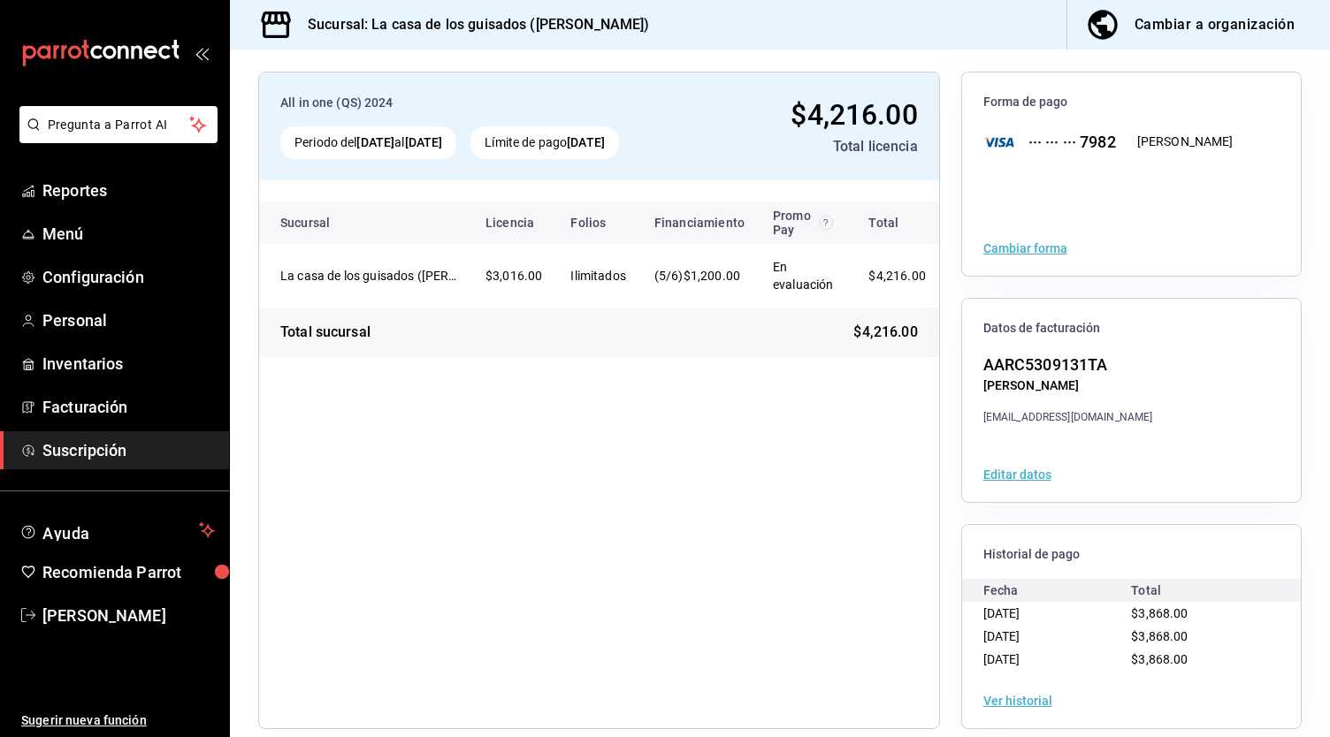
scroll to position [87, 0]
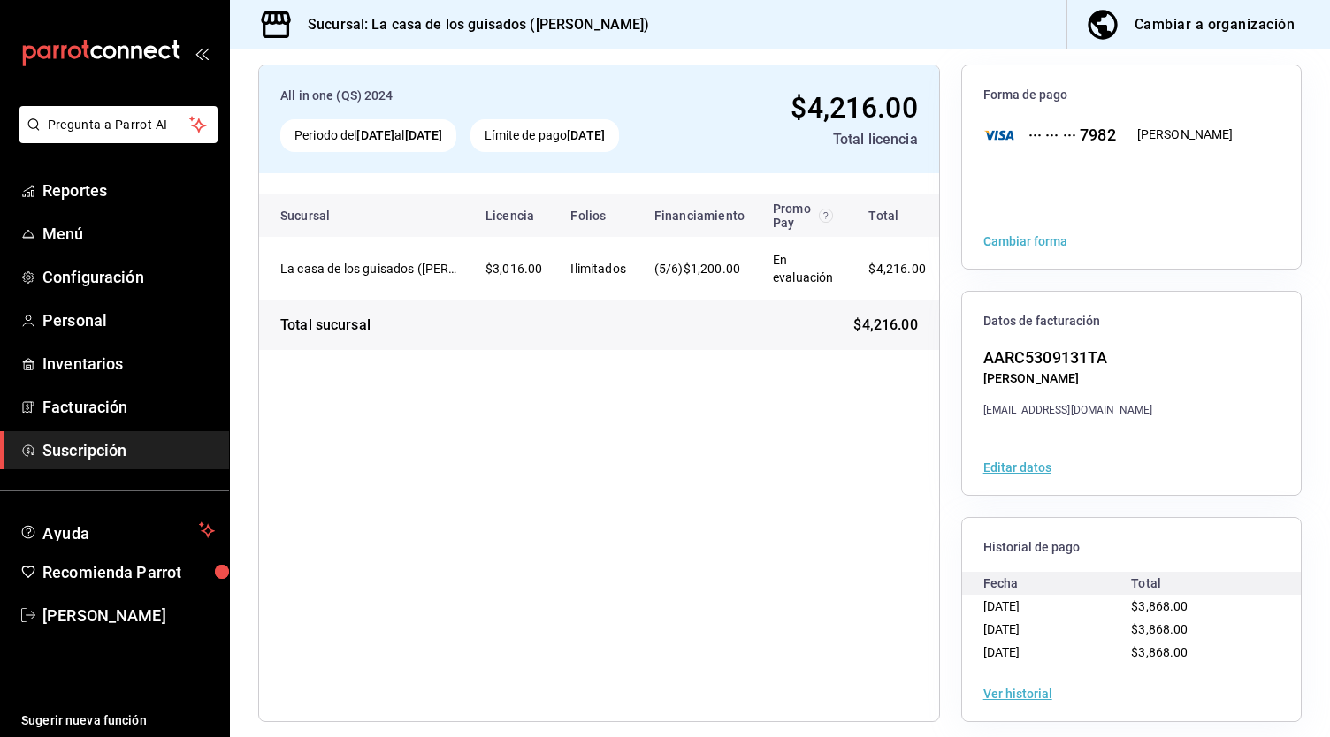
click at [1024, 695] on button "Ver historial" at bounding box center [1017, 694] width 69 height 12
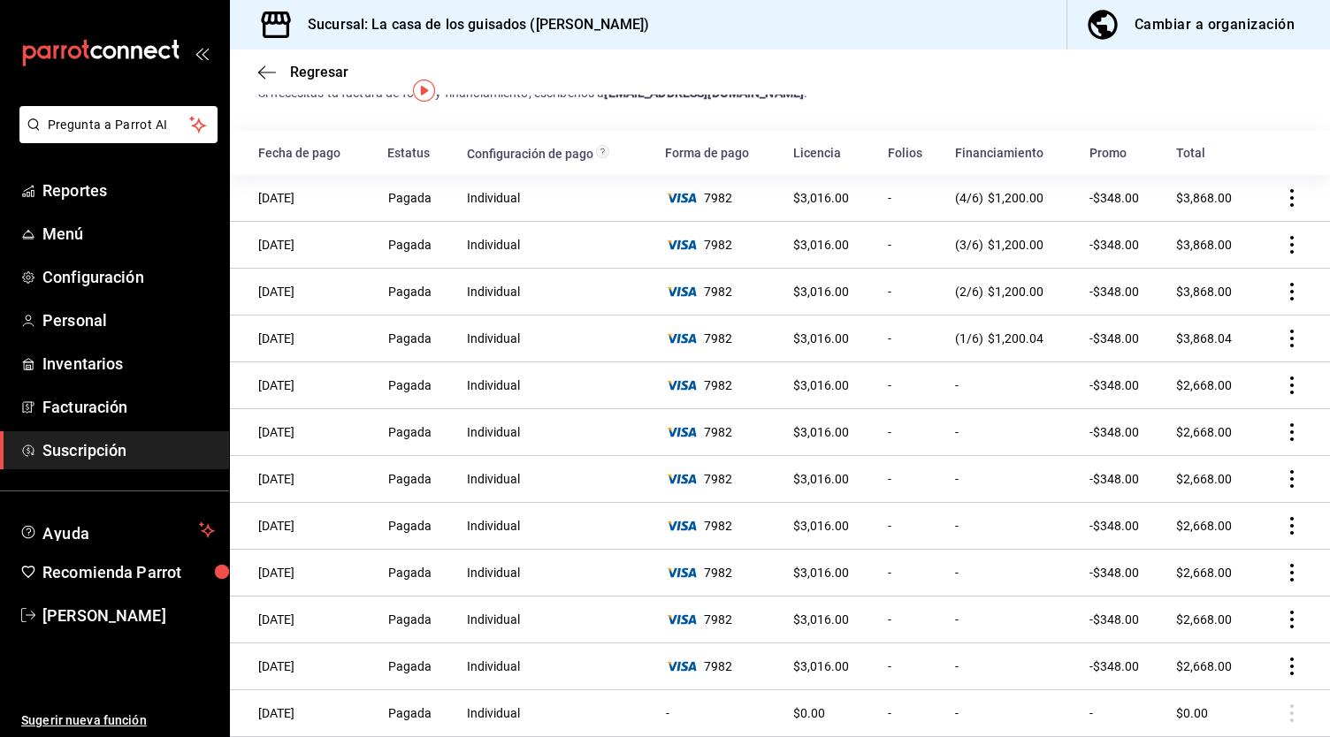
scroll to position [2, 0]
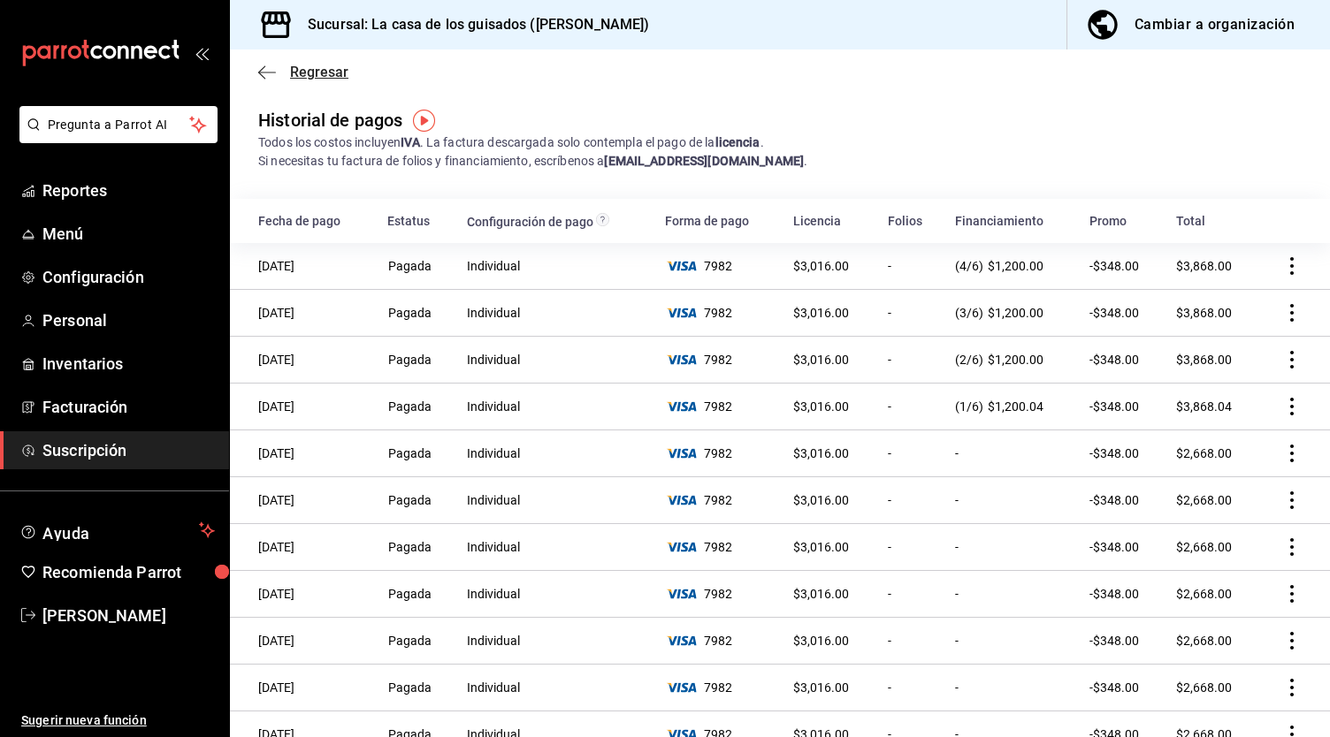
click at [269, 73] on icon "button" at bounding box center [267, 73] width 18 height 16
